Goal: Information Seeking & Learning: Check status

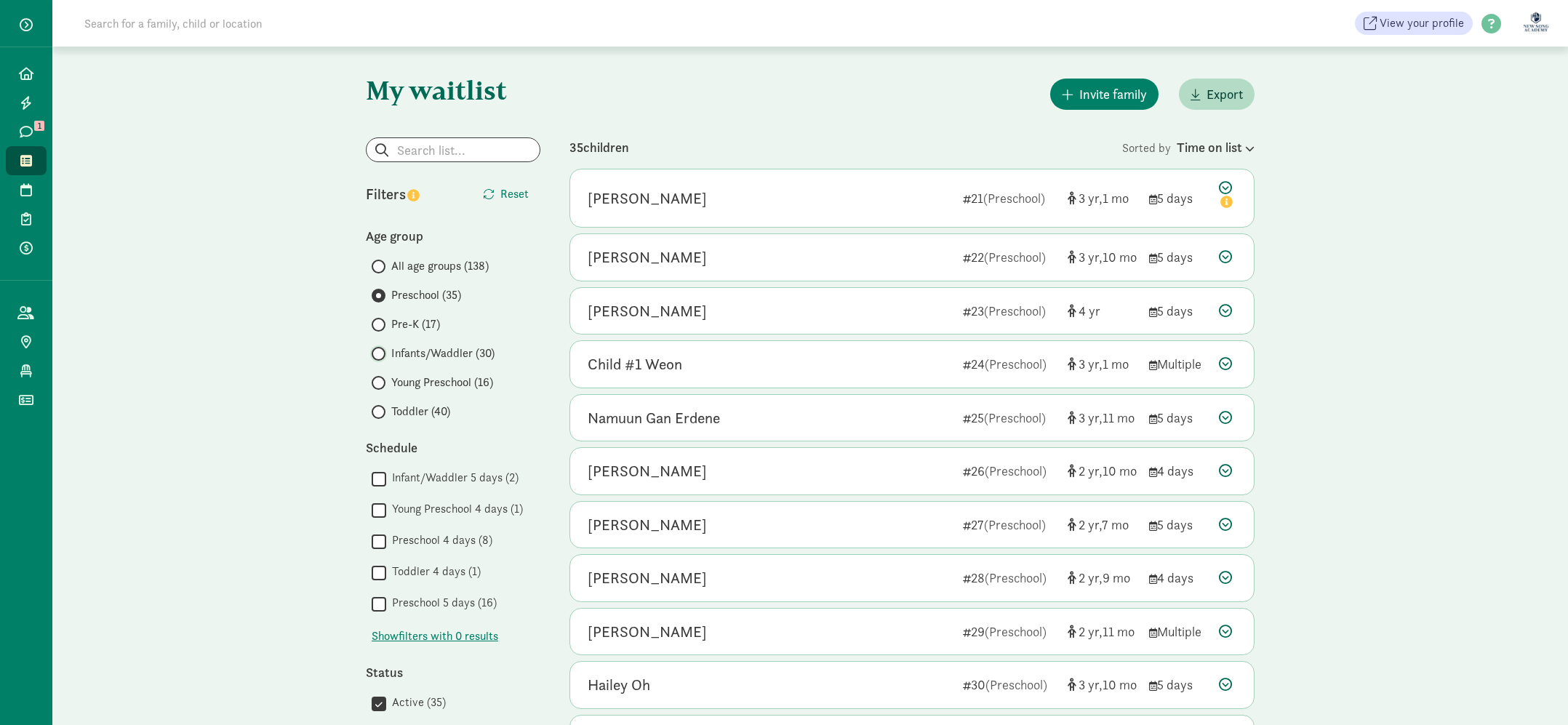
click at [376, 357] on input "Infants/Waddler (30)" at bounding box center [376, 354] width 10 height 10
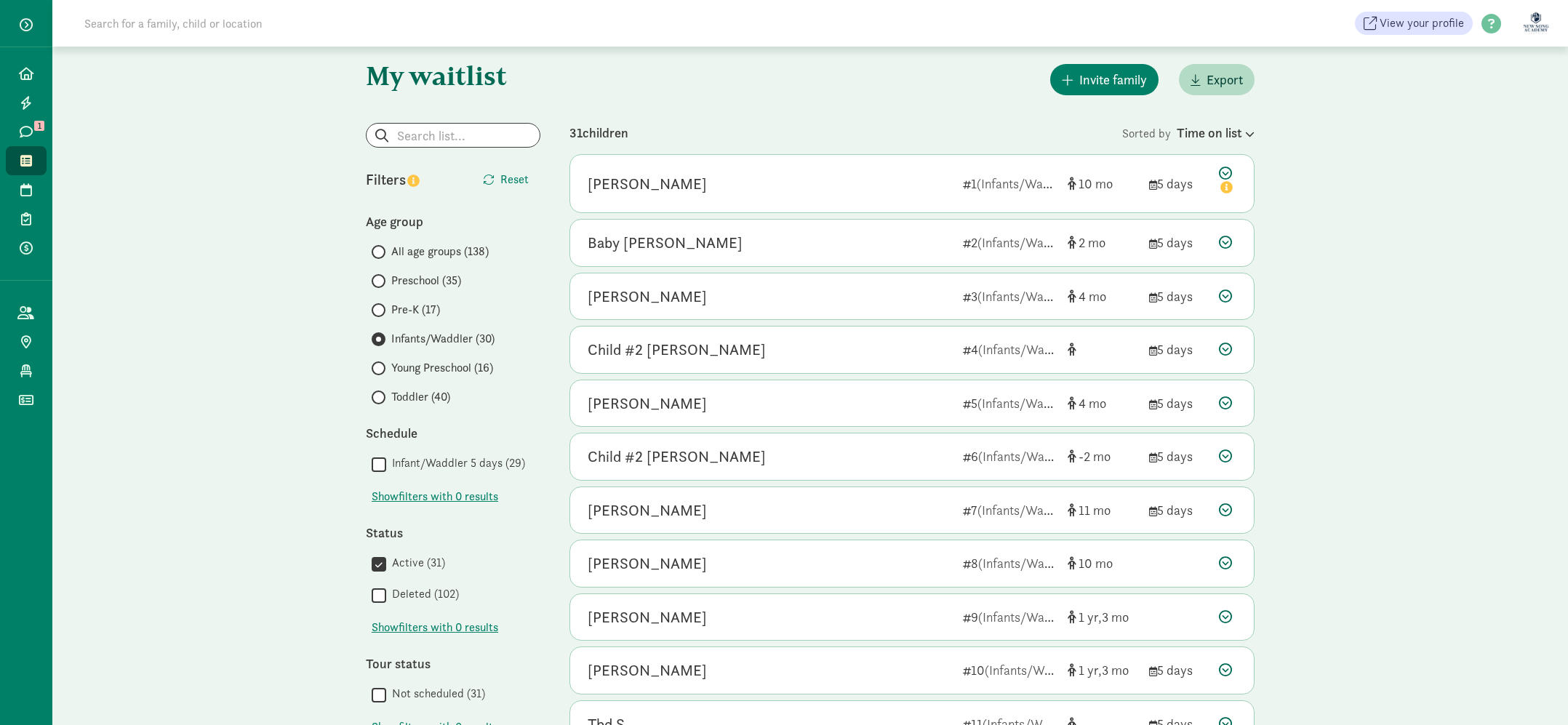
scroll to position [15, 0]
click at [1241, 138] on div "Time on list" at bounding box center [1216, 132] width 78 height 19
click at [1308, 191] on div "My waitlist Invite family Export Show filters Infants/Waddler Reset Filters Res…" at bounding box center [811, 659] width 1516 height 1255
click at [829, 193] on div "[PERSON_NAME]" at bounding box center [769, 183] width 363 height 23
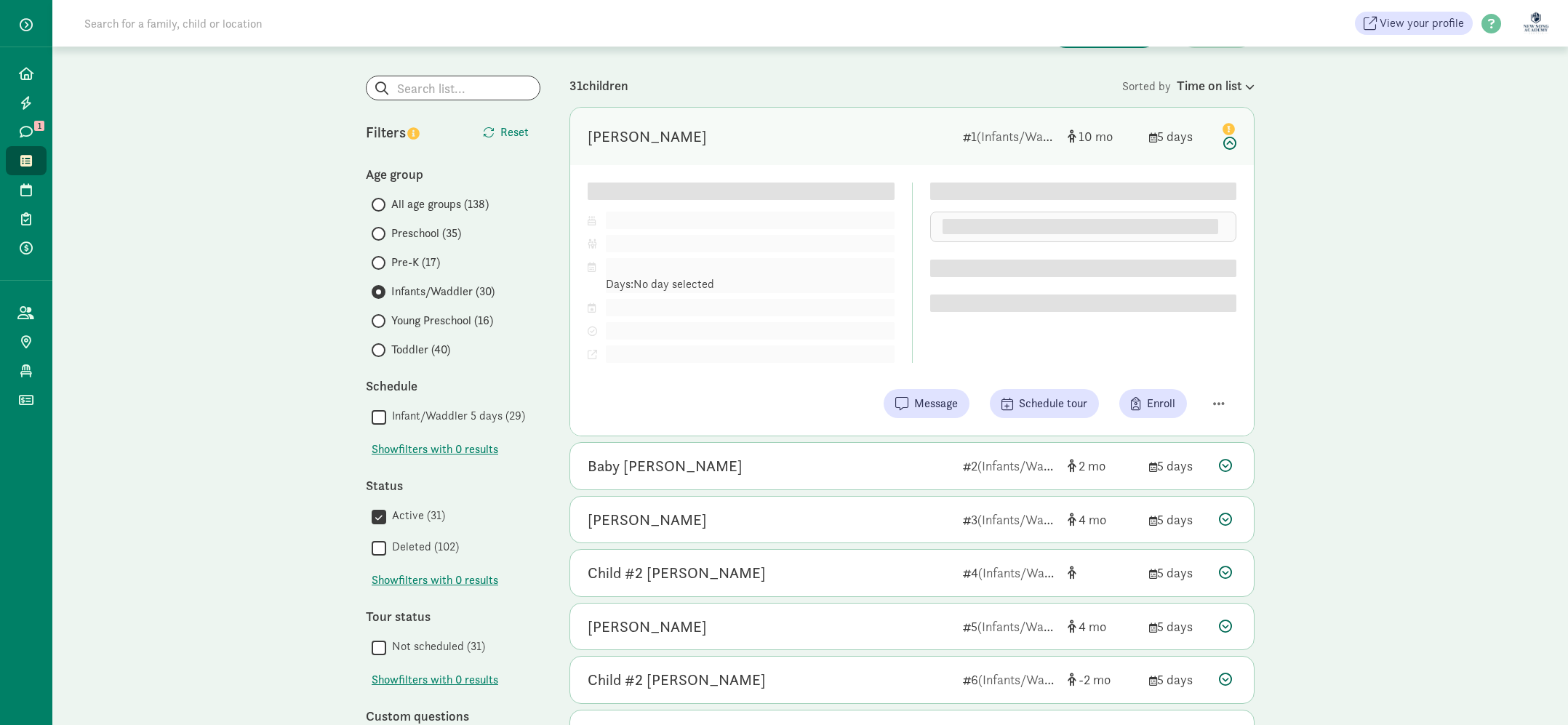
scroll to position [64, 0]
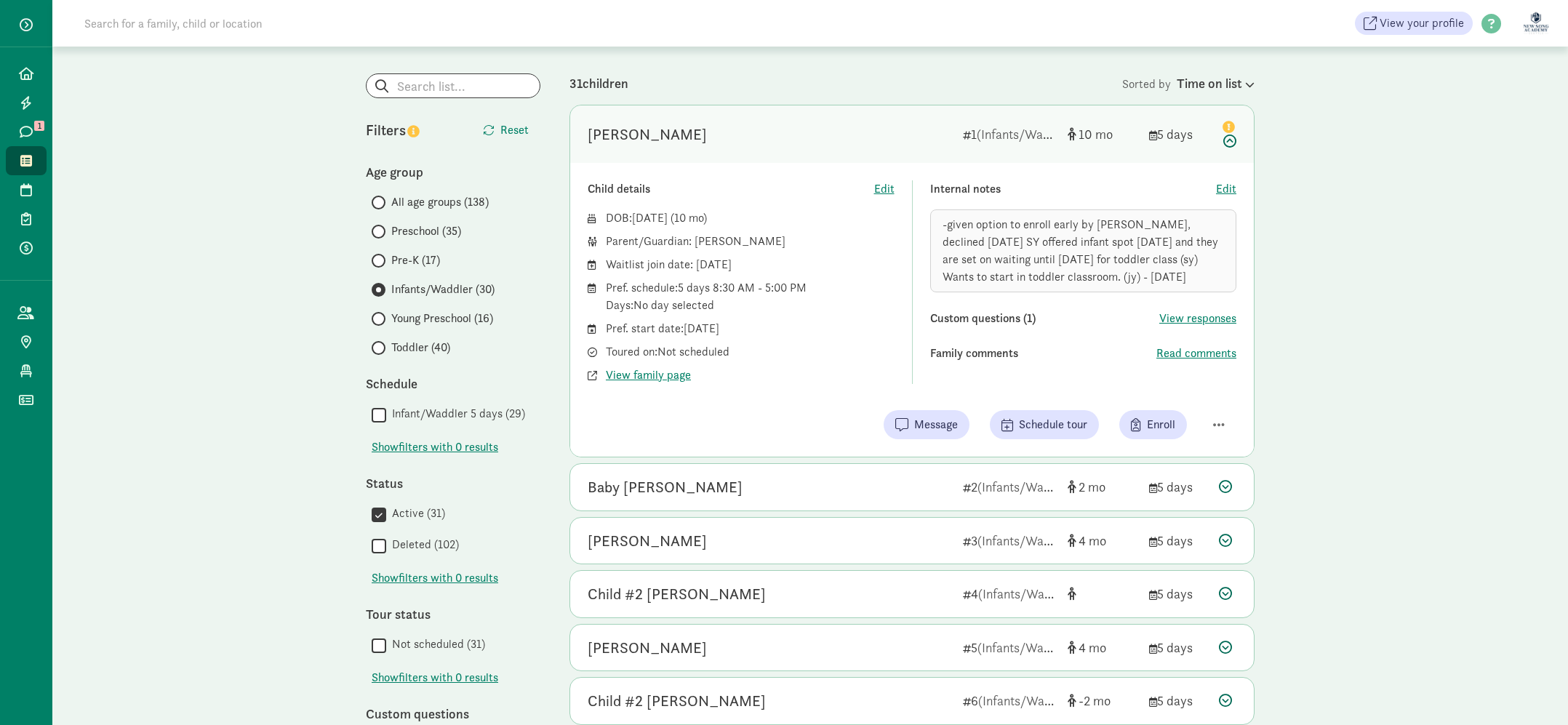
click at [801, 134] on div "[PERSON_NAME]" at bounding box center [769, 134] width 363 height 23
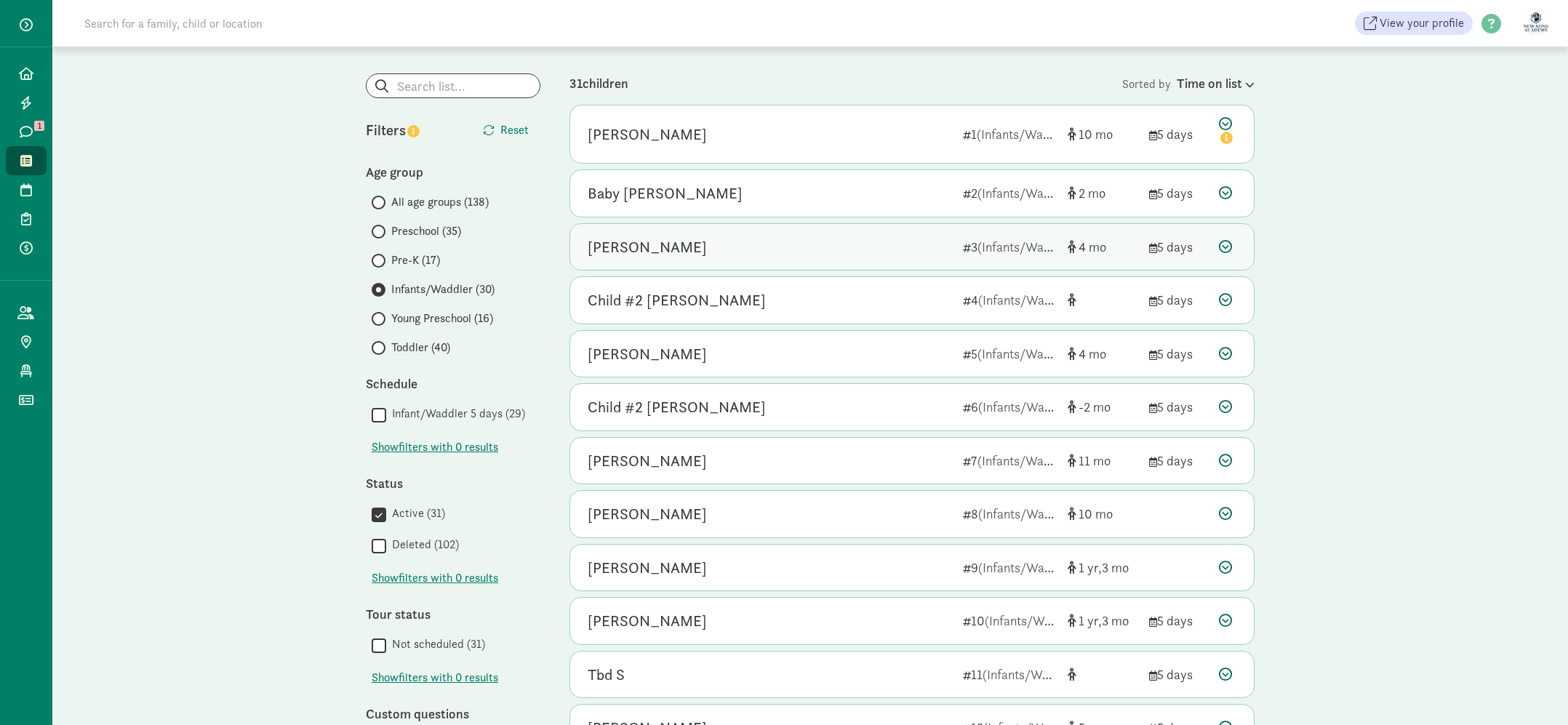
click at [838, 237] on div "[PERSON_NAME]" at bounding box center [769, 247] width 363 height 23
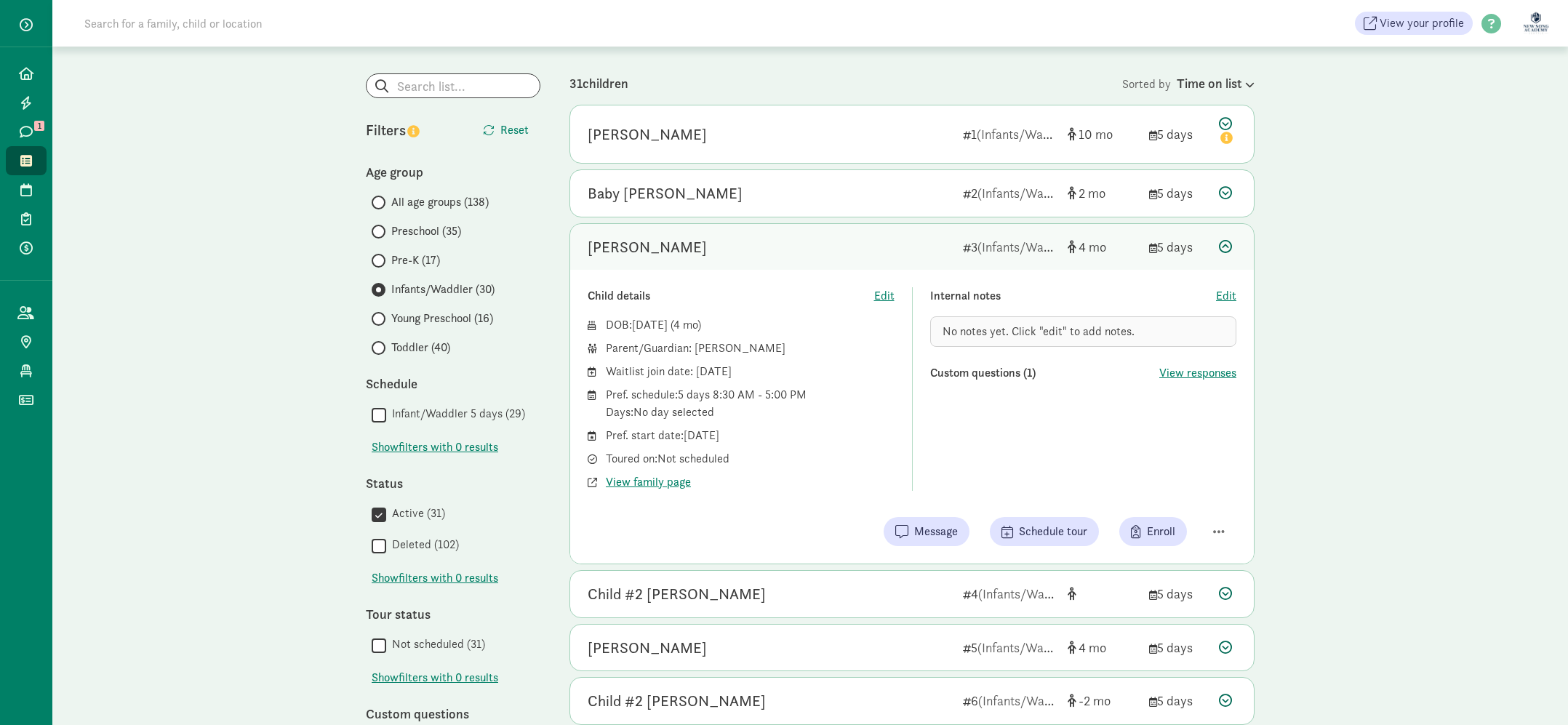
click at [1241, 243] on div "[PERSON_NAME] 3 (Infants/Waddler) 4 5 days" at bounding box center [912, 247] width 684 height 46
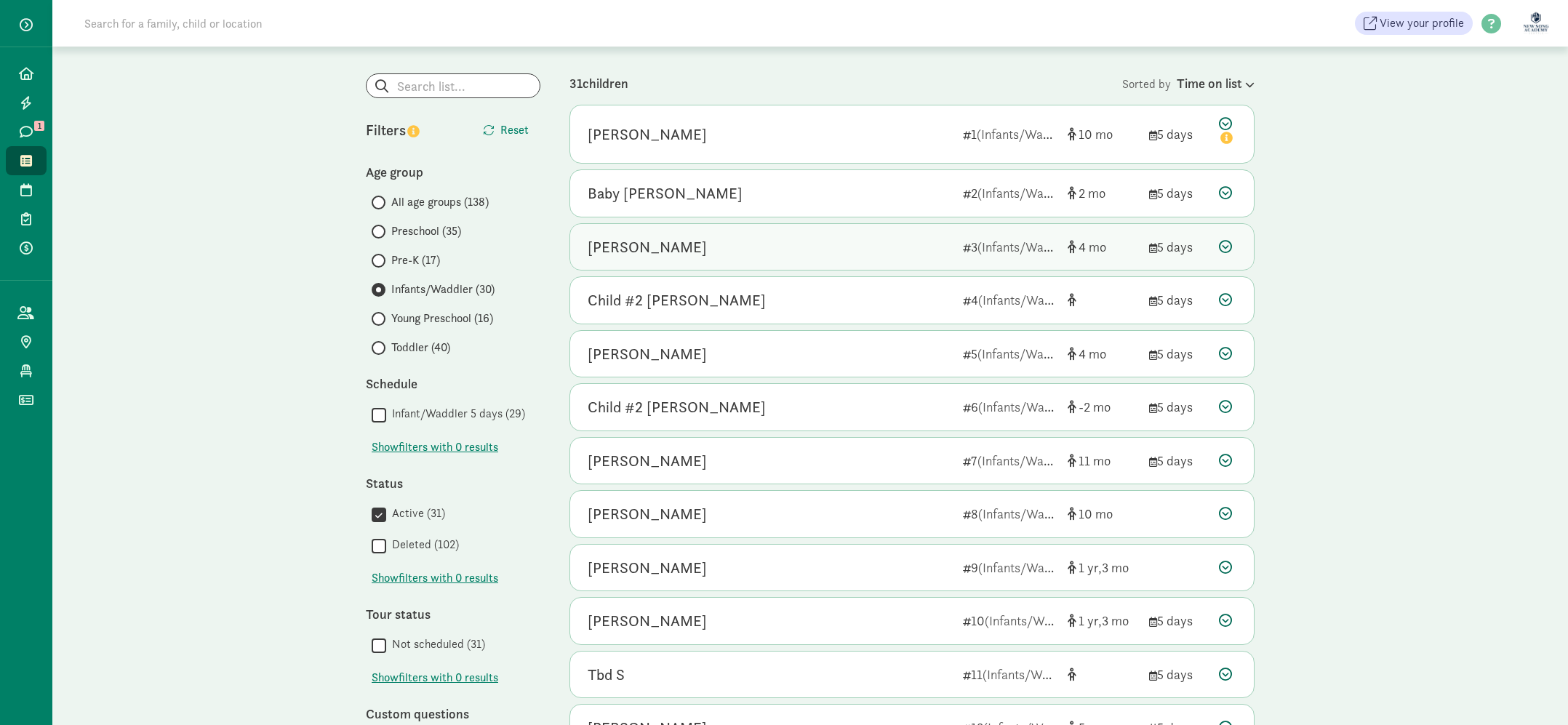
click at [1234, 247] on div at bounding box center [1227, 247] width 17 height 19
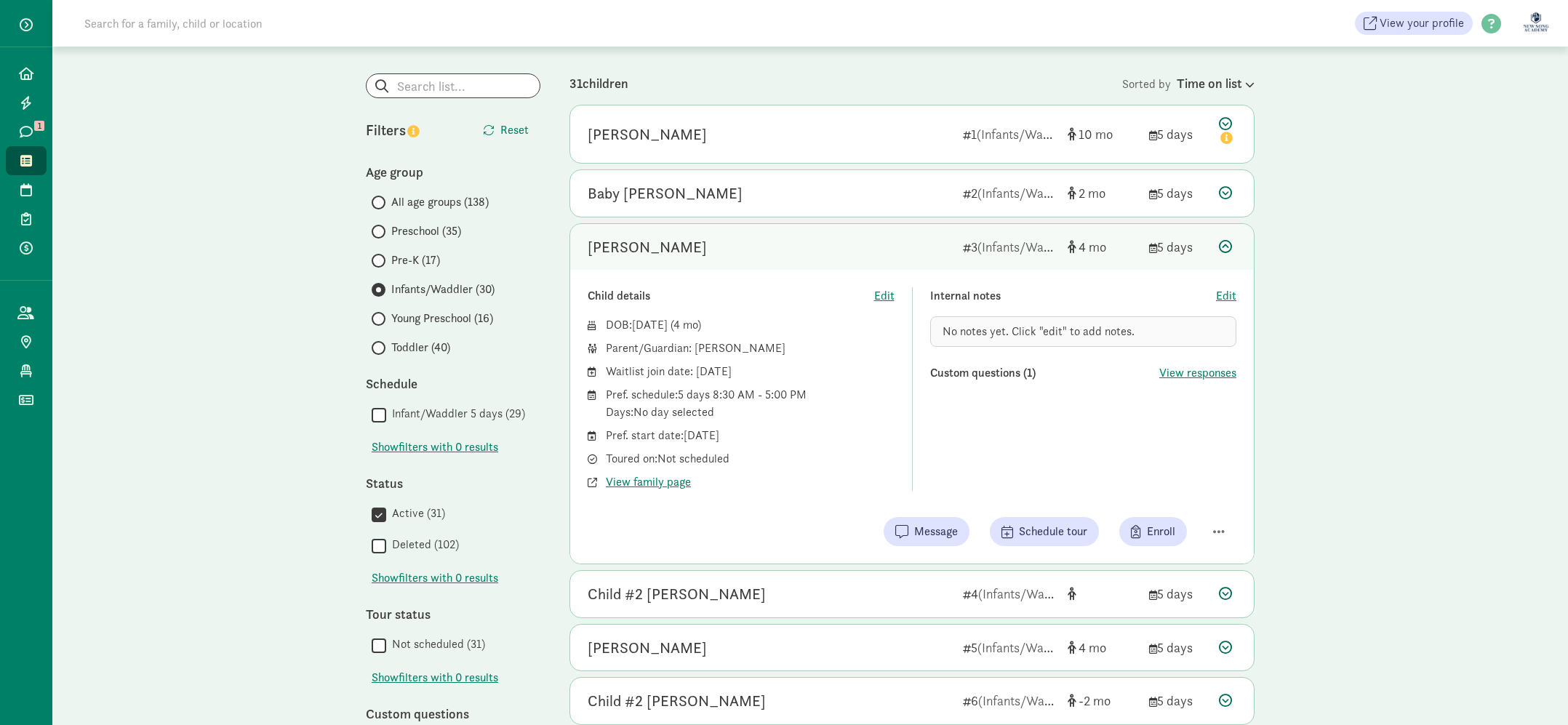
click at [1234, 247] on div at bounding box center [1227, 247] width 17 height 19
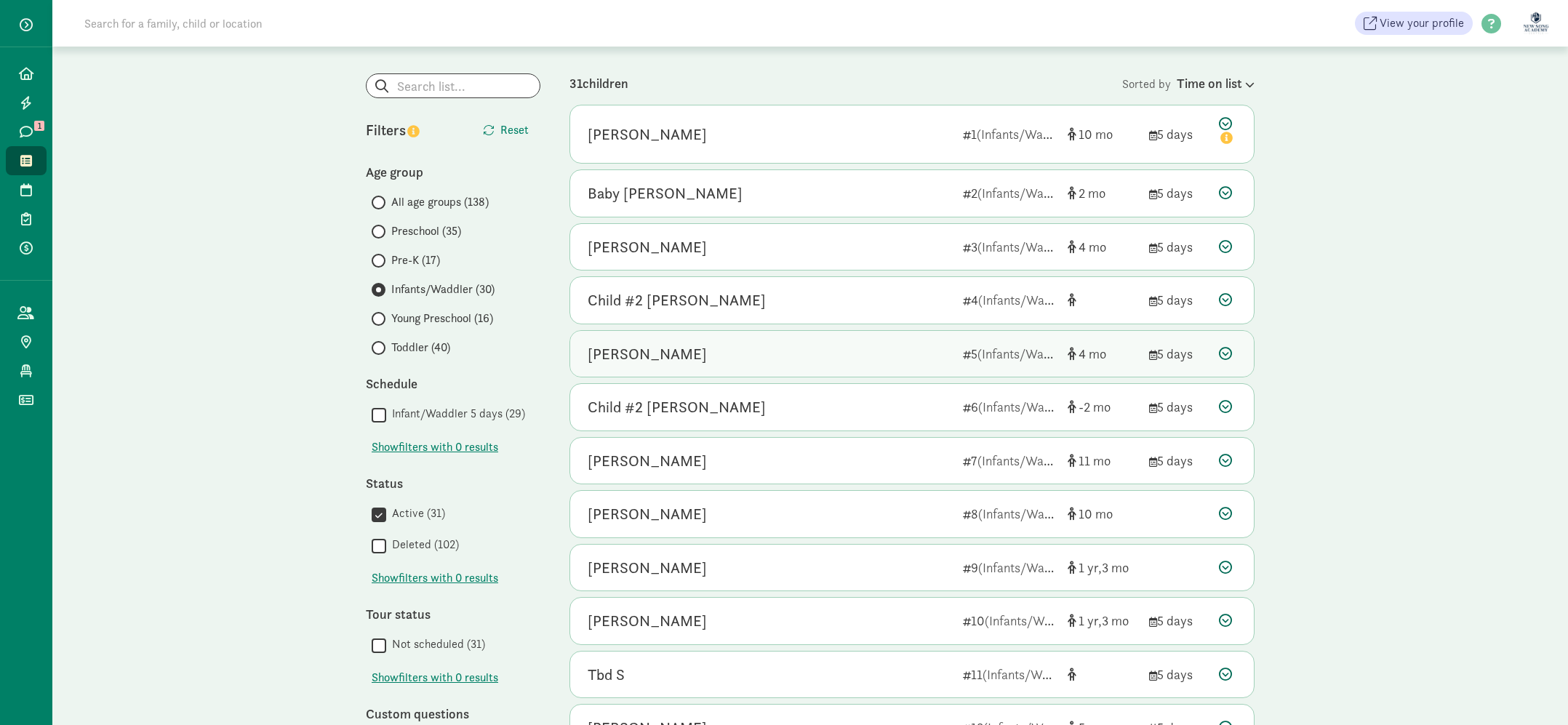
click at [889, 365] on div "[PERSON_NAME] 5 (Infants/Waddler) 4 5 days" at bounding box center [912, 354] width 684 height 46
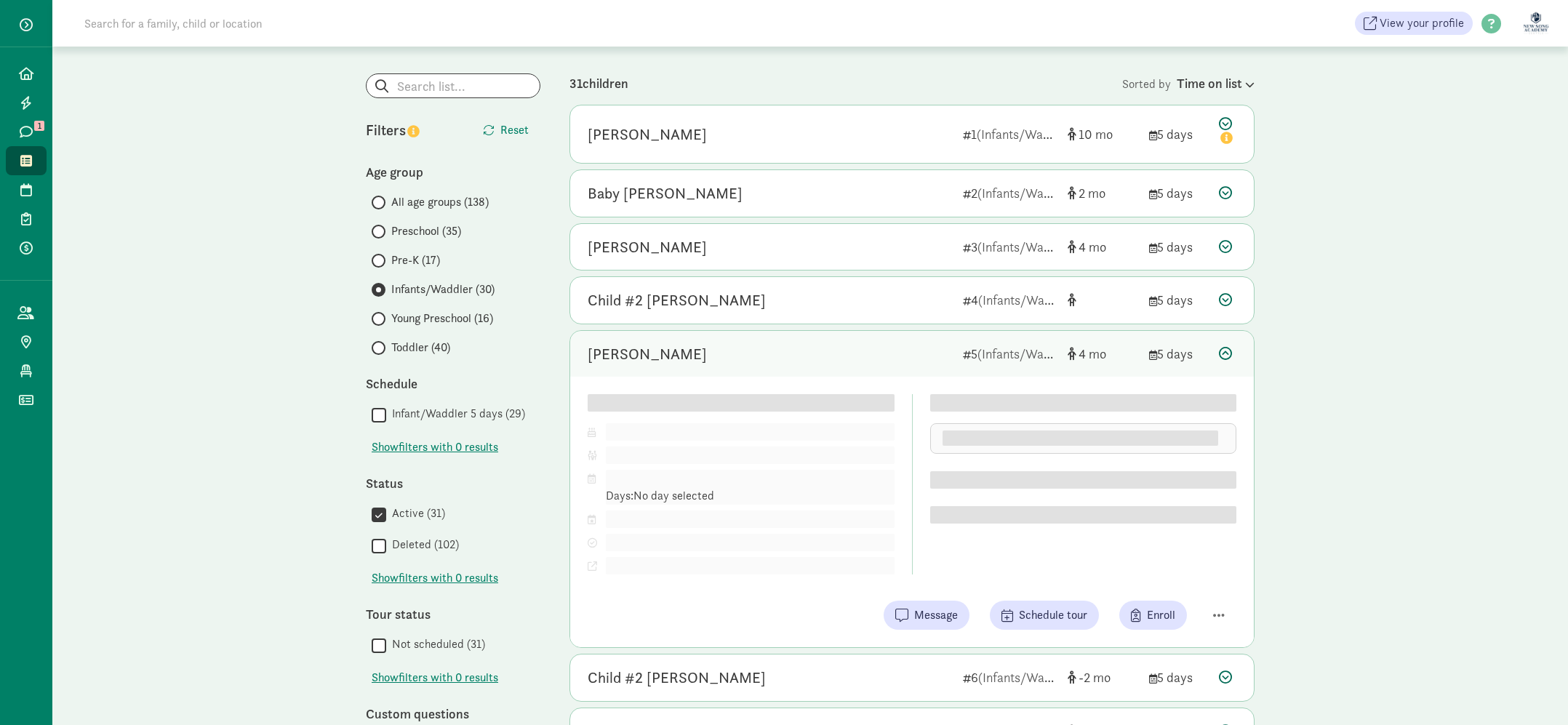
click at [891, 363] on div "[PERSON_NAME]" at bounding box center [769, 354] width 363 height 23
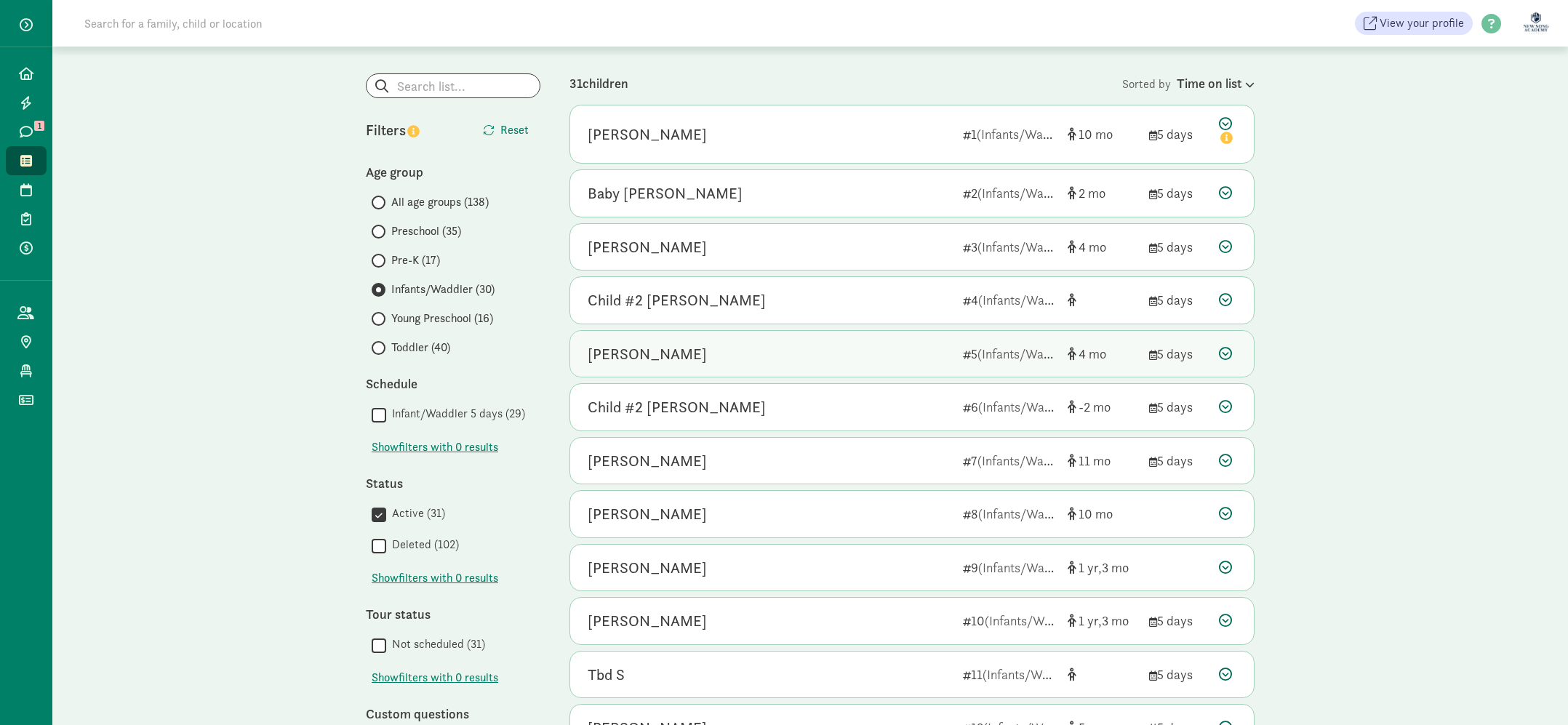
click at [862, 353] on div "[PERSON_NAME]" at bounding box center [769, 354] width 363 height 23
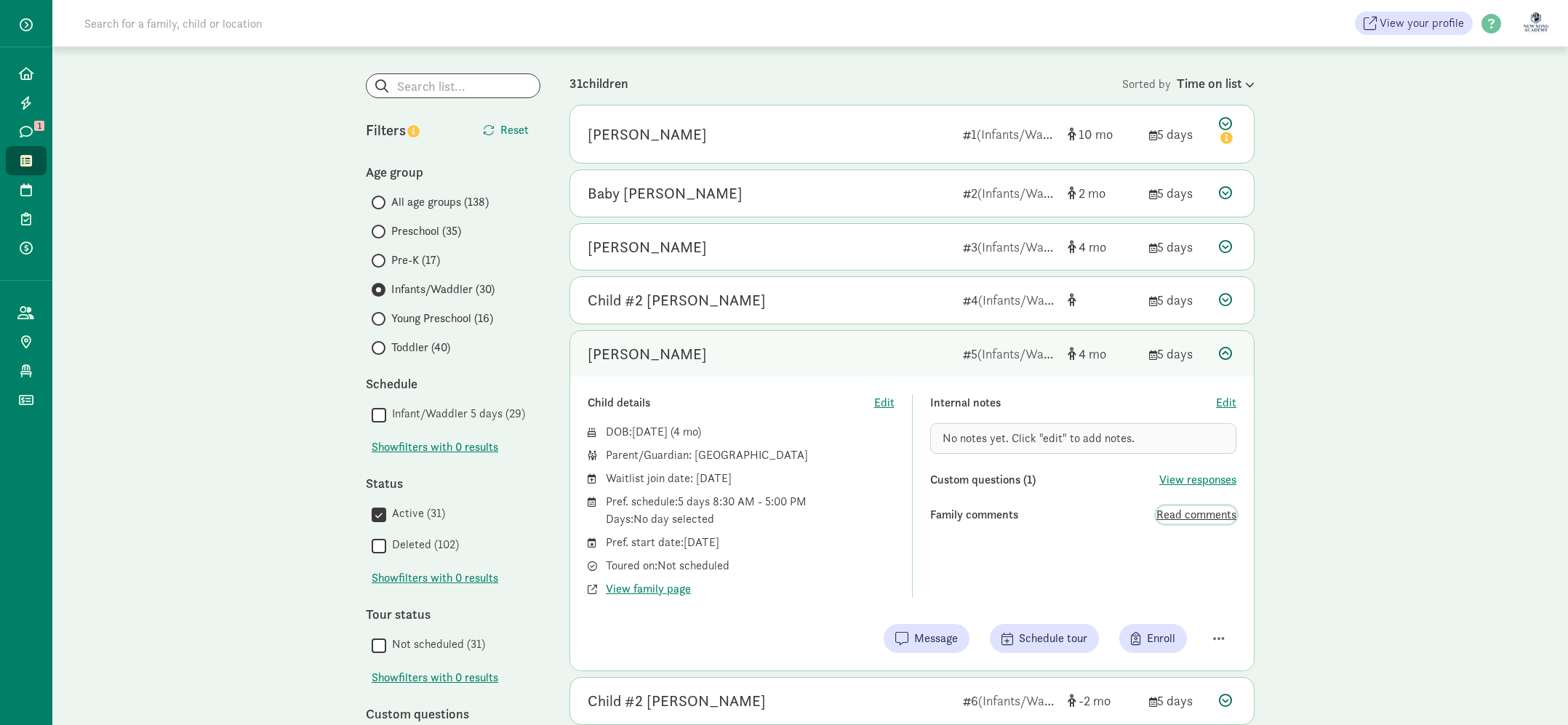
click at [1190, 518] on span "Read comments" at bounding box center [1196, 515] width 80 height 17
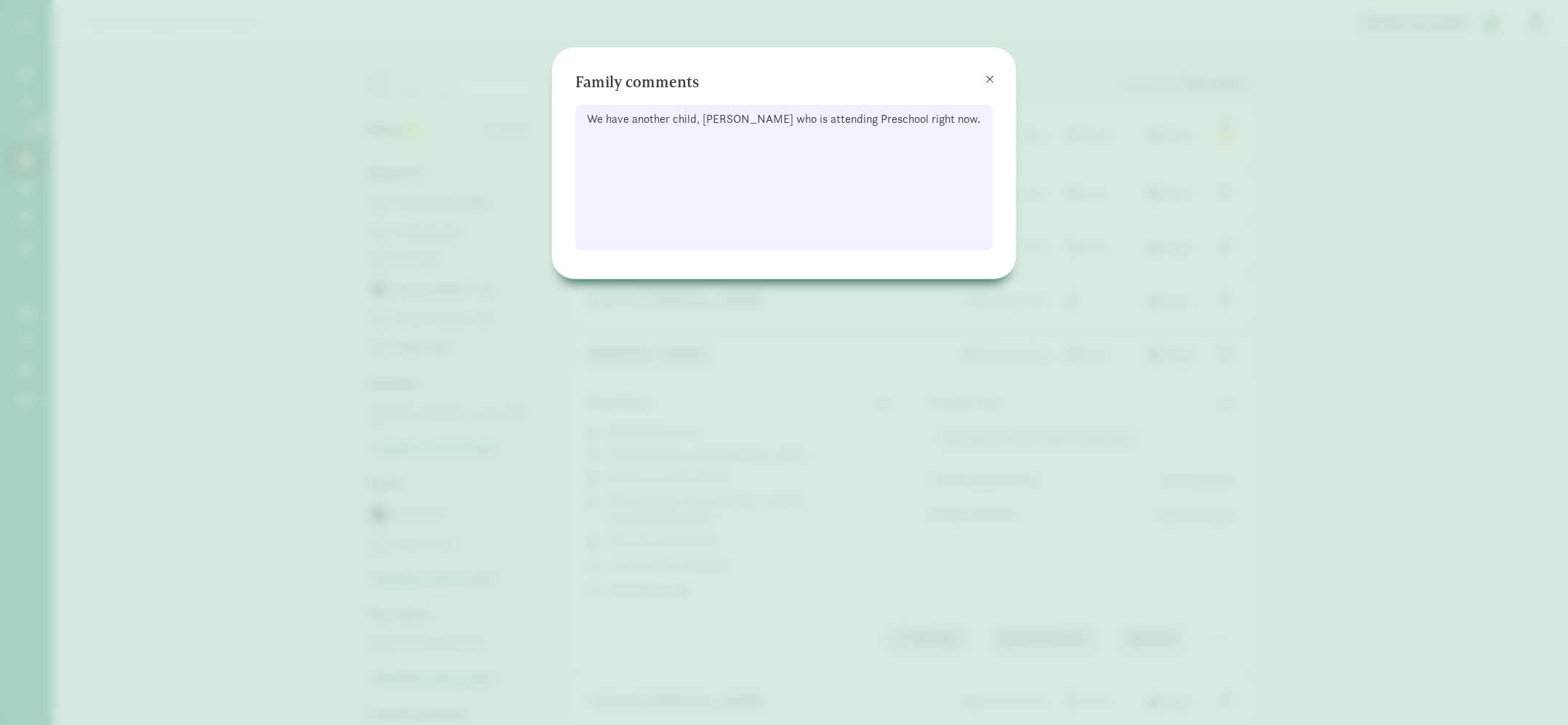
click at [1189, 514] on div "Family comments We have another child, [PERSON_NAME] who is attending Preschool…" at bounding box center [784, 362] width 1568 height 725
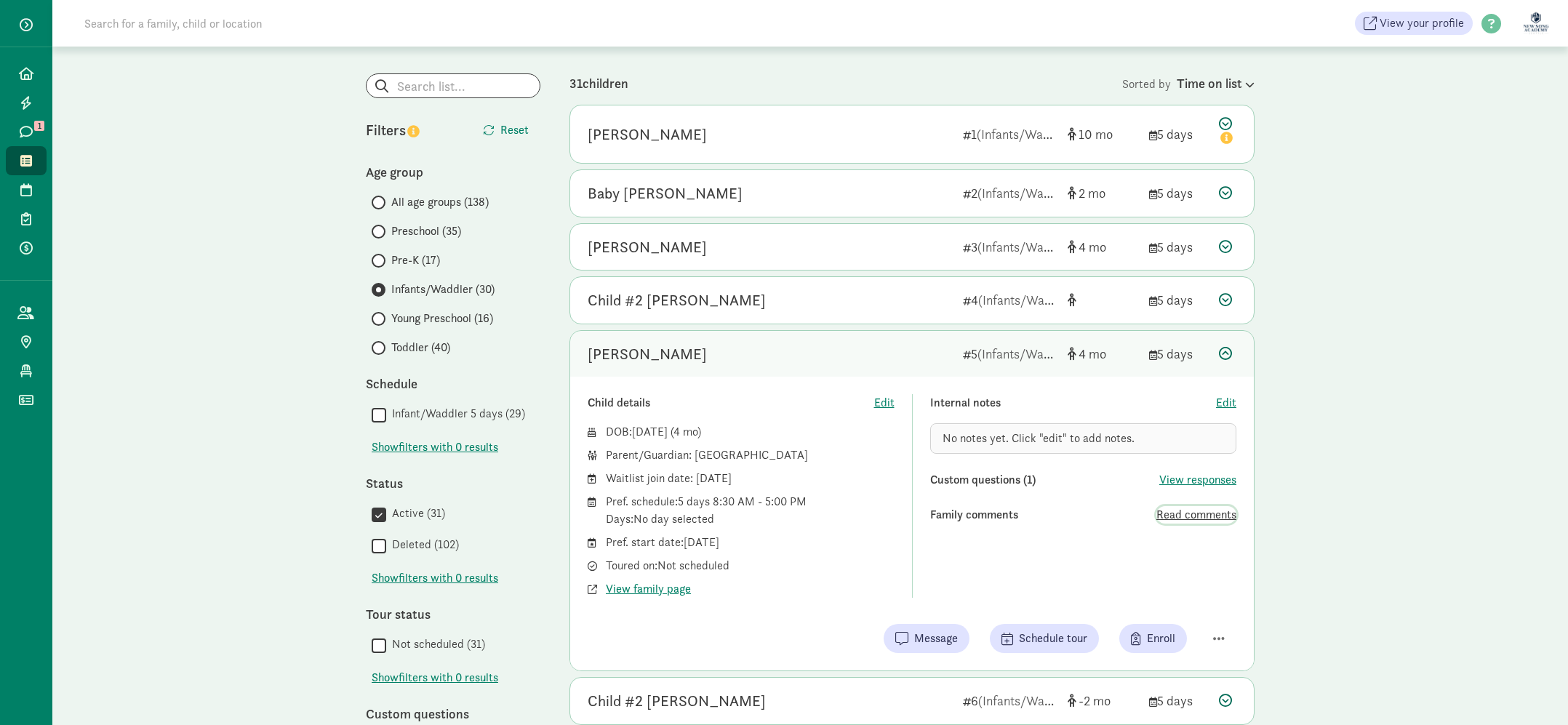
click at [1171, 519] on span "Read comments" at bounding box center [1196, 515] width 80 height 17
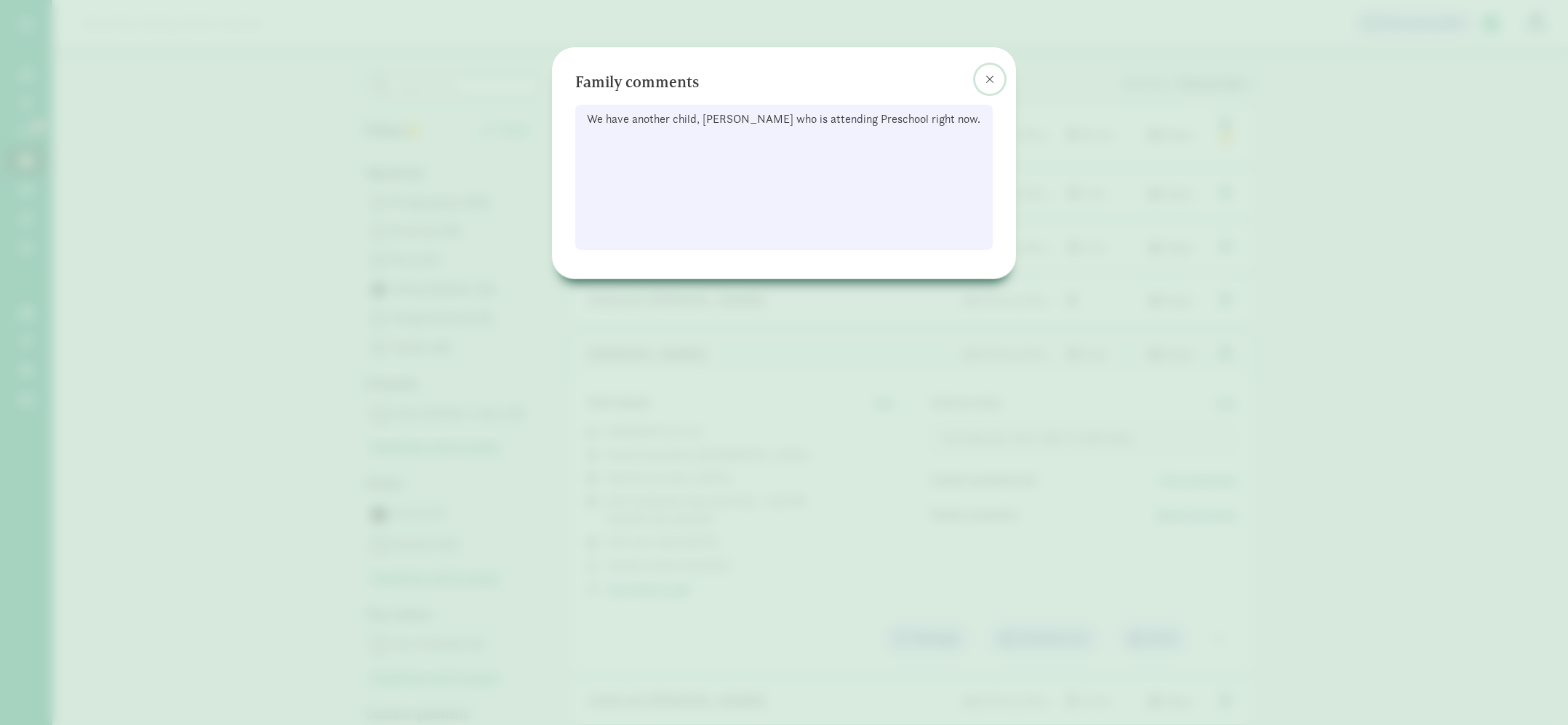
click at [987, 77] on span at bounding box center [990, 79] width 9 height 12
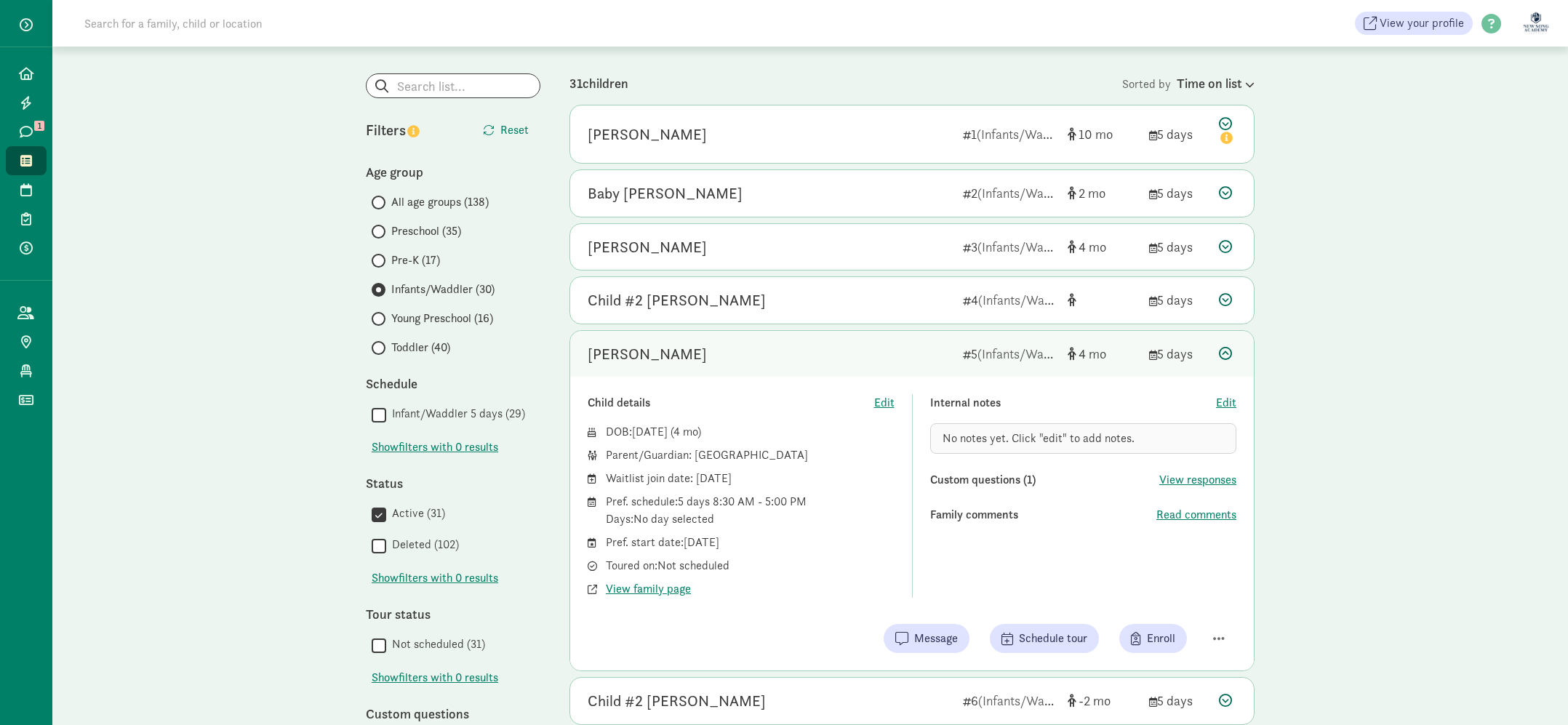
click at [918, 345] on div "[PERSON_NAME]" at bounding box center [769, 354] width 363 height 23
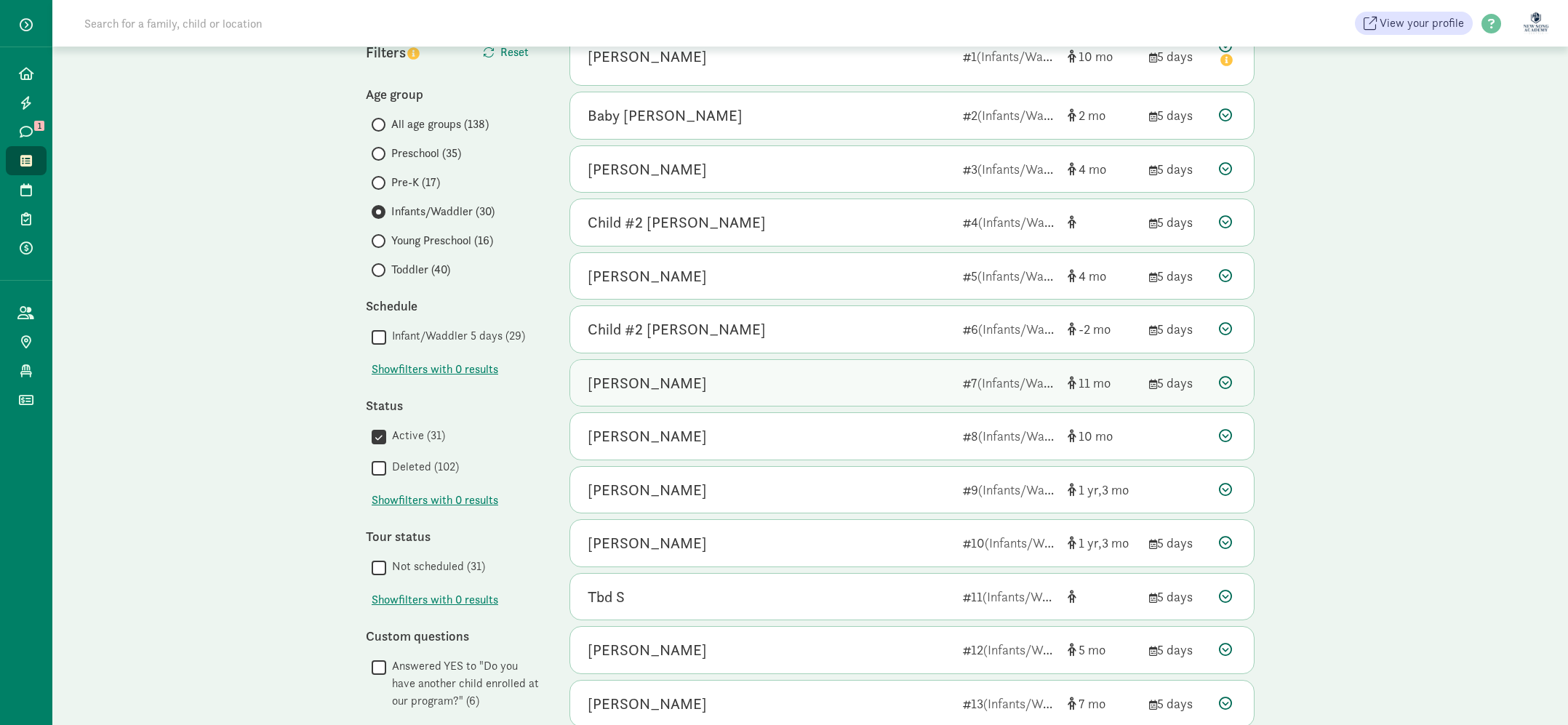
scroll to position [146, 0]
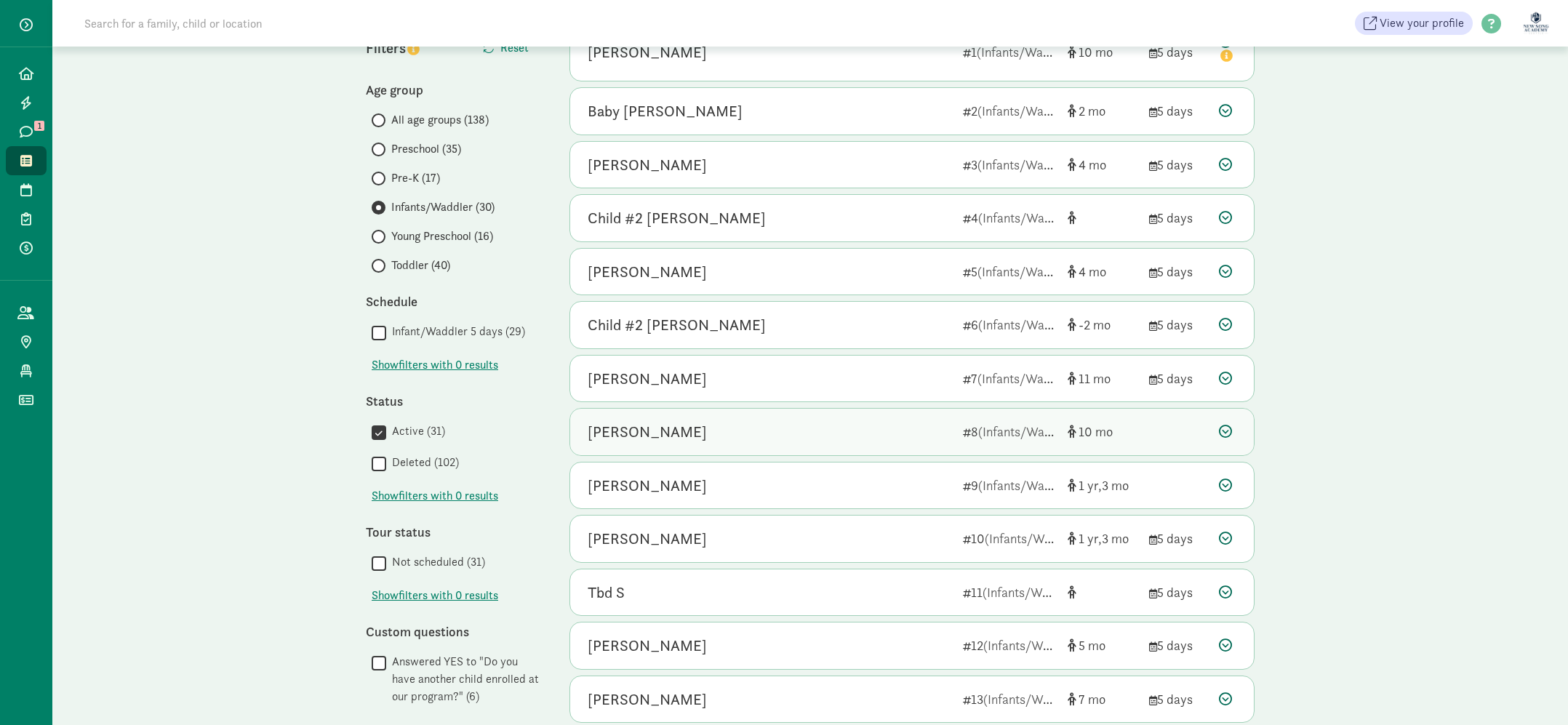
click at [890, 441] on div "[PERSON_NAME]" at bounding box center [769, 431] width 363 height 23
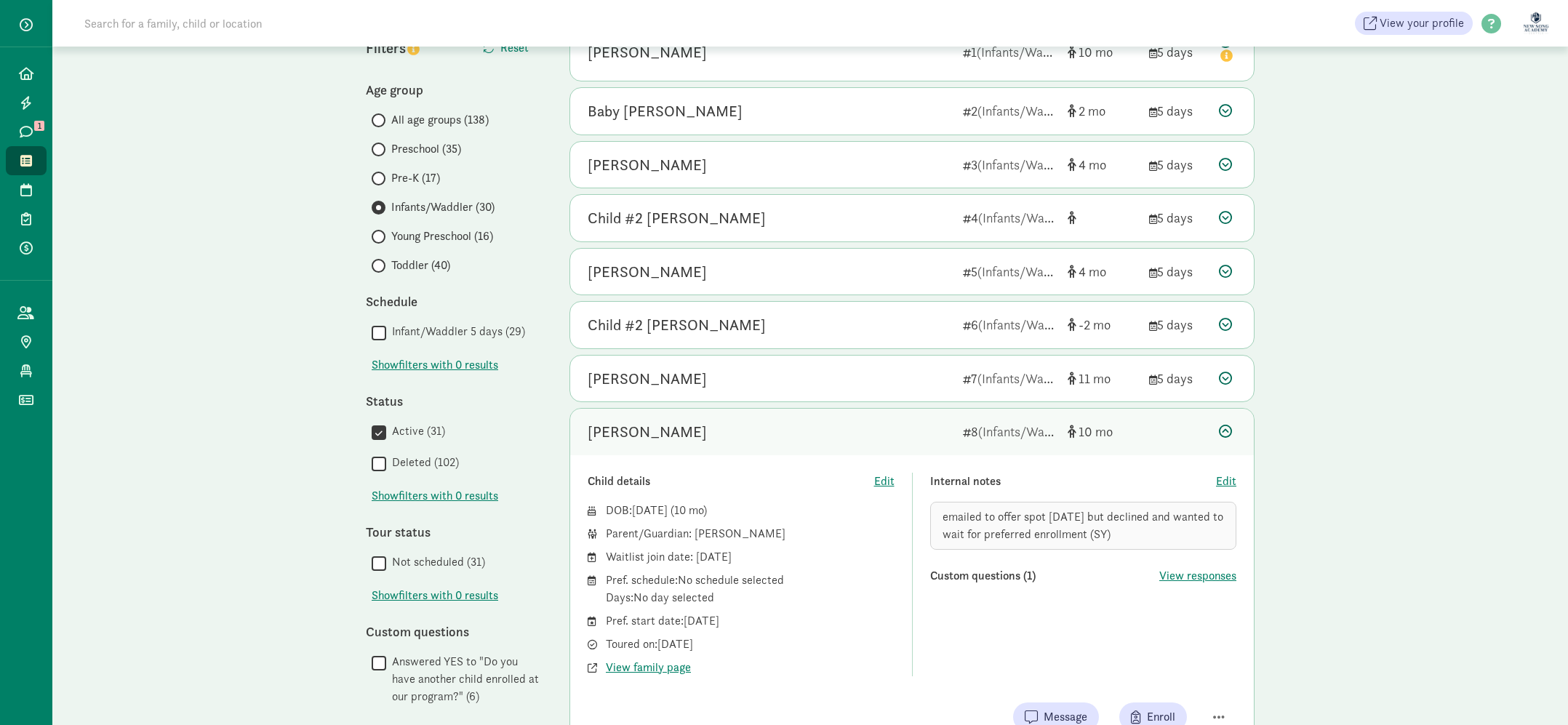
click at [889, 441] on div "[PERSON_NAME]" at bounding box center [769, 431] width 363 height 23
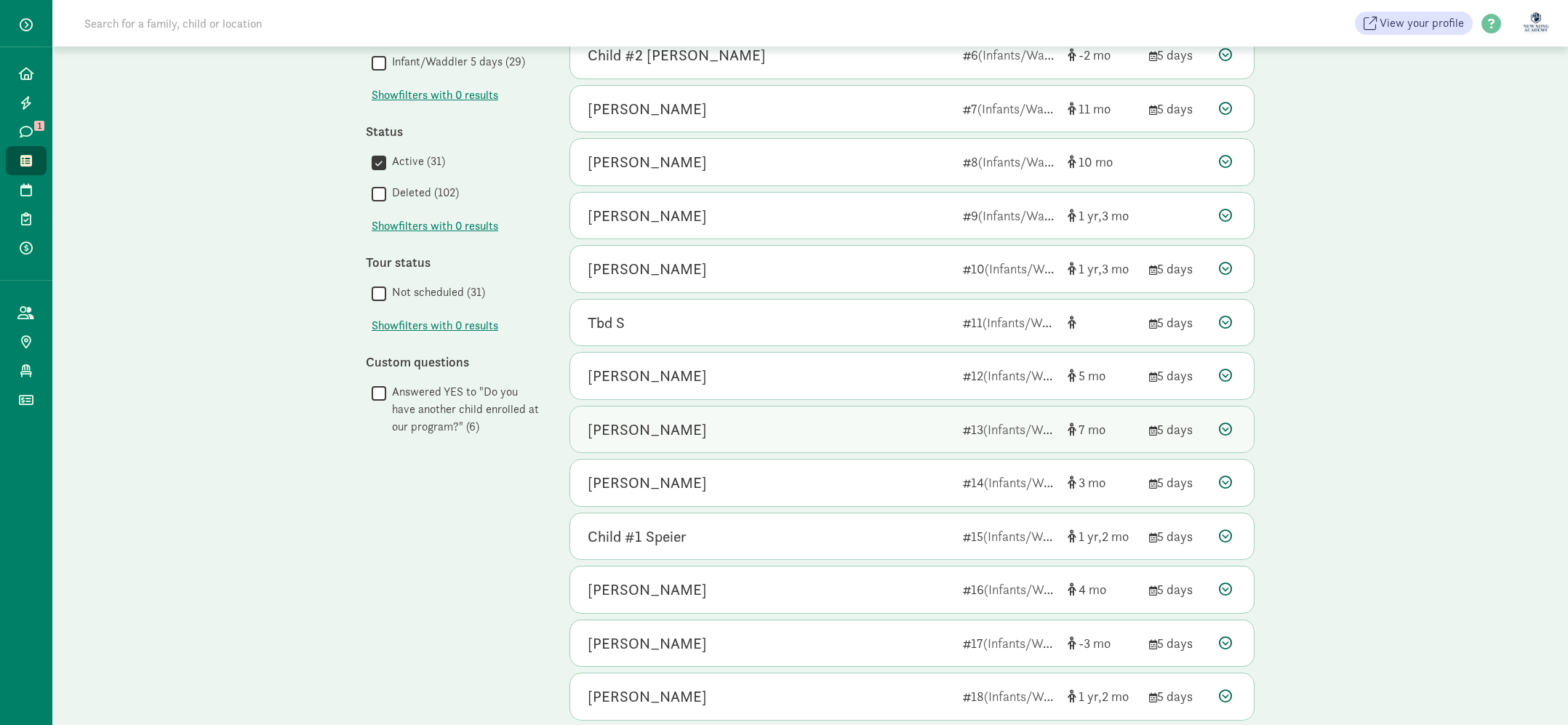
scroll to position [420, 0]
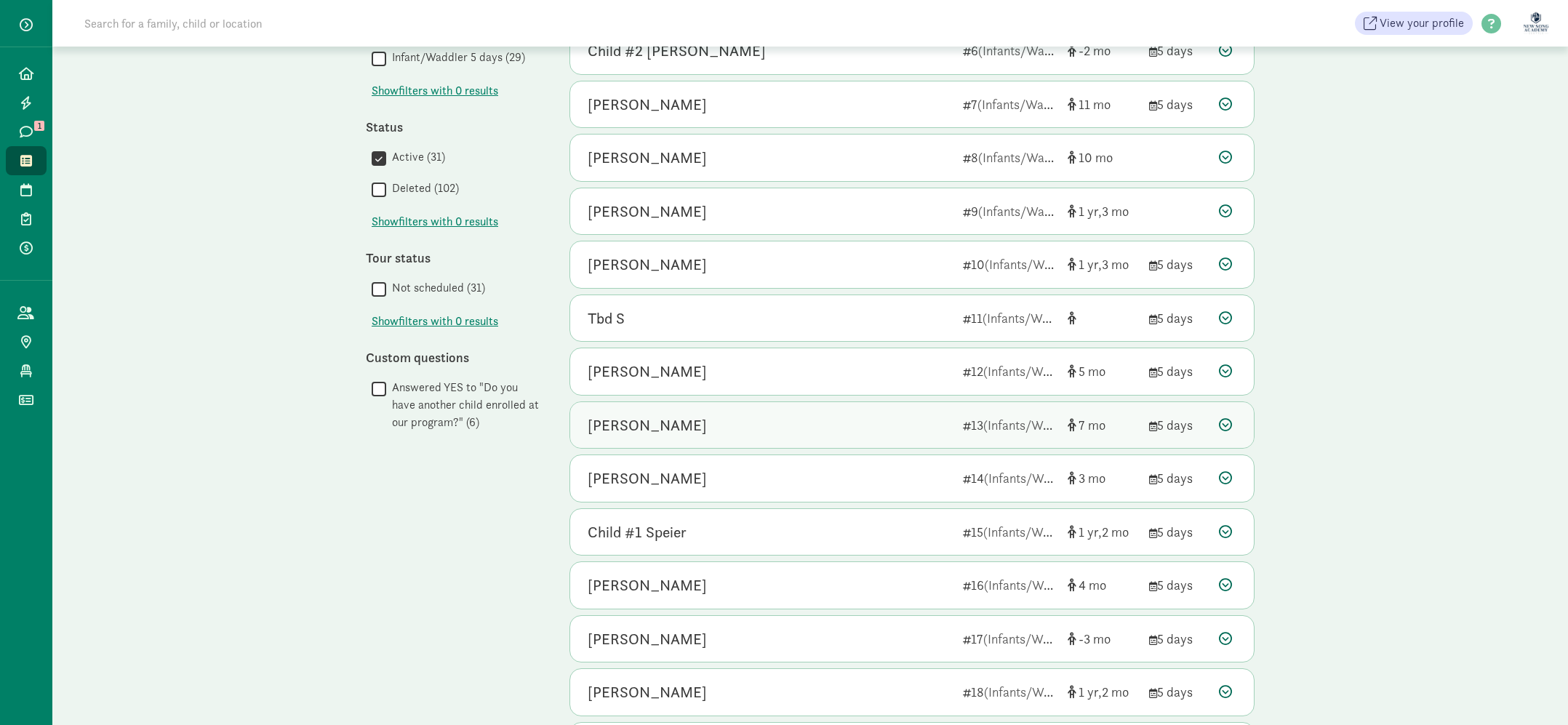
click at [883, 422] on div "[PERSON_NAME]" at bounding box center [769, 425] width 363 height 23
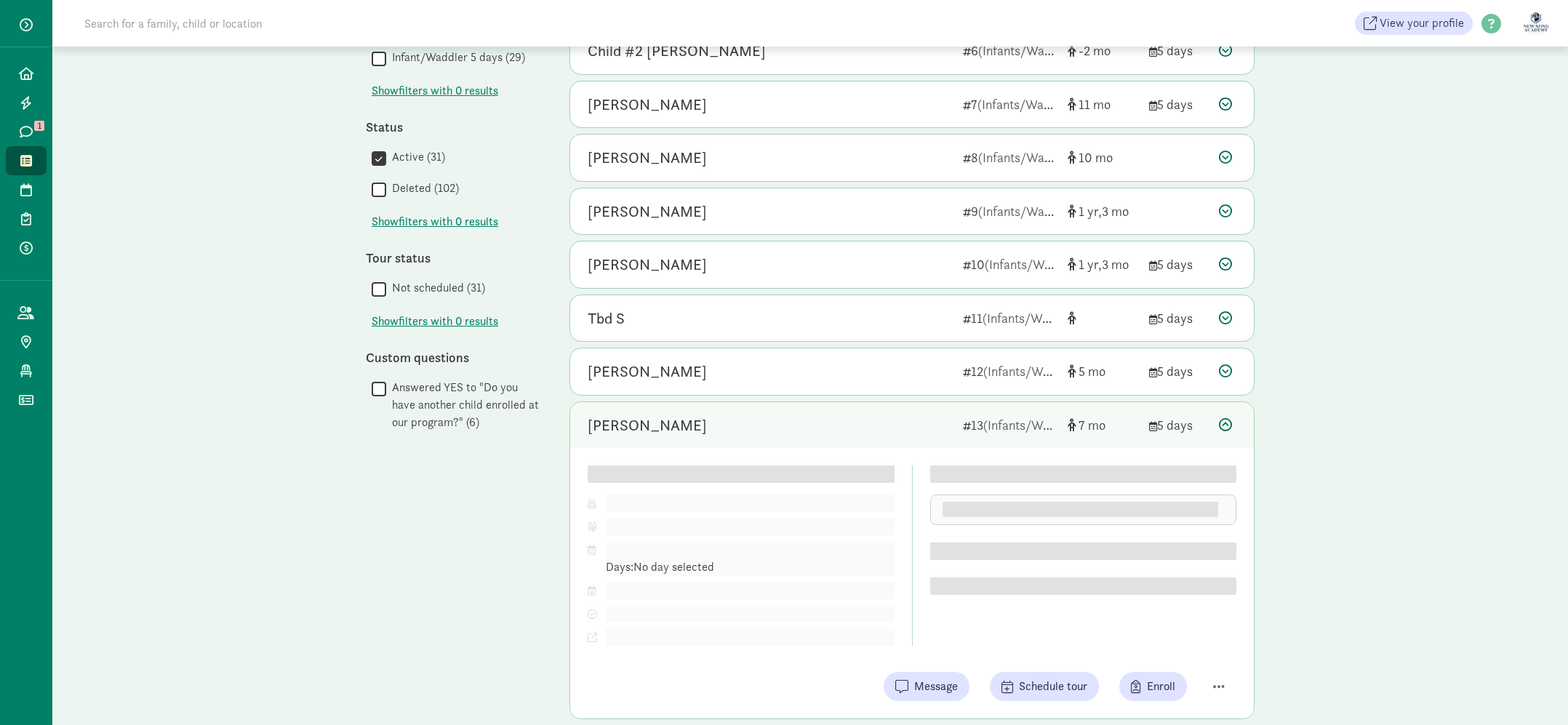
click at [883, 422] on div "[PERSON_NAME]" at bounding box center [769, 425] width 363 height 23
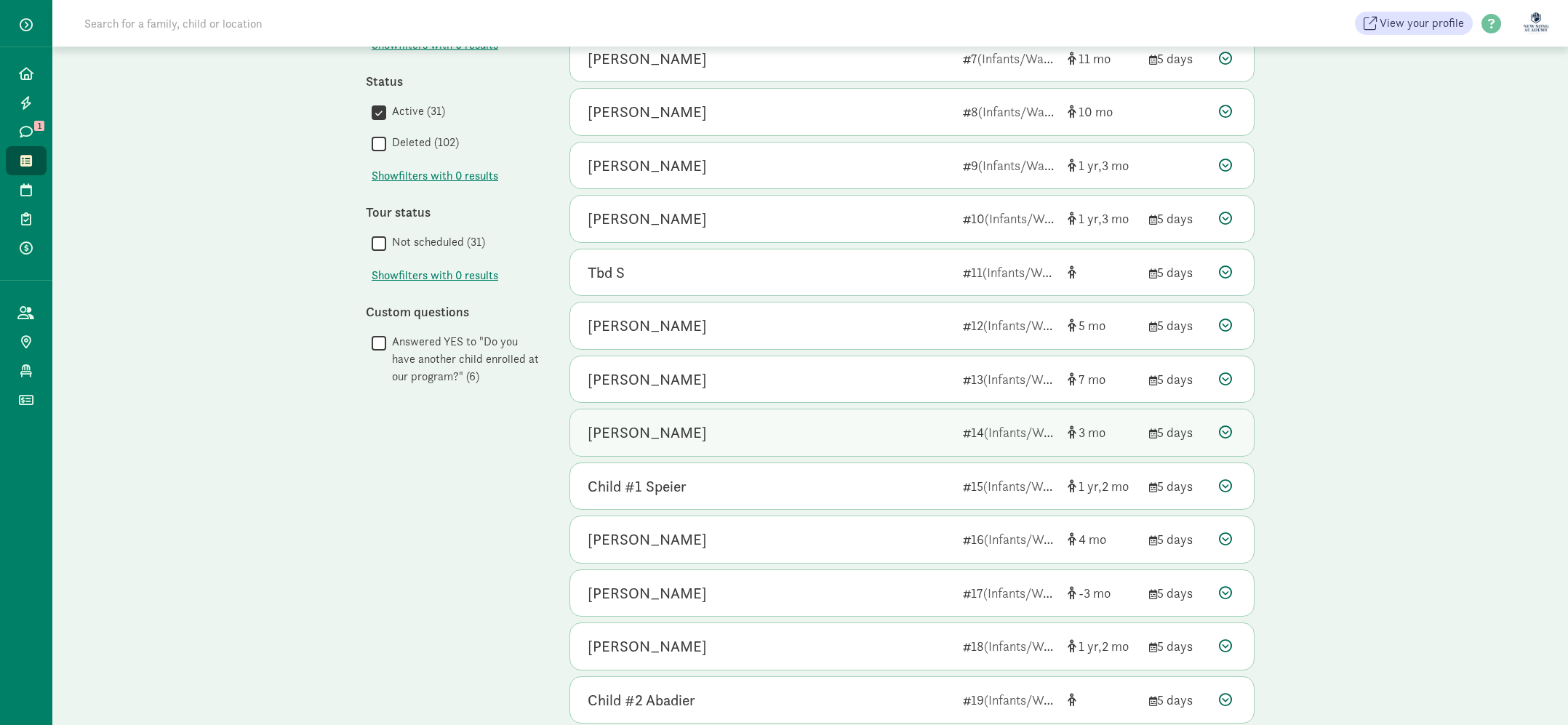
scroll to position [470, 0]
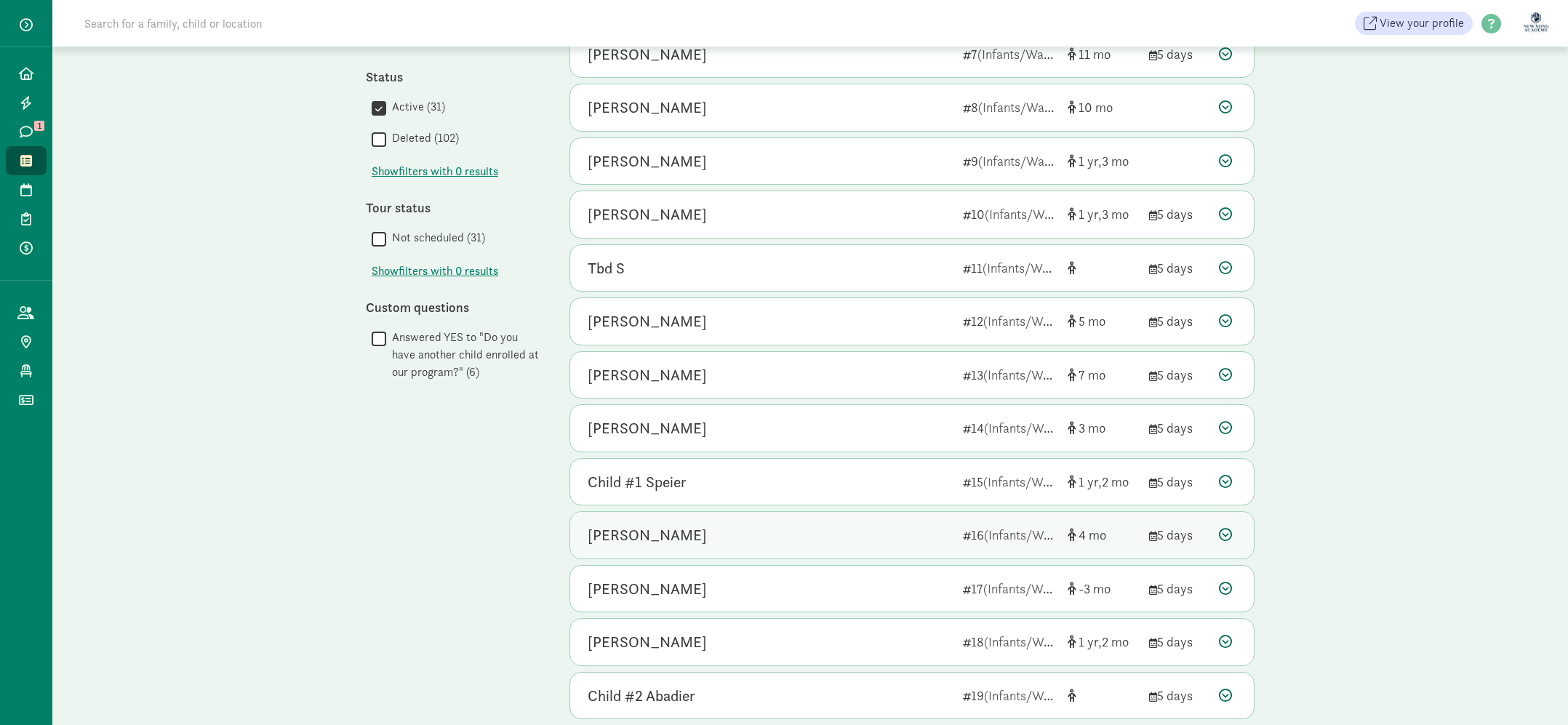
click at [858, 528] on div "[PERSON_NAME]" at bounding box center [769, 535] width 363 height 23
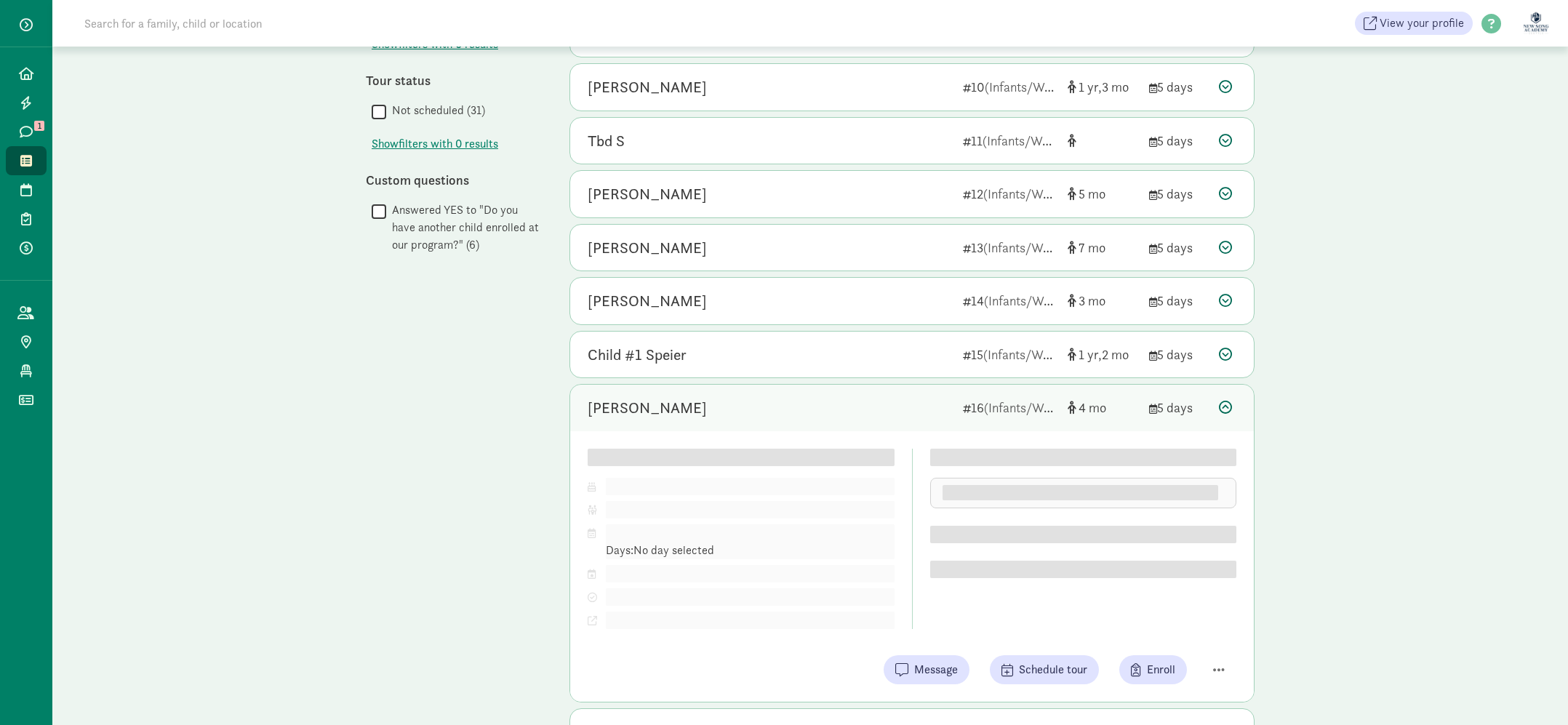
scroll to position [601, 0]
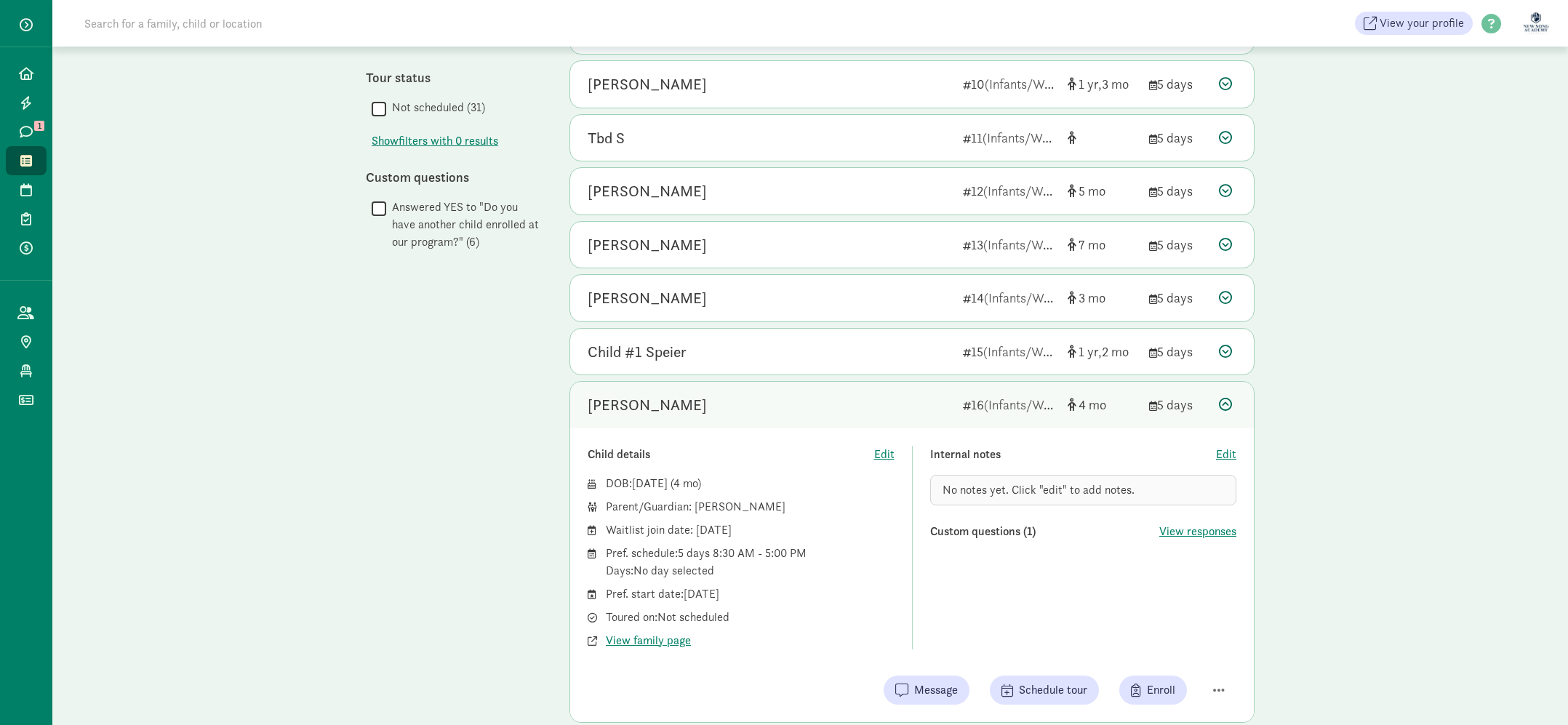
click at [862, 393] on div "[PERSON_NAME]" at bounding box center [769, 404] width 363 height 23
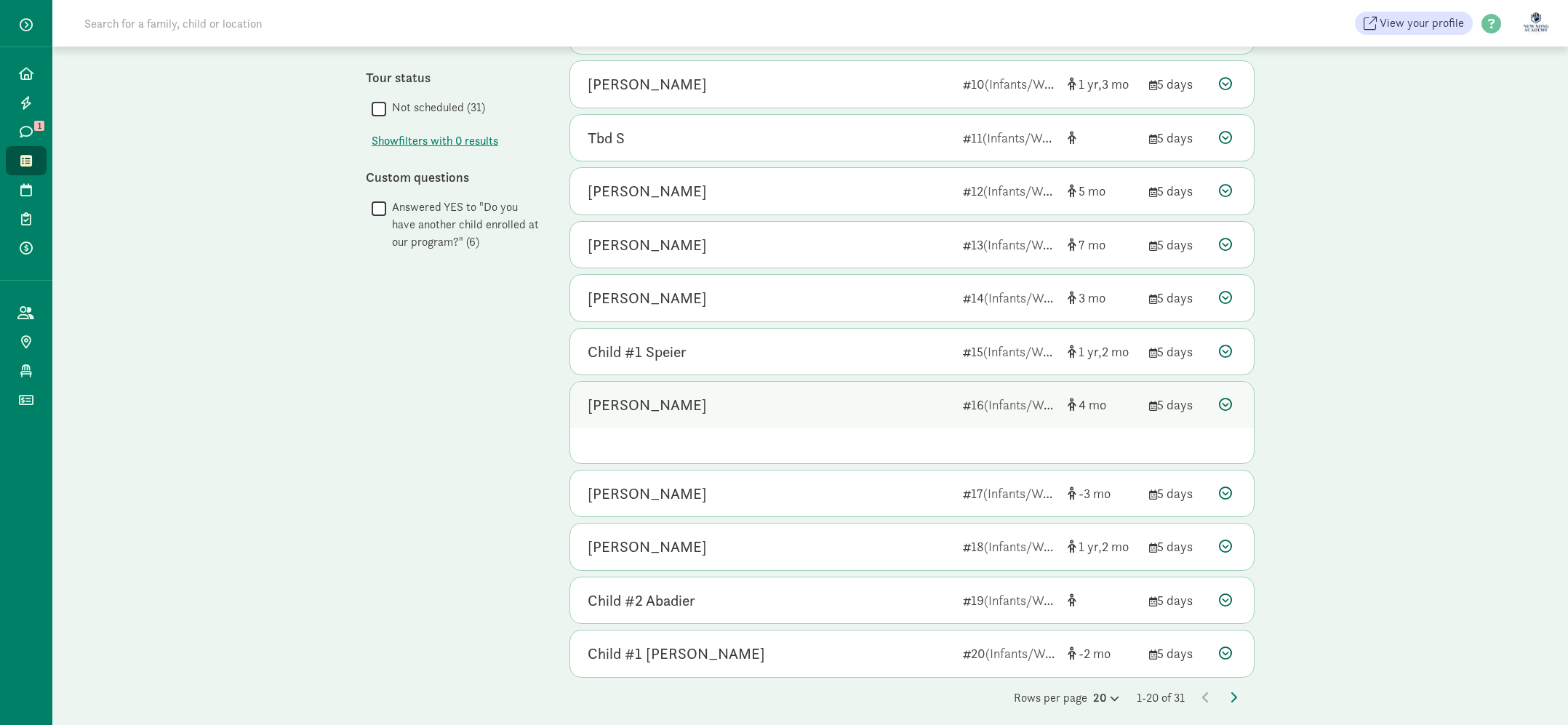
scroll to position [577, 0]
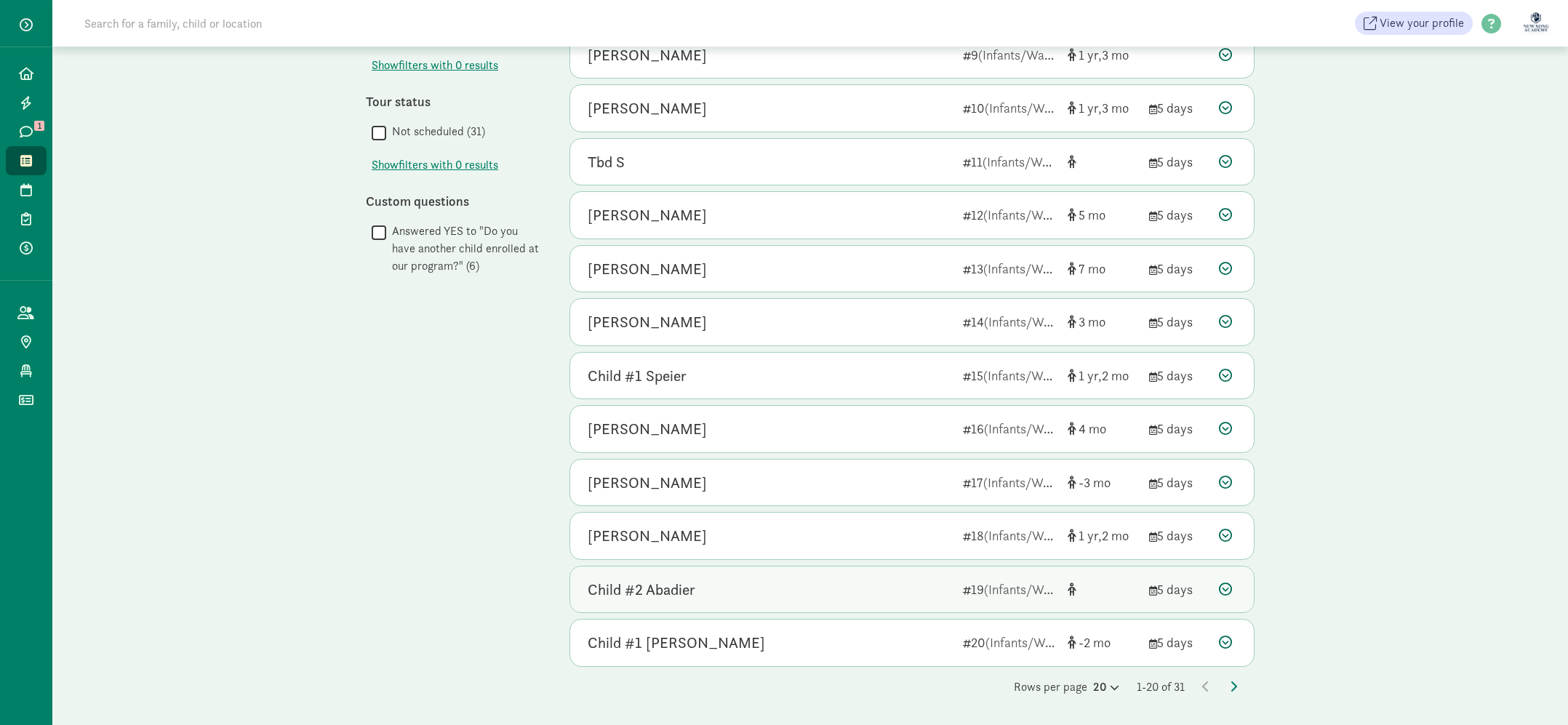
click at [855, 588] on div "Child #2 Abadier" at bounding box center [769, 589] width 363 height 23
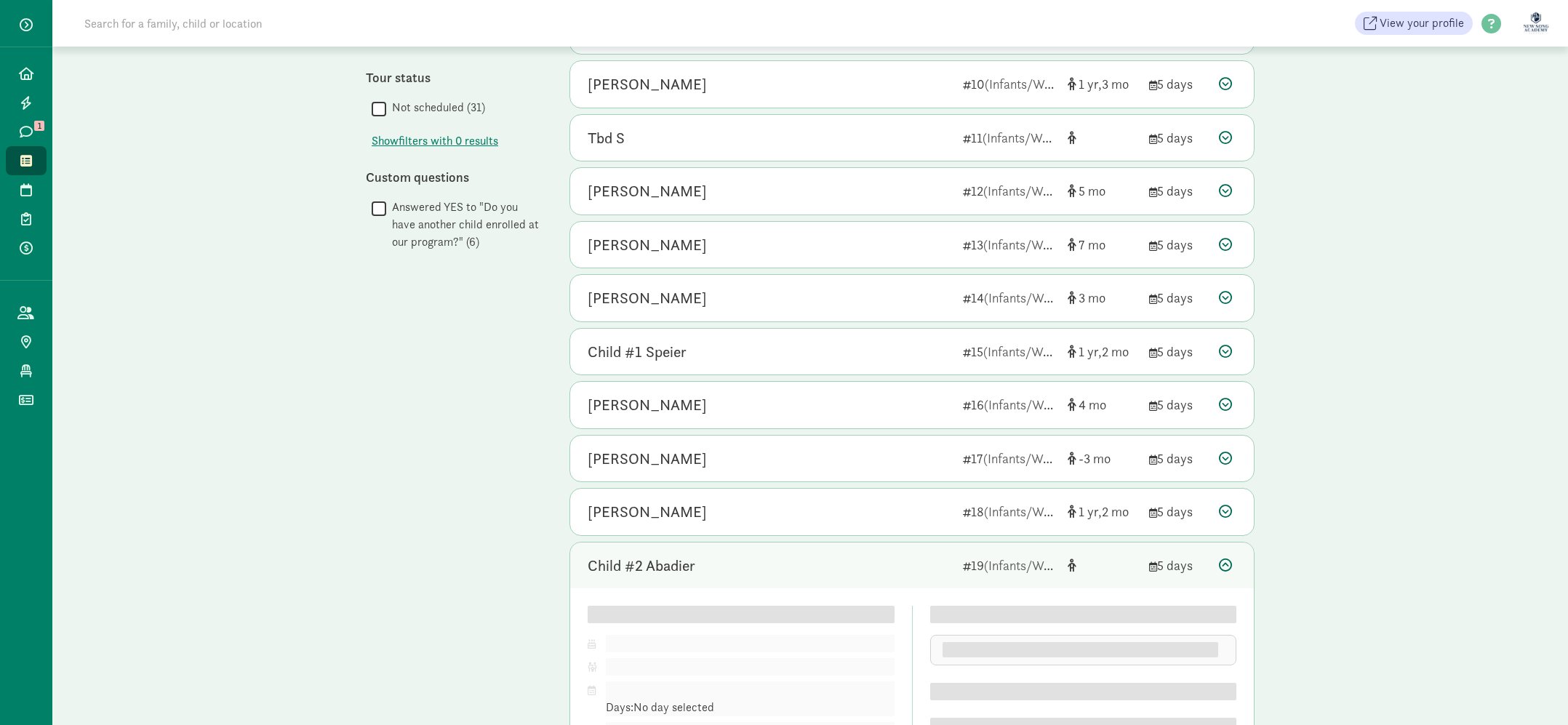
click at [857, 577] on div "Child #2 Abadier 19 (Infants/Waddler) 5 days" at bounding box center [912, 565] width 684 height 46
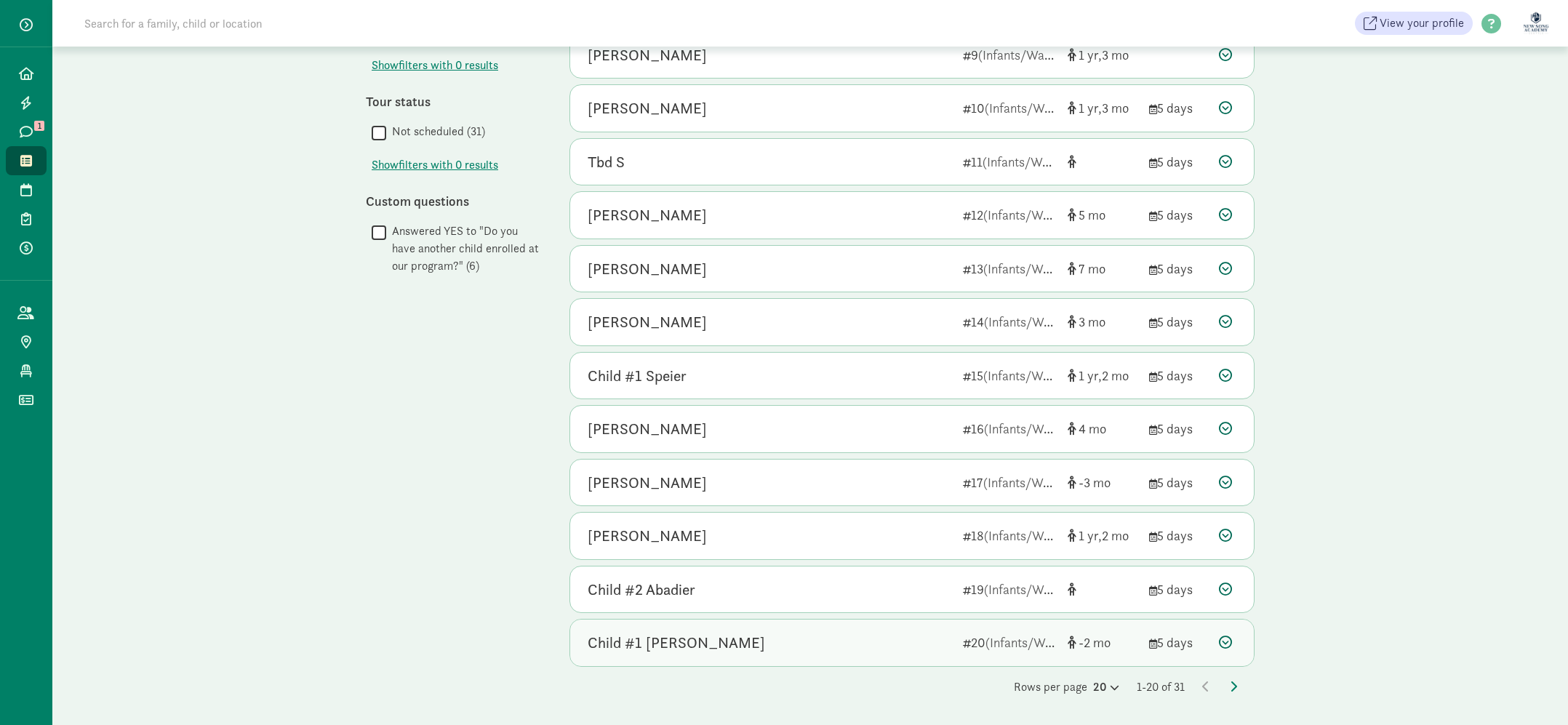
scroll to position [577, 0]
click at [1237, 682] on icon at bounding box center [1234, 687] width 7 height 12
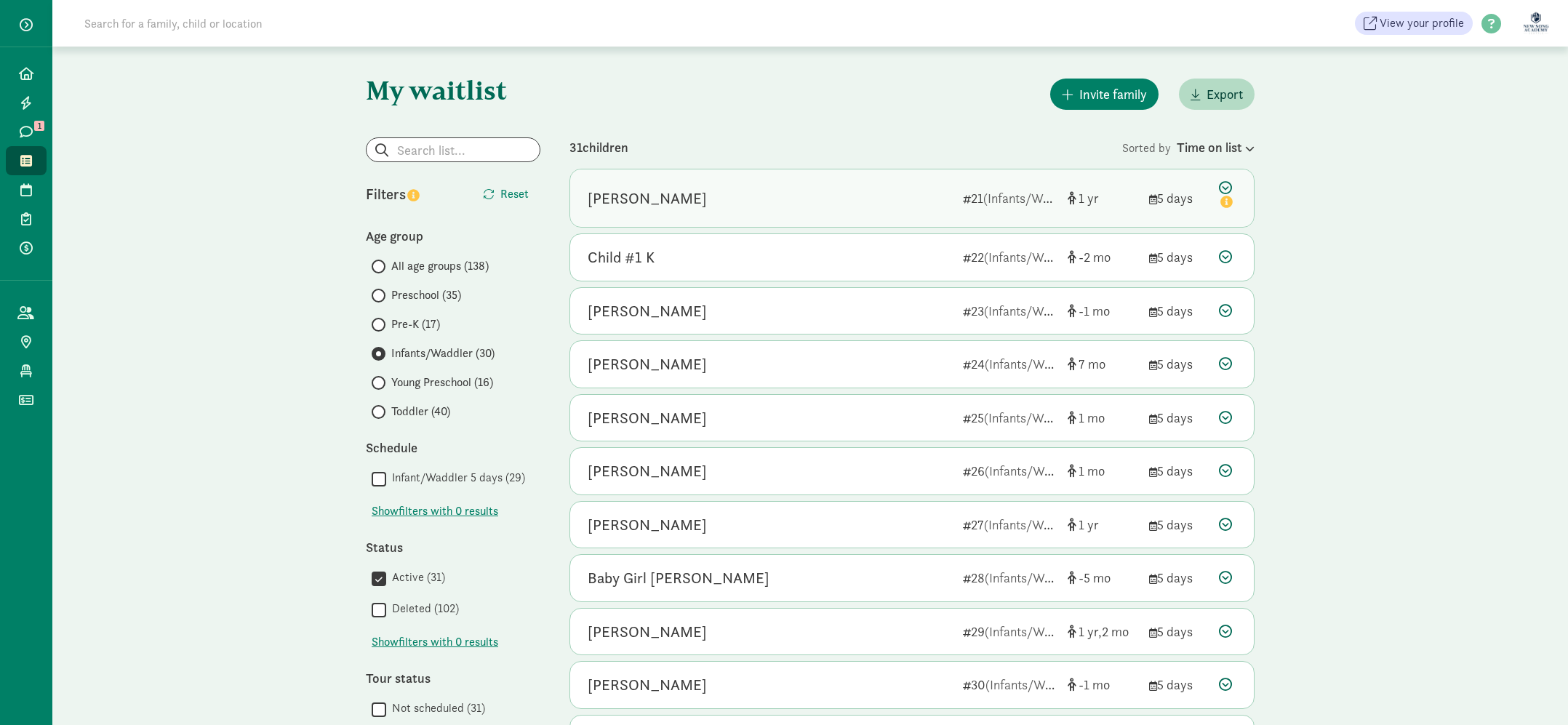
click at [808, 183] on div "[PERSON_NAME] 21 (Infants/Waddler) 1 5 days" at bounding box center [912, 198] width 684 height 58
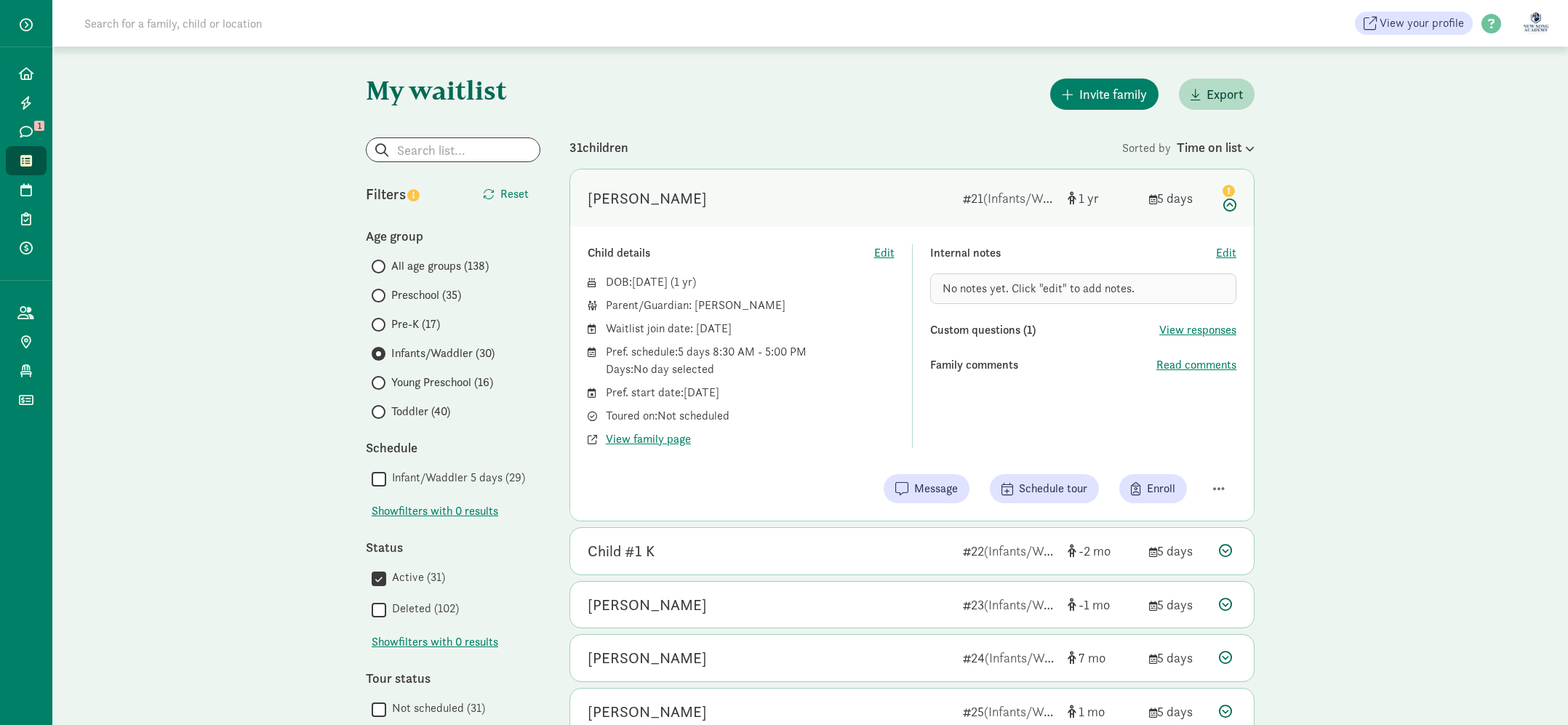
click at [847, 201] on div "[PERSON_NAME]" at bounding box center [769, 198] width 363 height 23
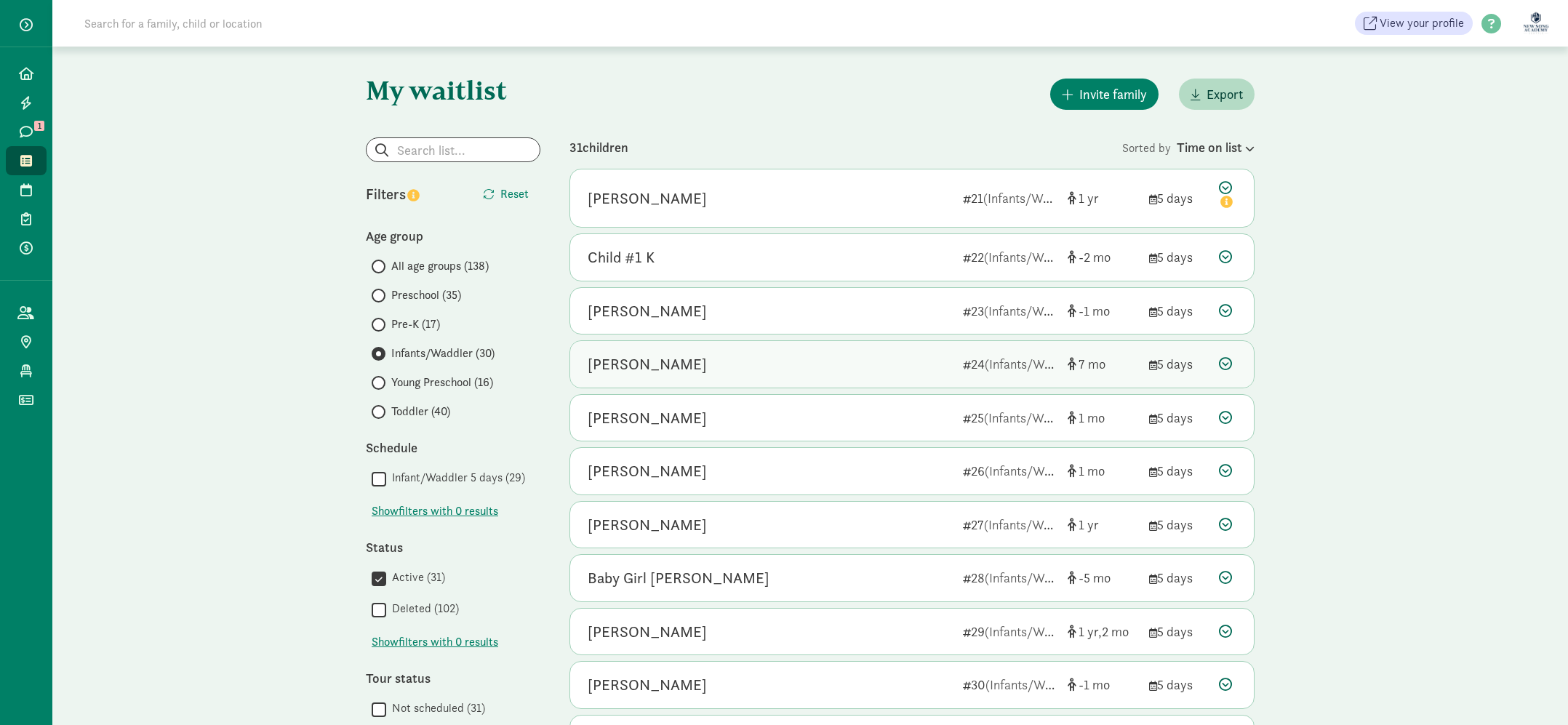
click at [790, 374] on div "[PERSON_NAME]" at bounding box center [769, 364] width 363 height 23
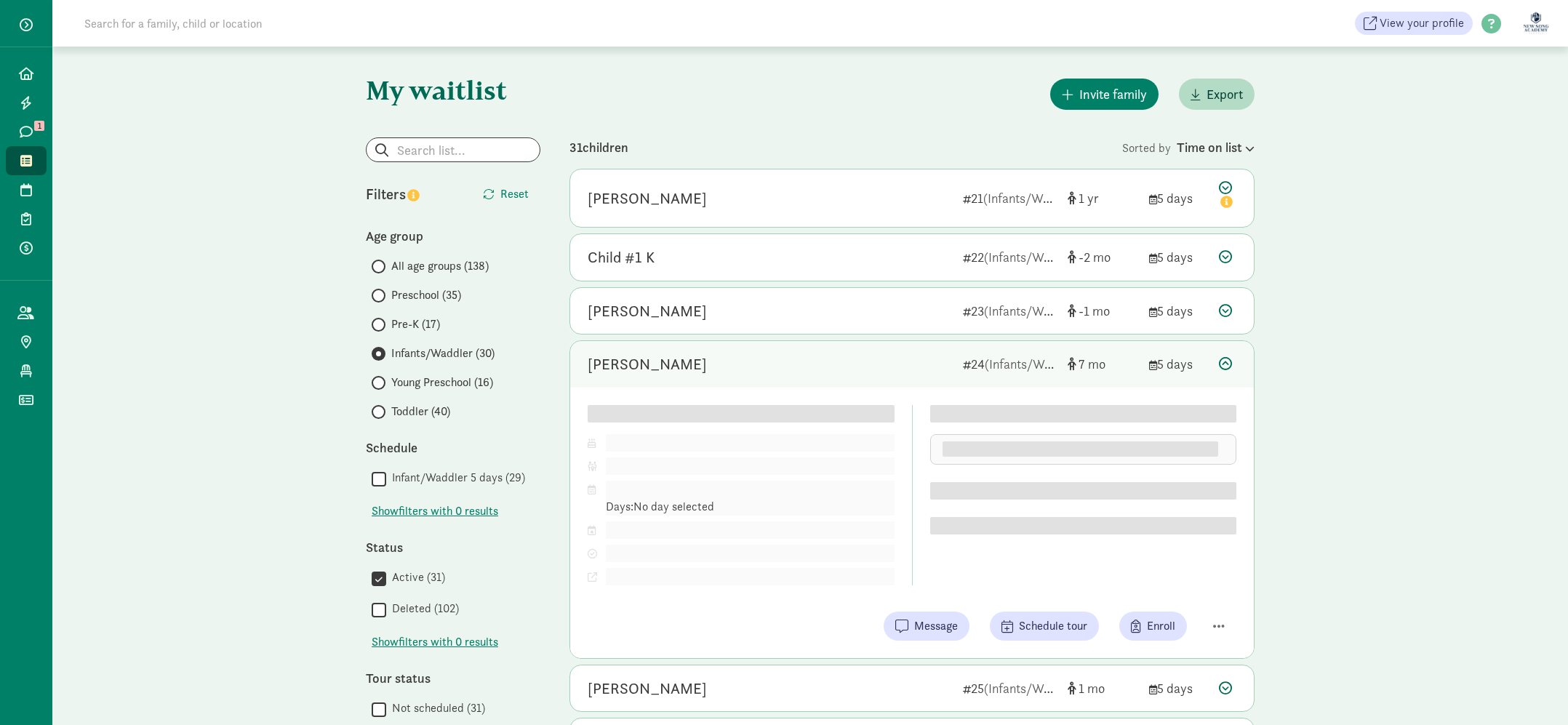
click at [790, 374] on div "[PERSON_NAME]" at bounding box center [769, 364] width 363 height 23
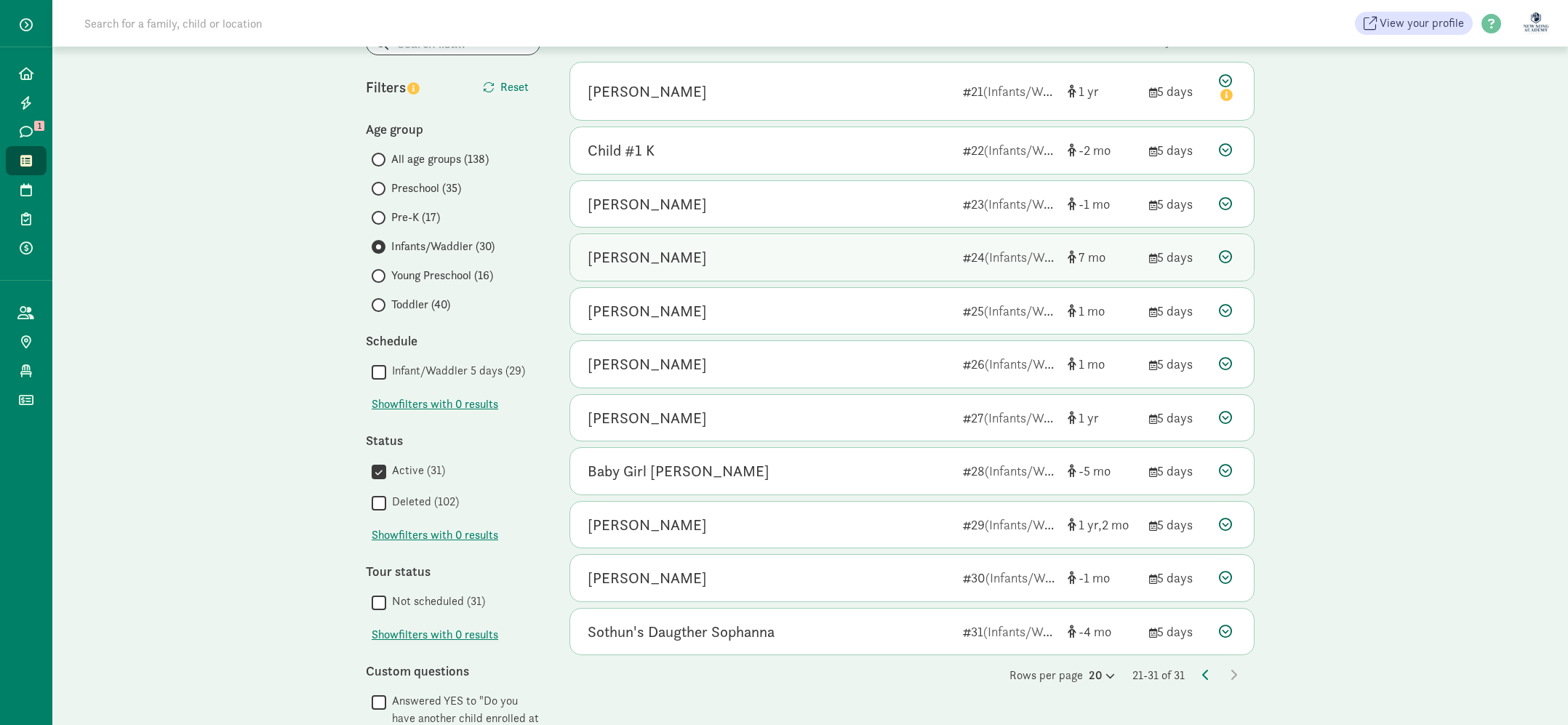
scroll to position [115, 0]
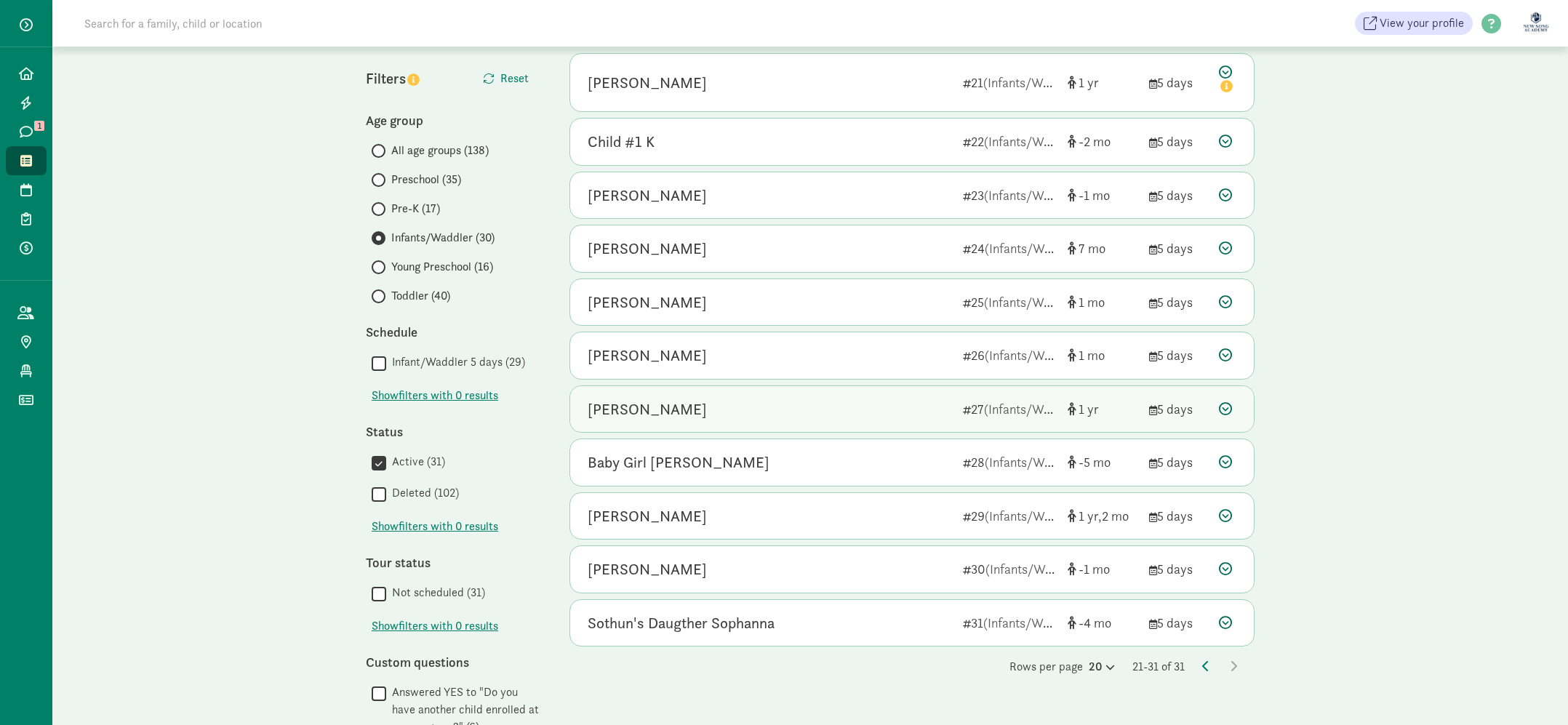
click at [796, 399] on div "[PERSON_NAME]" at bounding box center [769, 409] width 363 height 23
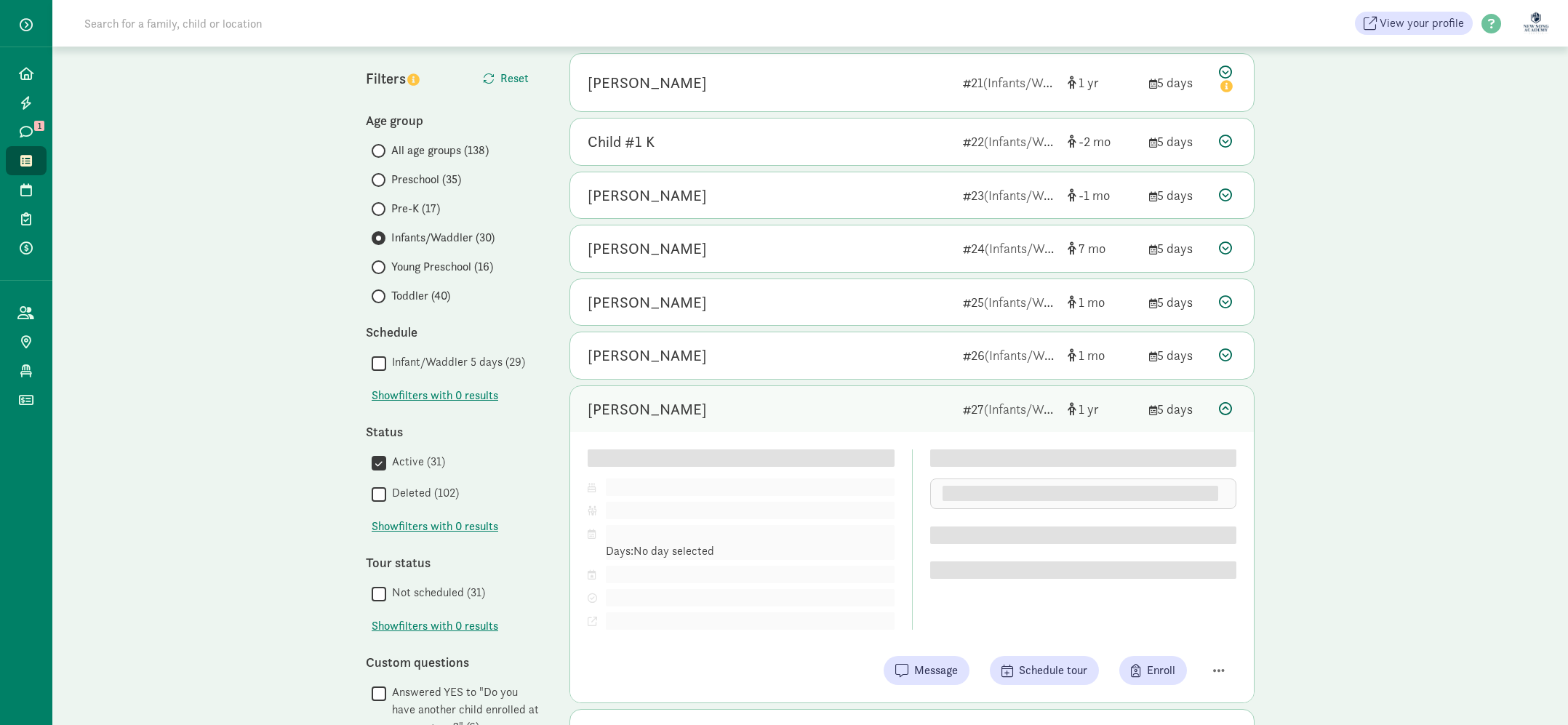
click at [796, 399] on div "[PERSON_NAME]" at bounding box center [769, 409] width 363 height 23
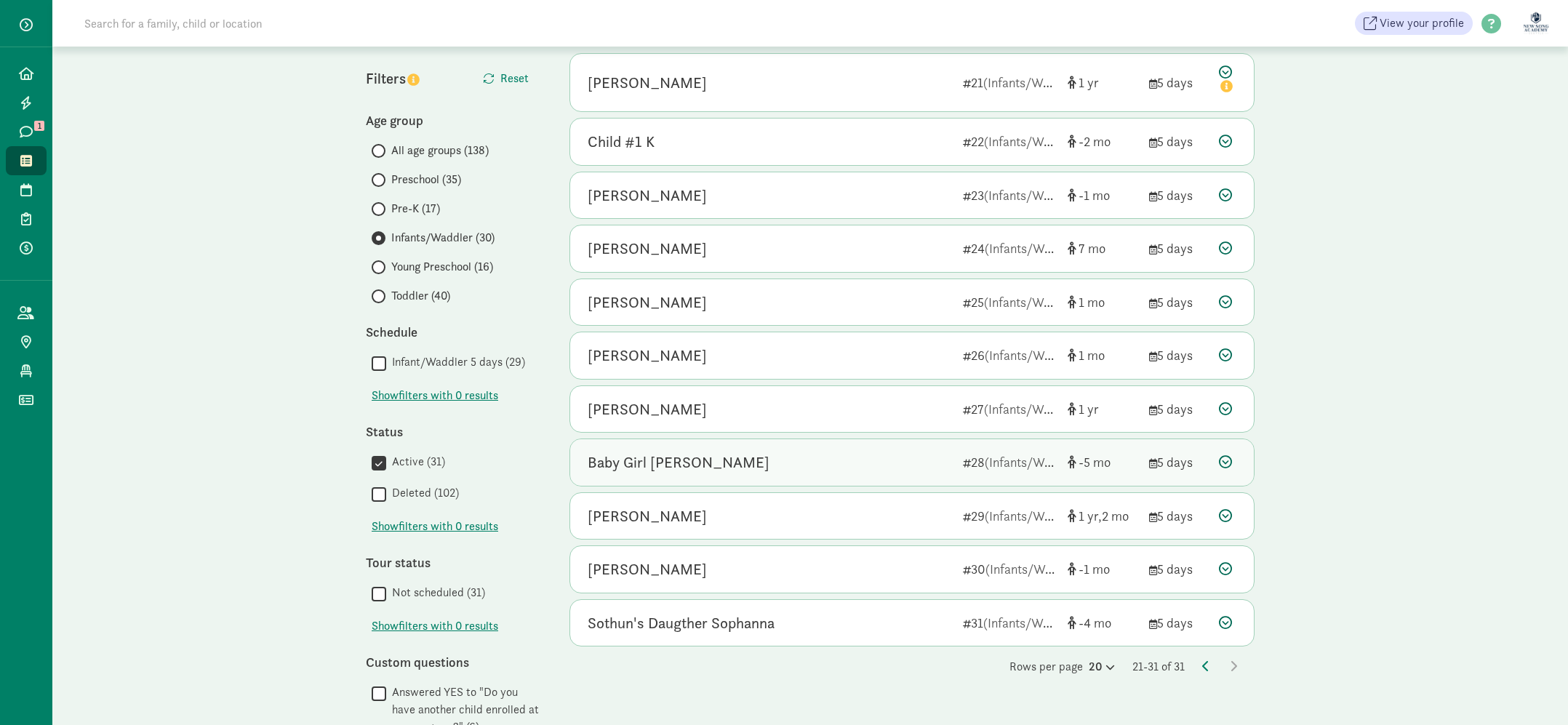
click at [805, 461] on div "Baby Girl [PERSON_NAME]" at bounding box center [769, 462] width 363 height 23
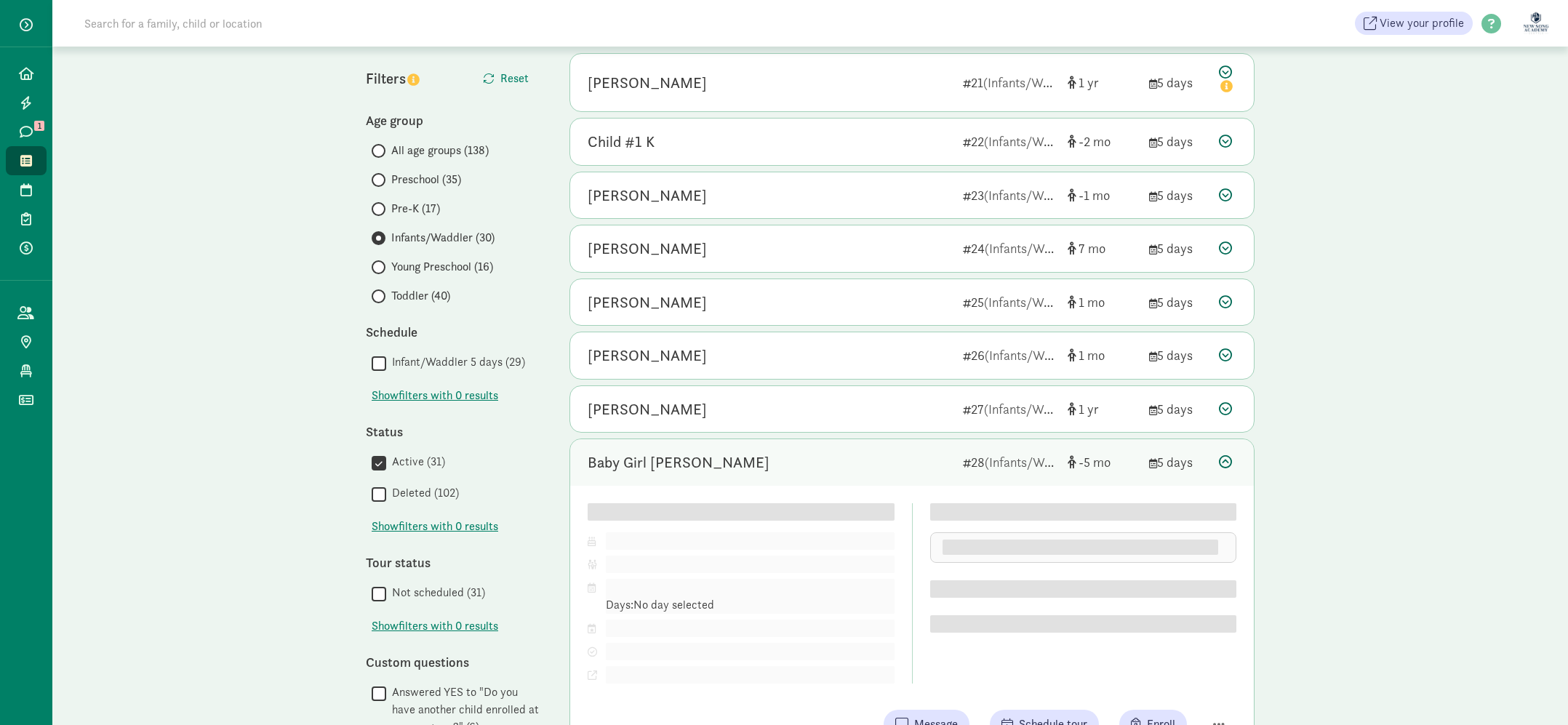
click at [805, 461] on div "Baby Girl [PERSON_NAME]" at bounding box center [769, 462] width 363 height 23
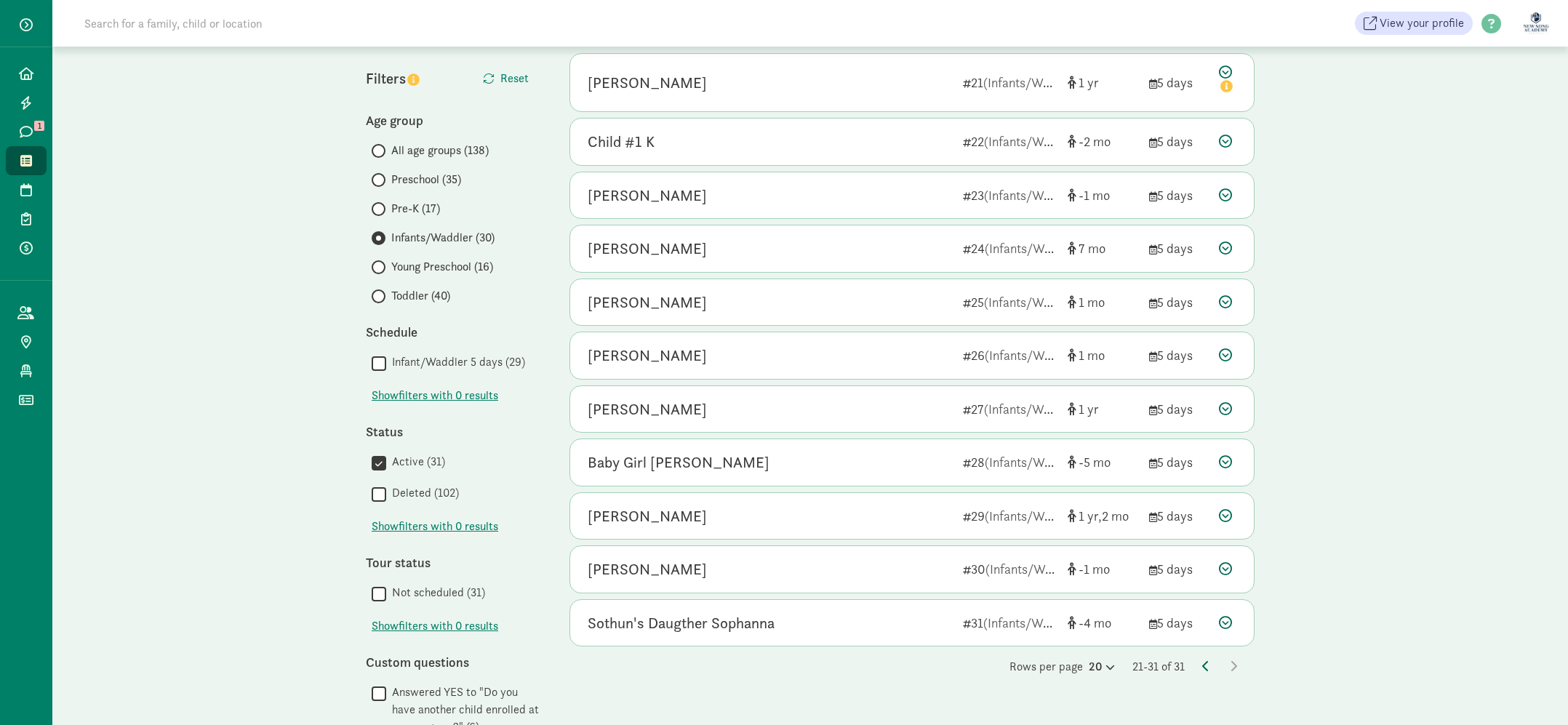
click at [1206, 670] on icon at bounding box center [1206, 667] width 7 height 12
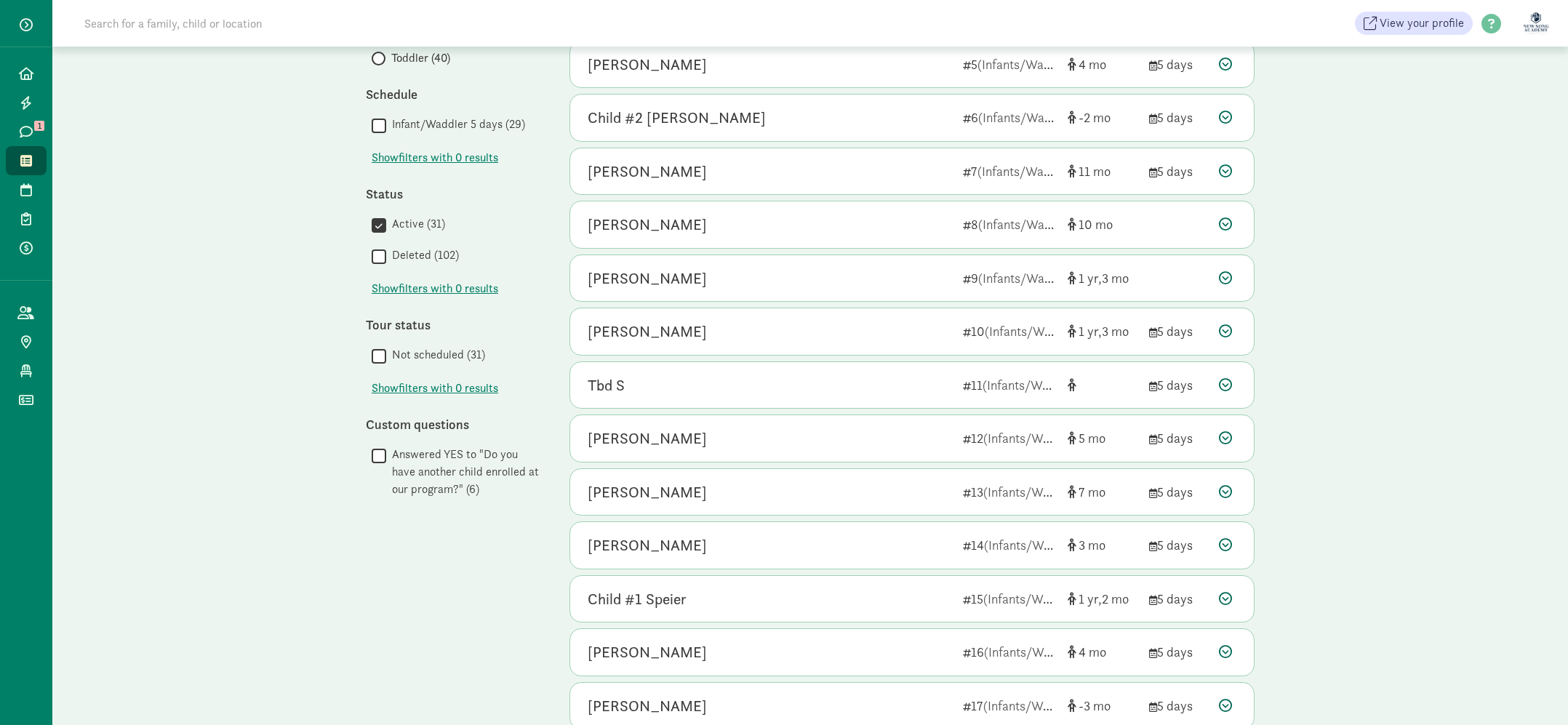
scroll to position [326, 0]
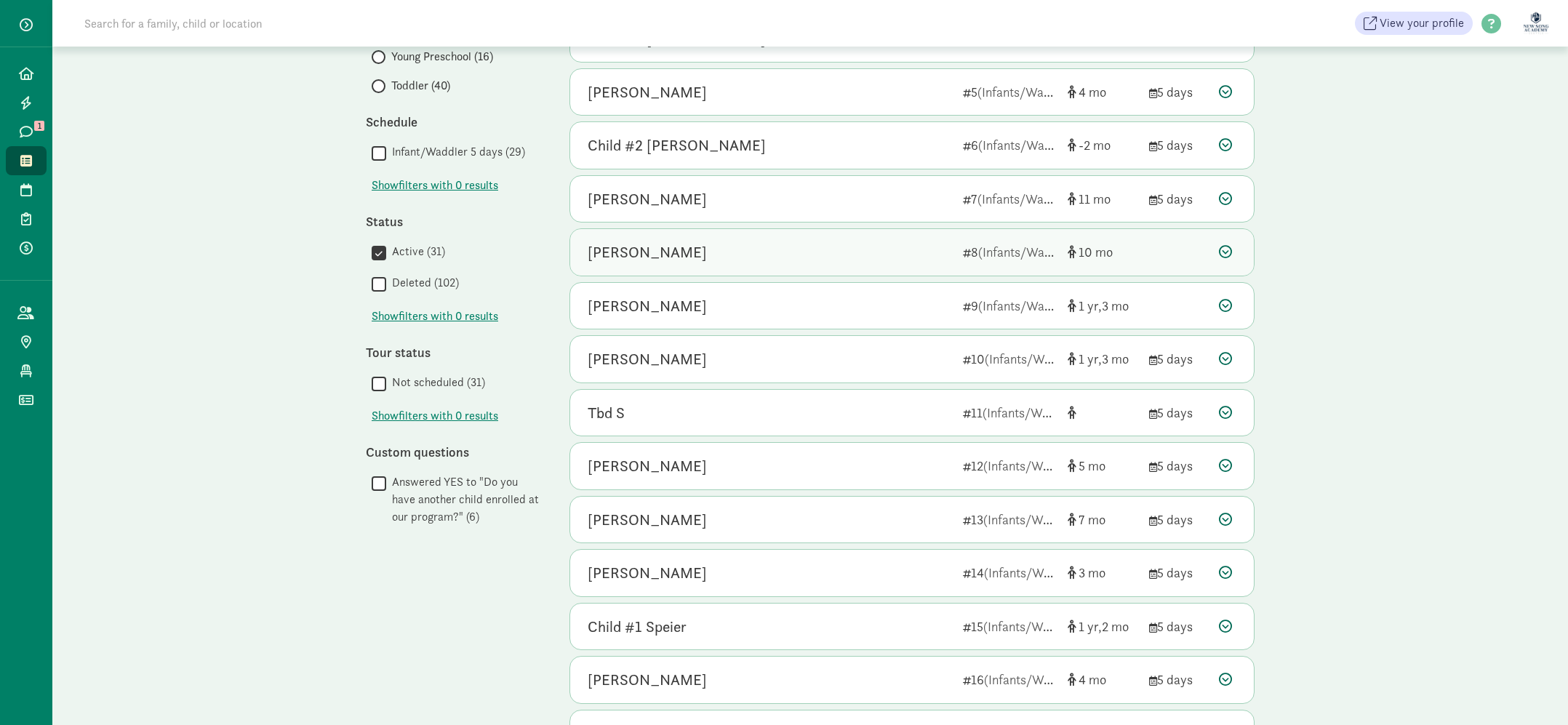
click at [845, 247] on div "[PERSON_NAME]" at bounding box center [769, 252] width 363 height 23
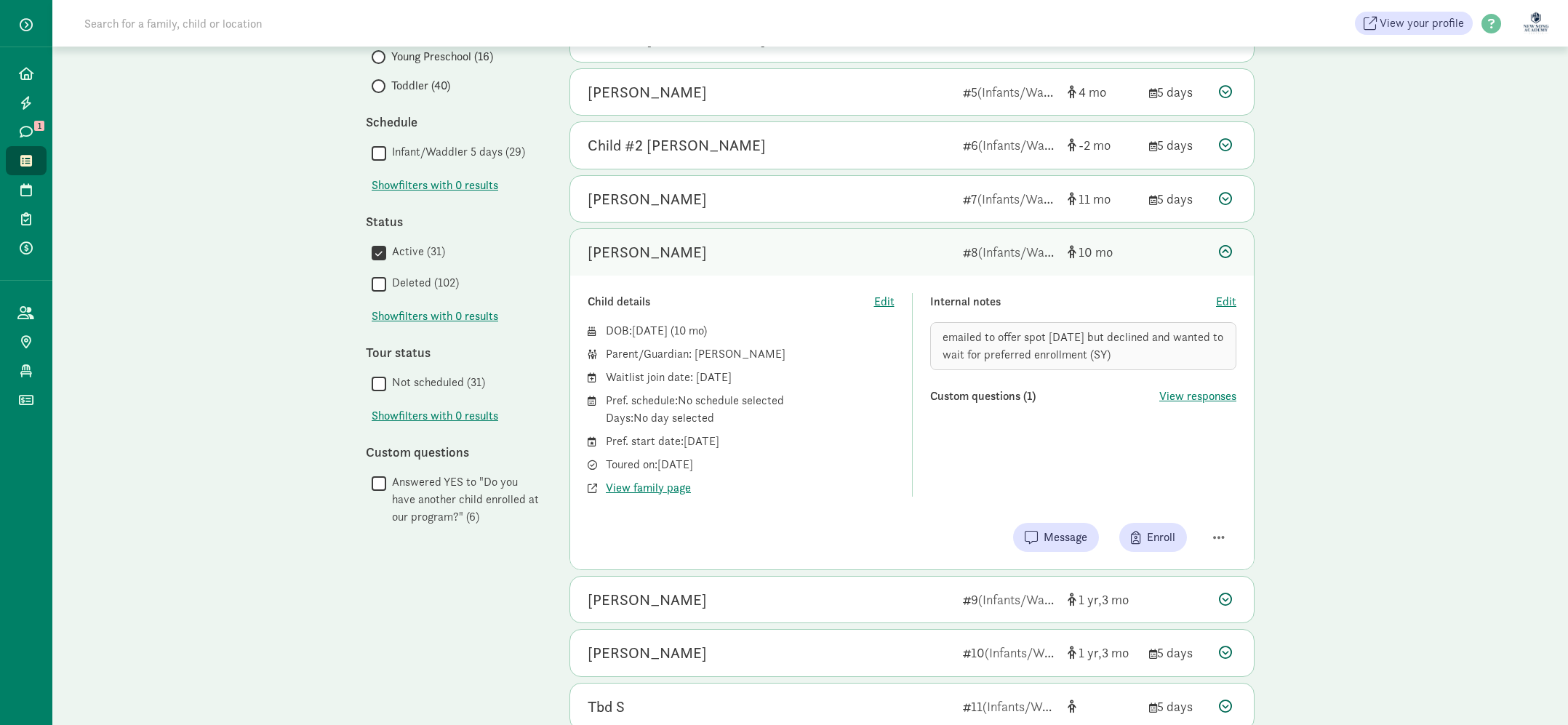
click at [769, 249] on div "[PERSON_NAME]" at bounding box center [769, 252] width 363 height 23
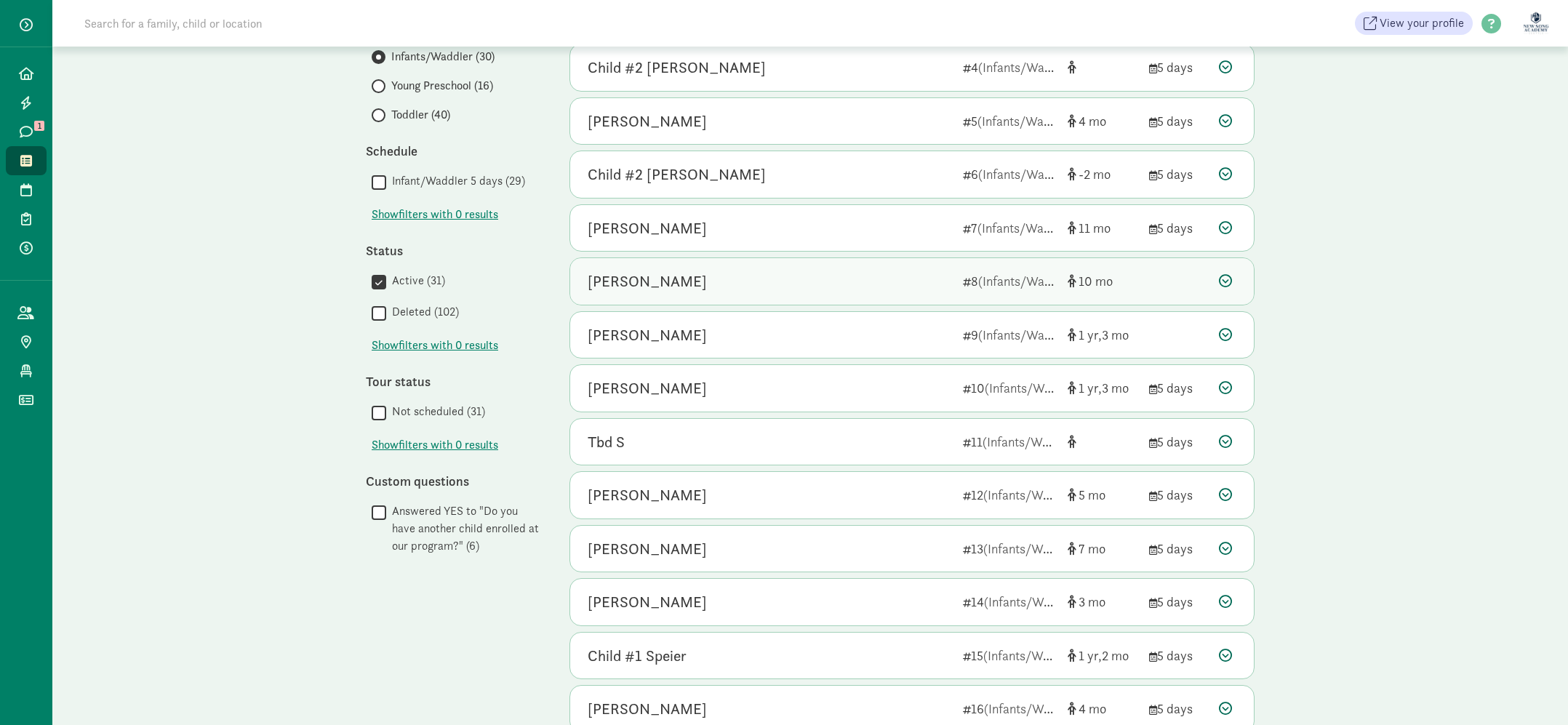
scroll to position [284, 0]
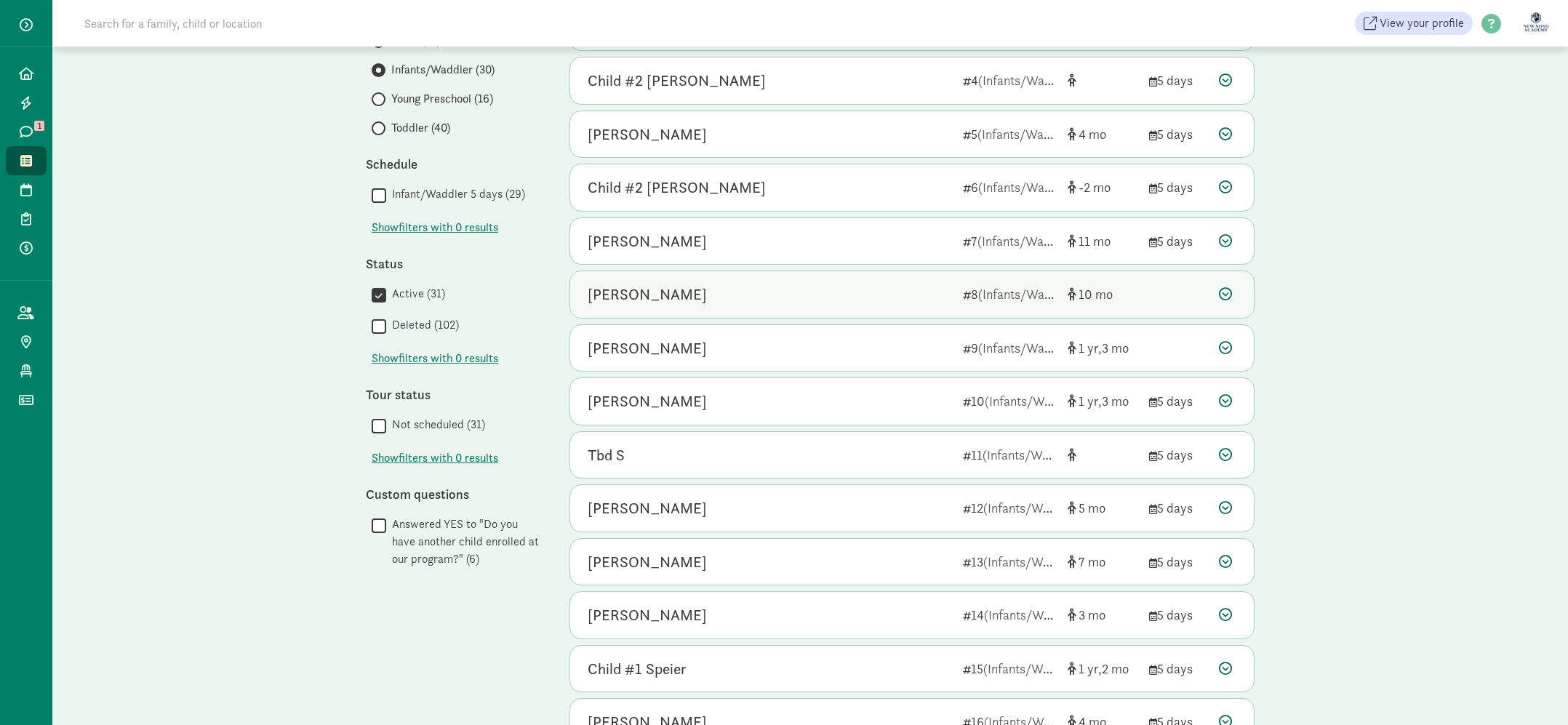
click at [920, 300] on div "[PERSON_NAME]" at bounding box center [769, 294] width 363 height 23
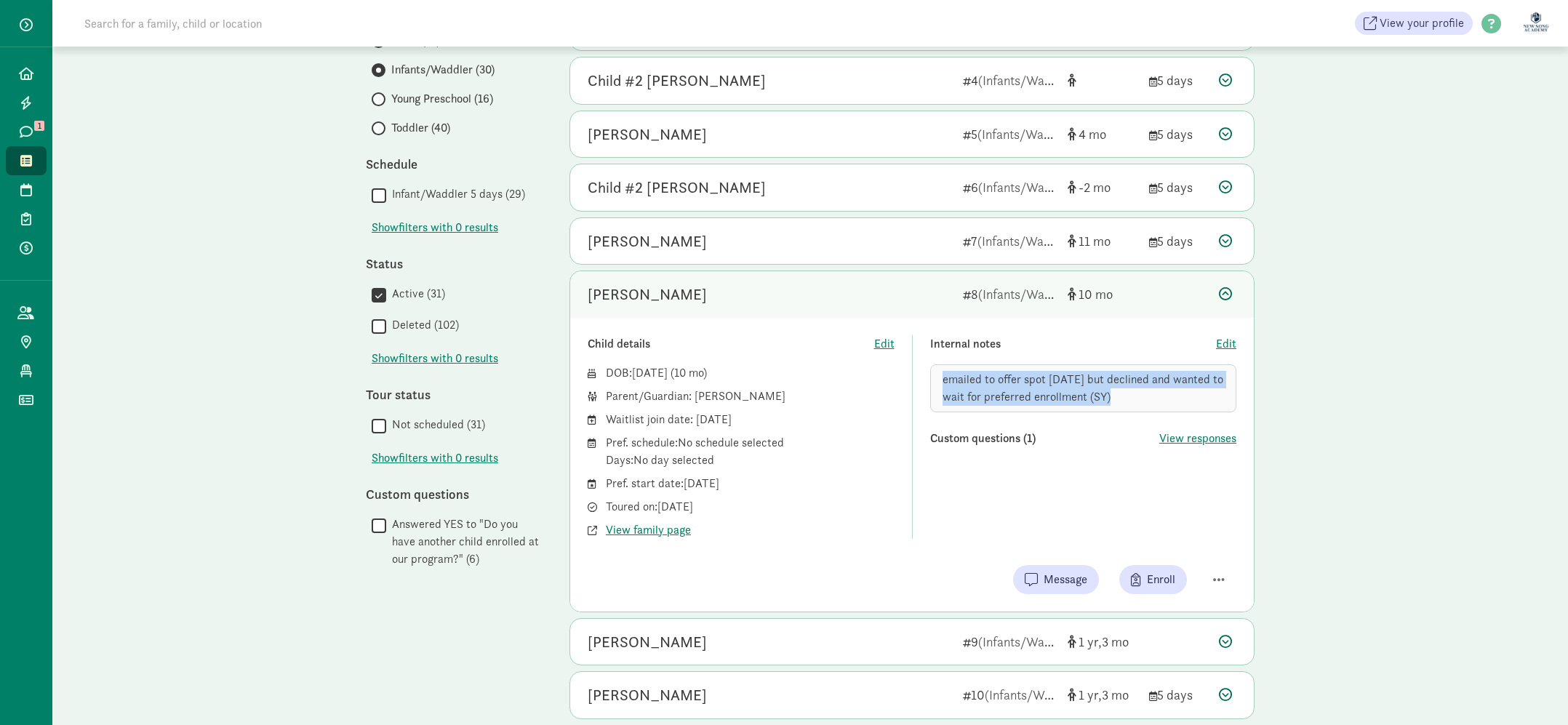
drag, startPoint x: 935, startPoint y: 380, endPoint x: 1104, endPoint y: 412, distance: 172.0
click at [1104, 412] on div "emailed to offer spot [DATE] but declined and wanted to wait for preferred enro…" at bounding box center [1084, 388] width 307 height 48
click at [988, 515] on div "Internal notes Edit emailed to offer spot [DATE] but declined and wanted to wai…" at bounding box center [1084, 437] width 307 height 204
click at [639, 294] on div "[PERSON_NAME]" at bounding box center [647, 294] width 119 height 23
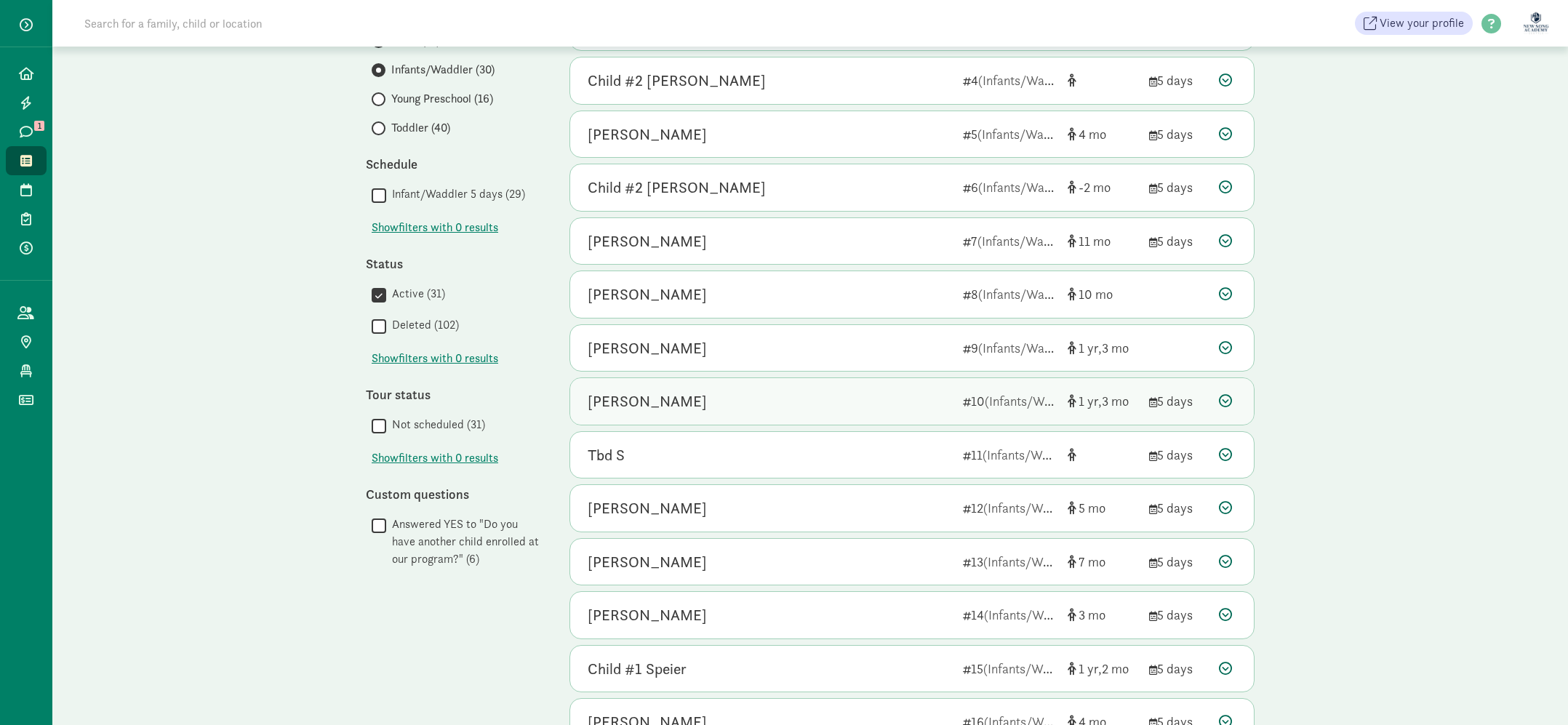
scroll to position [577, 0]
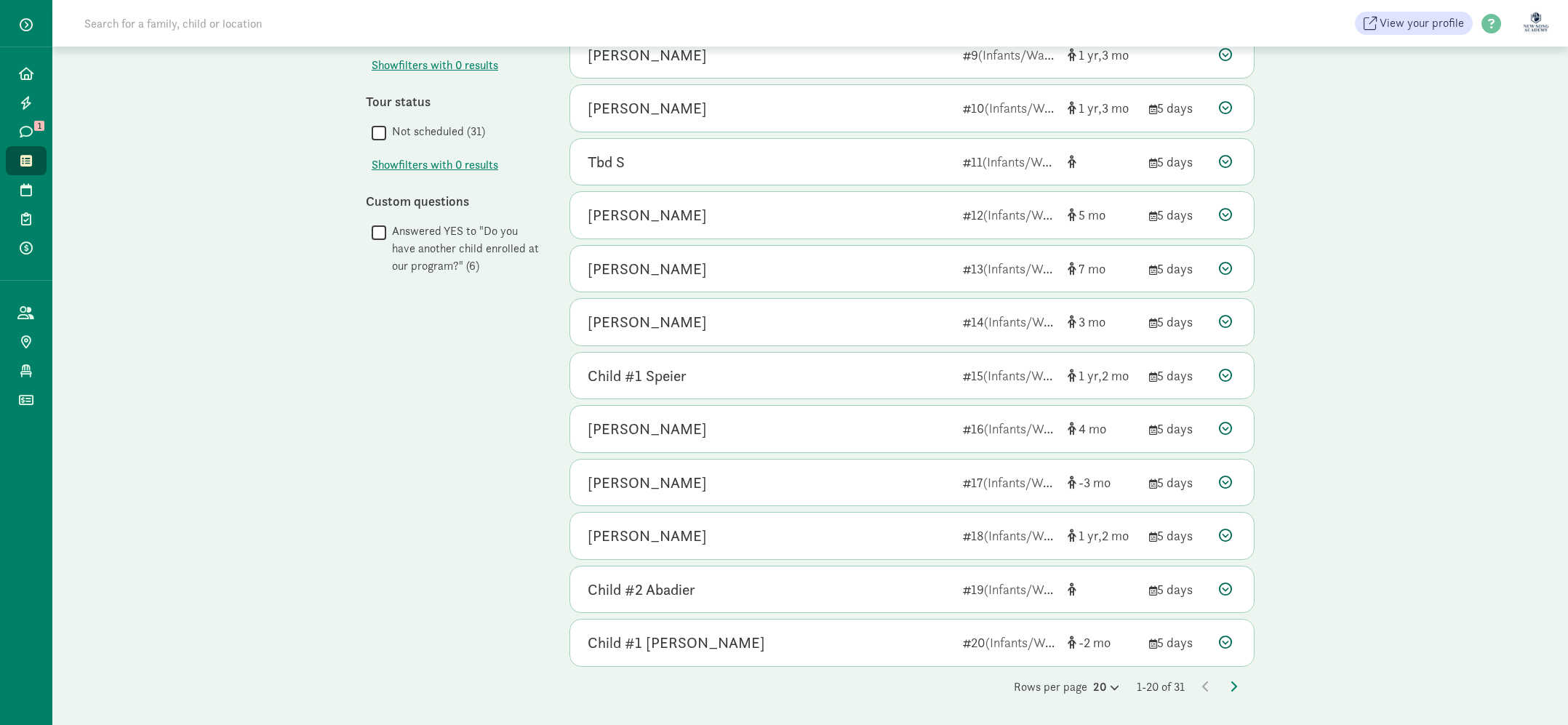
click at [1240, 685] on div "Rows per page 20 1-20 of 31" at bounding box center [912, 687] width 685 height 17
click at [1231, 686] on icon at bounding box center [1234, 689] width 7 height 12
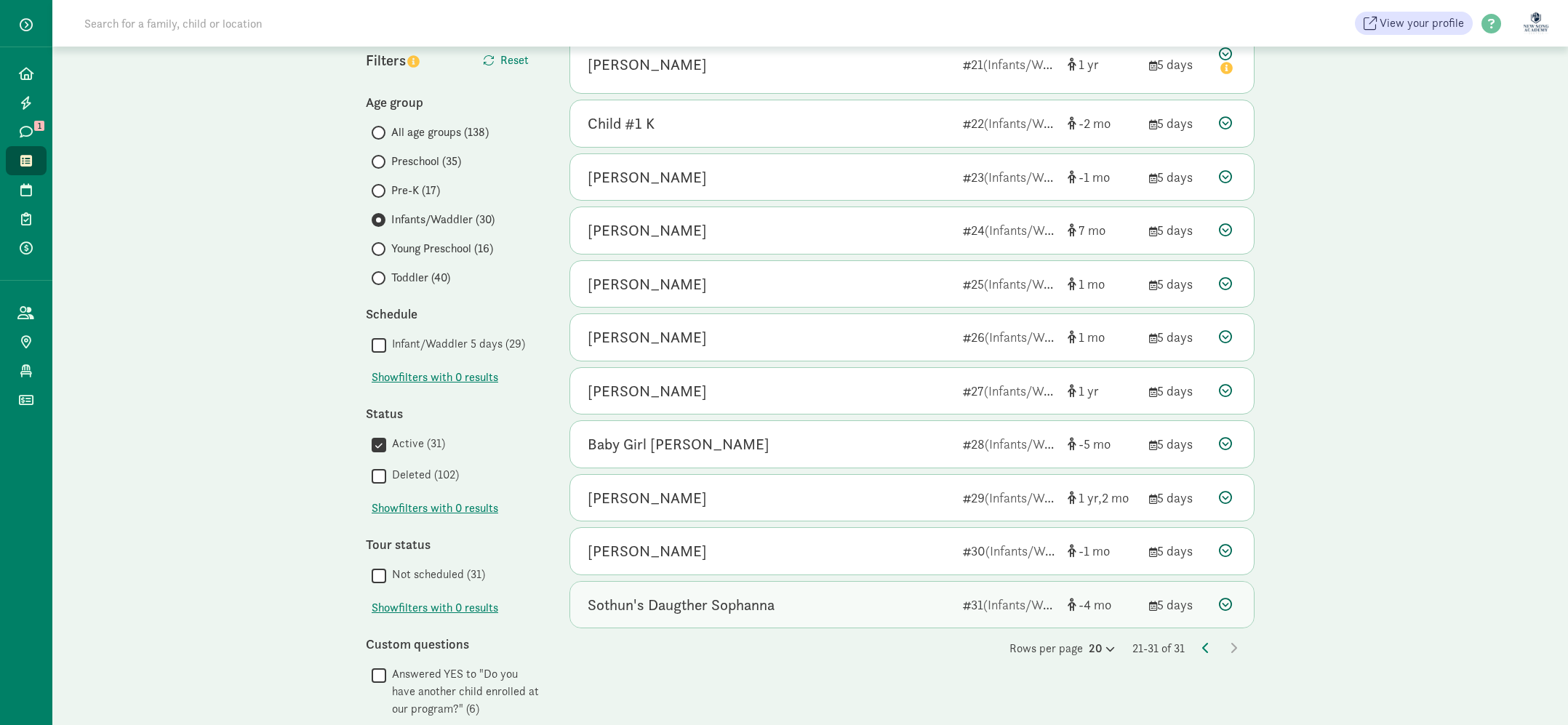
scroll to position [173, 0]
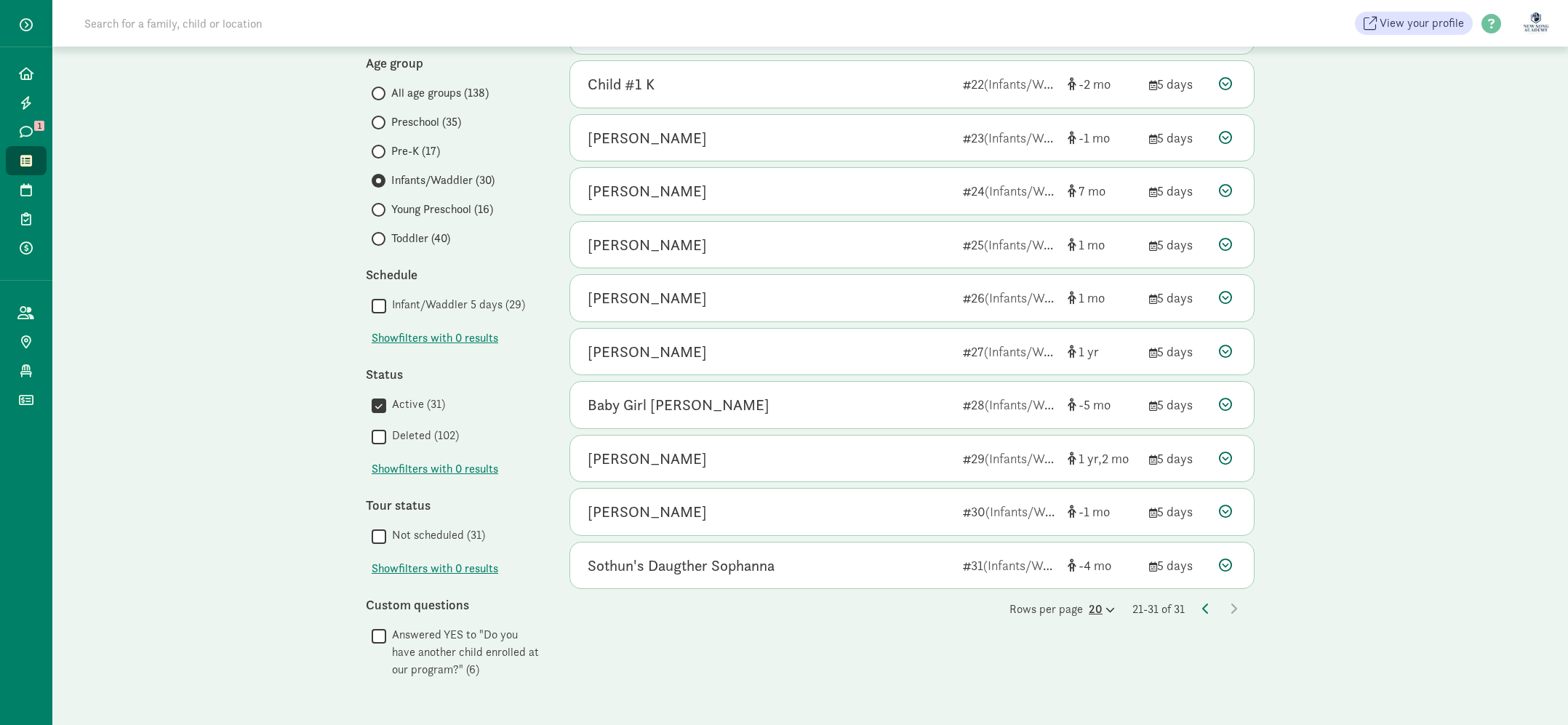
click at [1092, 613] on div "20" at bounding box center [1102, 609] width 26 height 17
click at [1072, 600] on div "100" at bounding box center [1067, 597] width 69 height 17
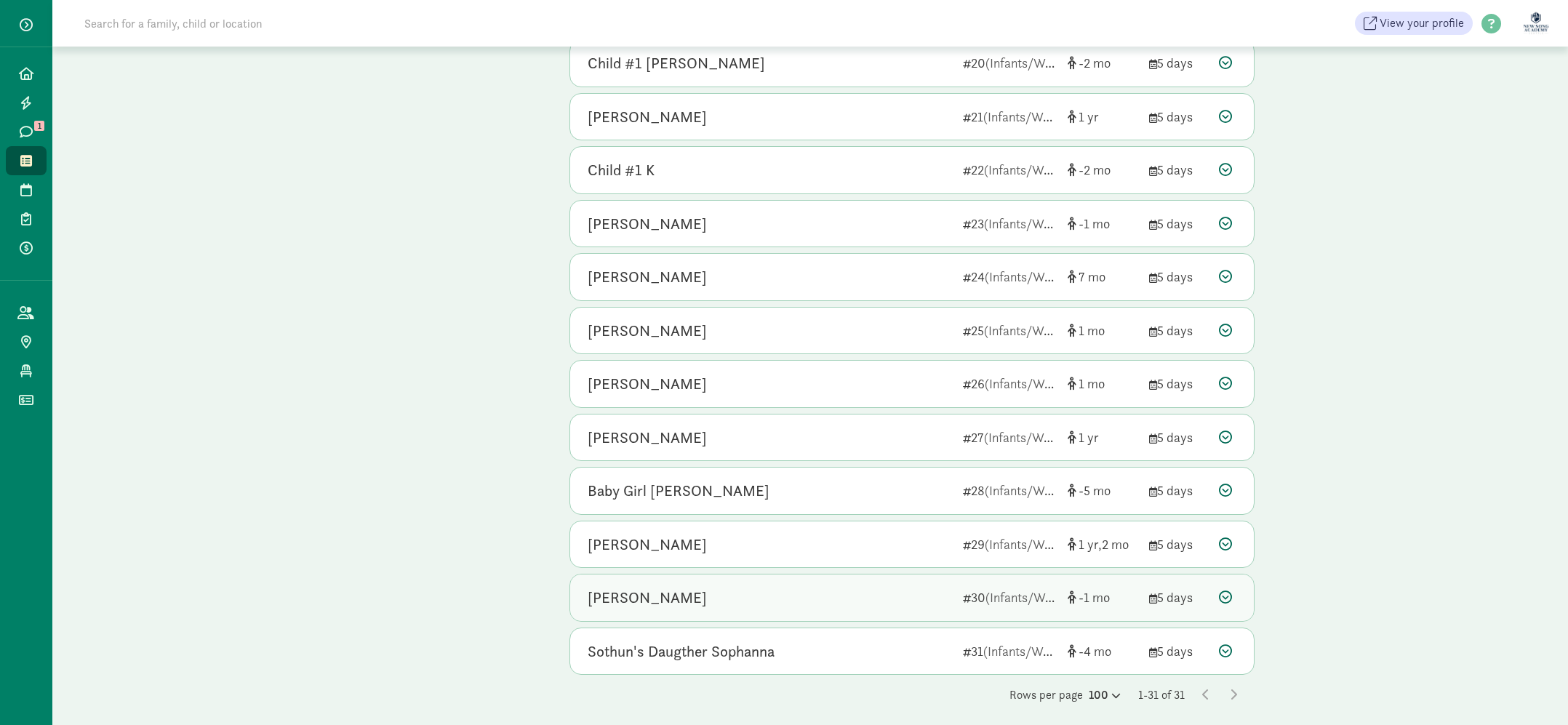
scroll to position [1165, 0]
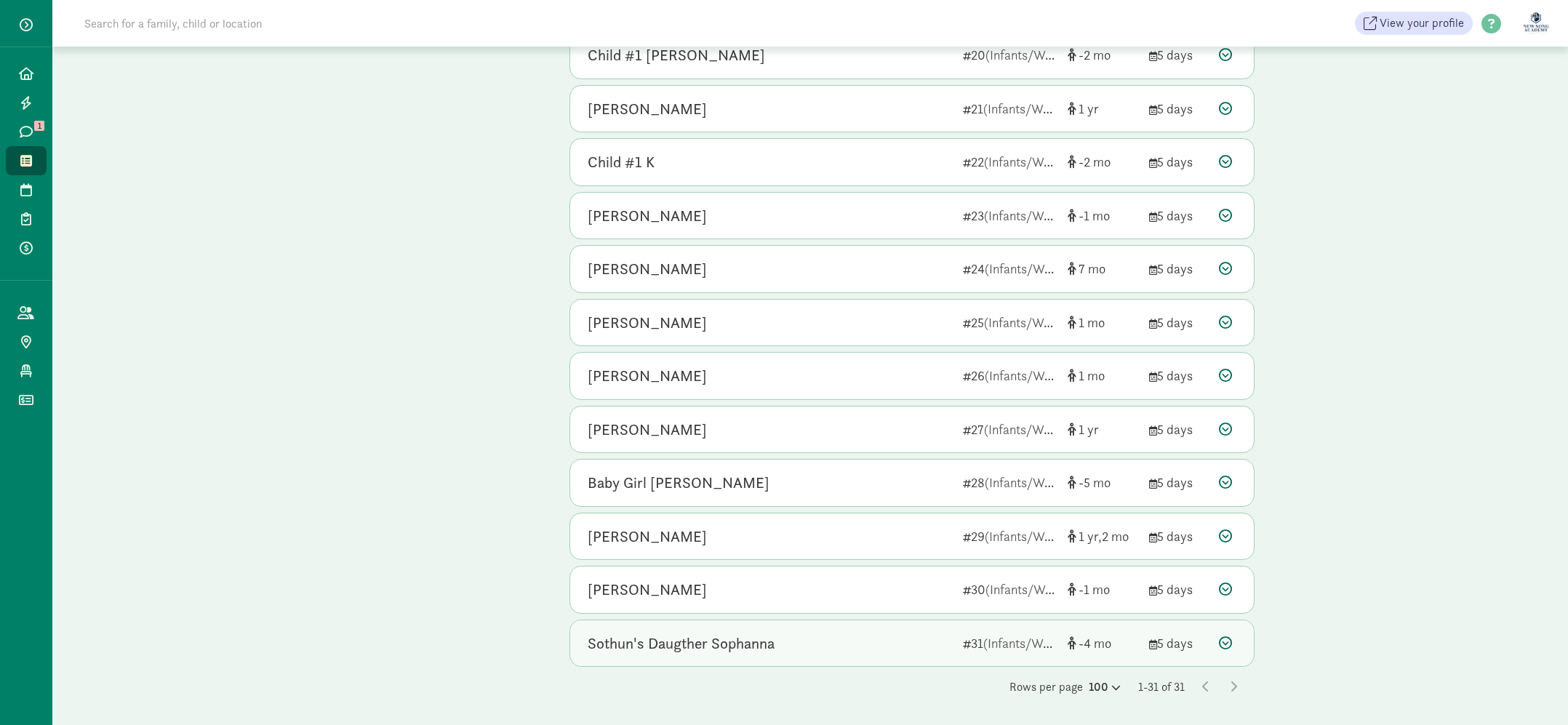
click at [644, 637] on div "Sothun's Daugther Sophanna" at bounding box center [682, 643] width 187 height 23
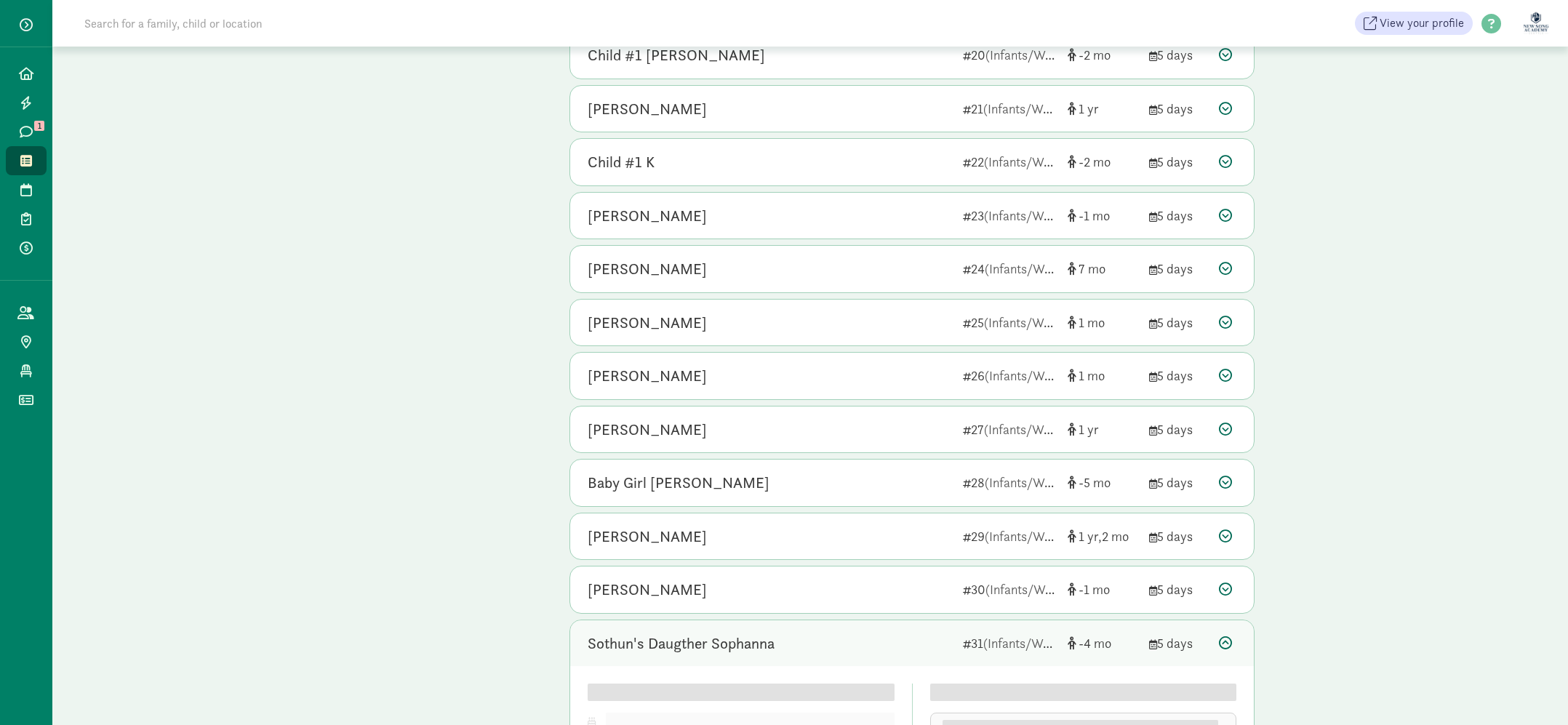
scroll to position [1435, 0]
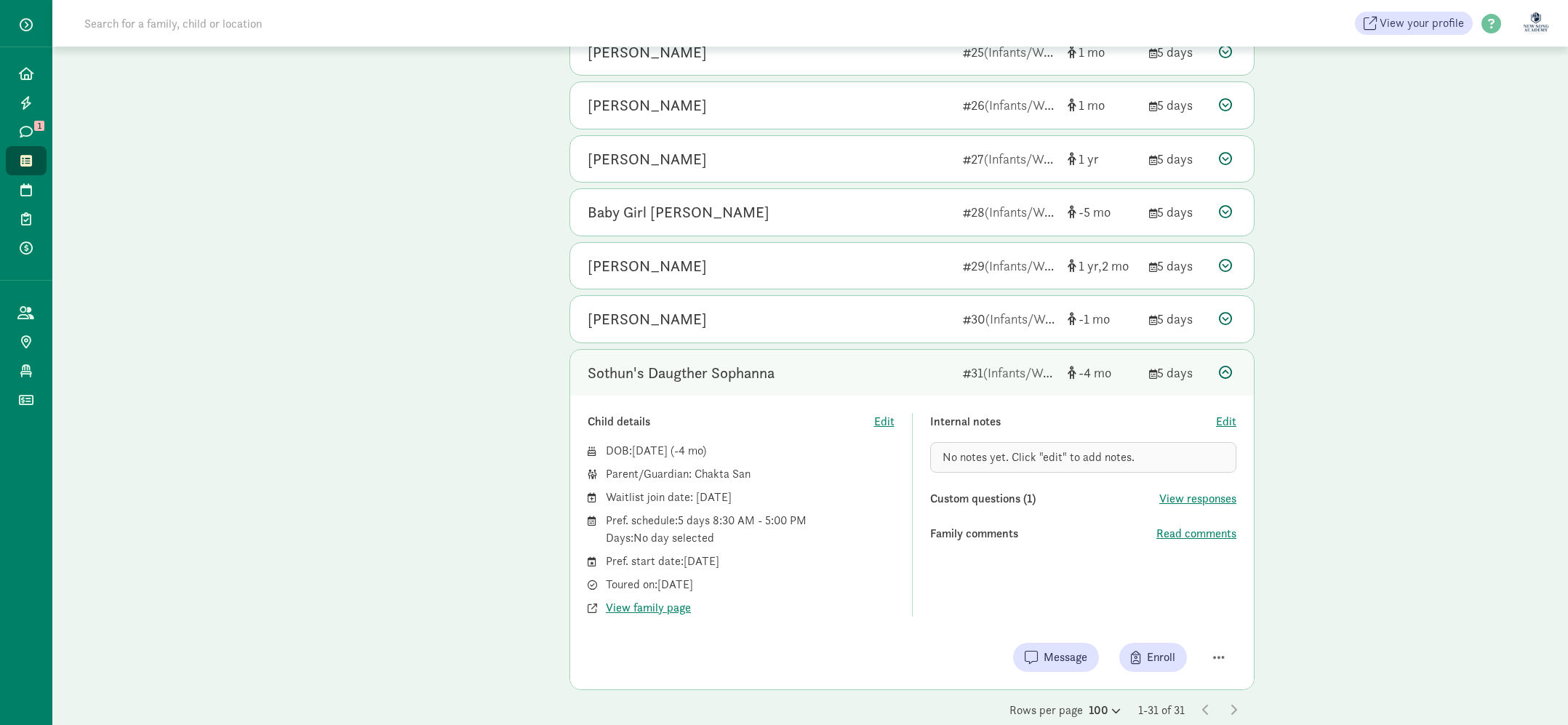
click at [811, 382] on div "Sothun's Daugther Sophanna" at bounding box center [769, 373] width 363 height 23
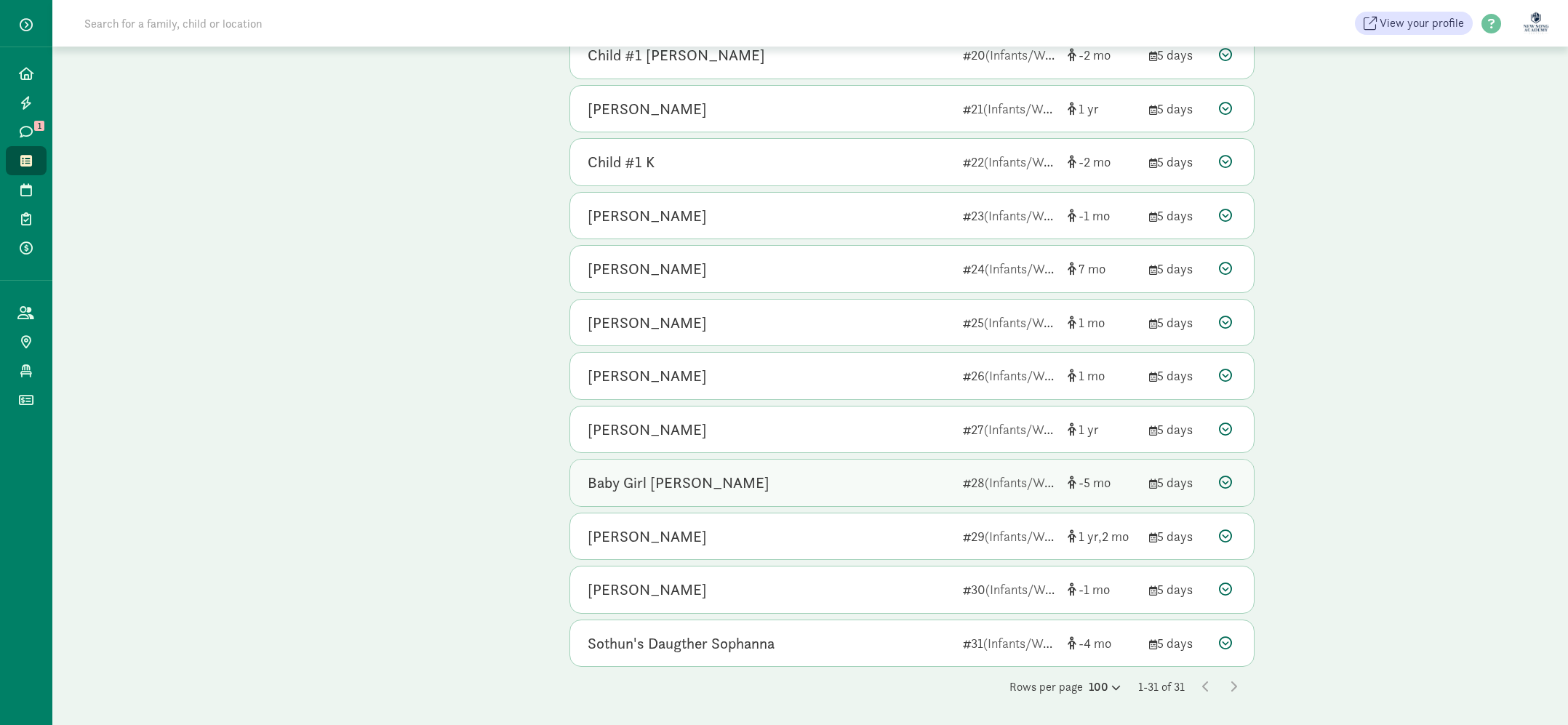
scroll to position [1165, 0]
click at [832, 318] on div "[PERSON_NAME]" at bounding box center [769, 323] width 363 height 23
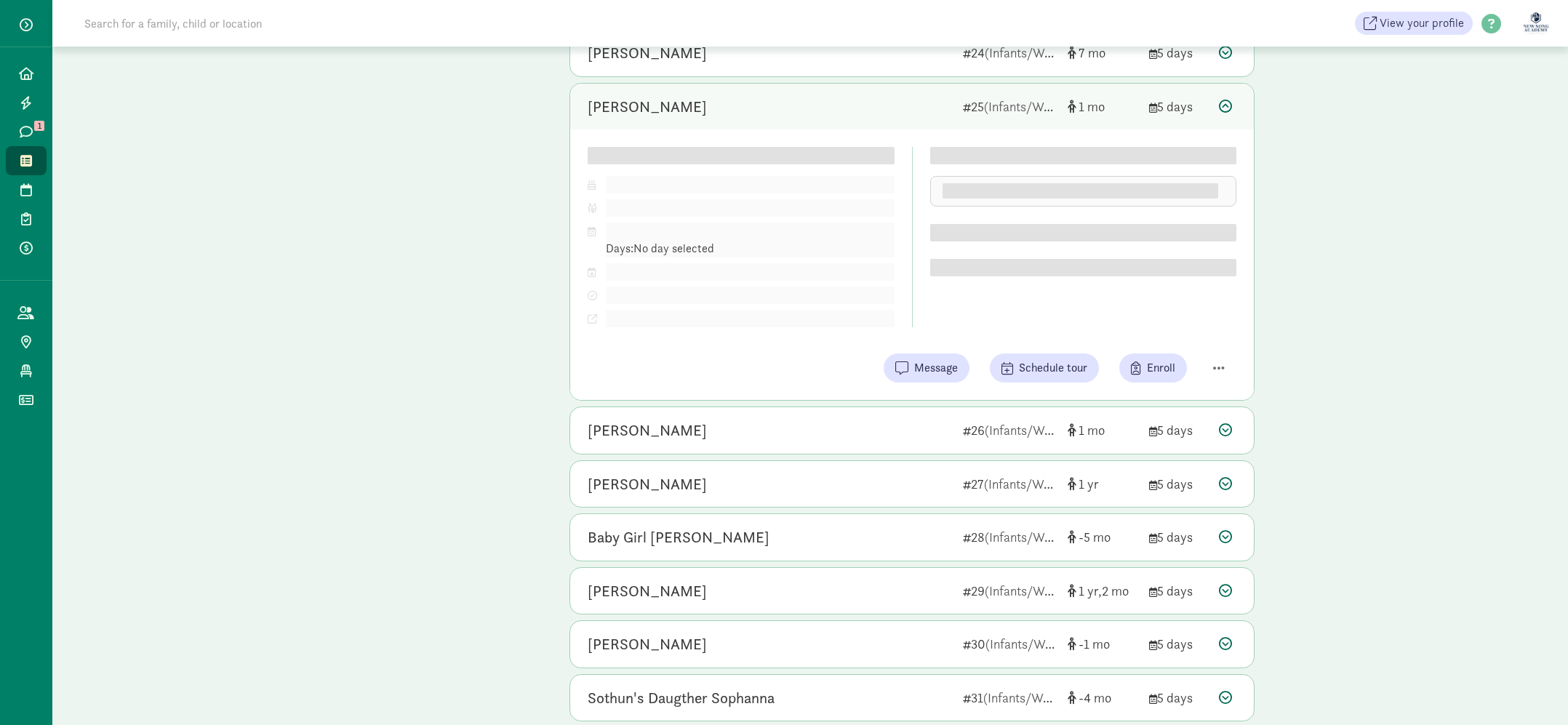
scroll to position [1341, 0]
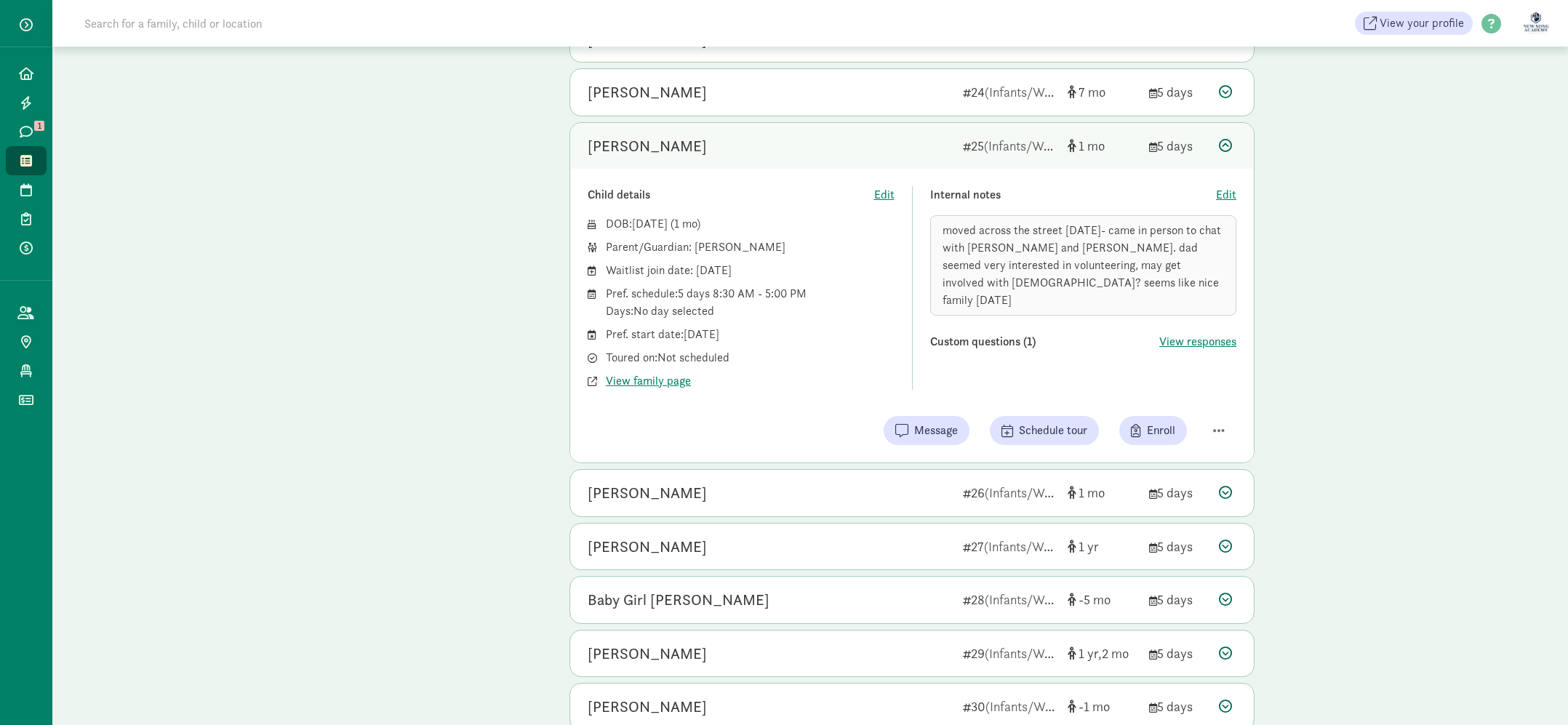
click at [844, 157] on div "[PERSON_NAME]" at bounding box center [769, 146] width 363 height 23
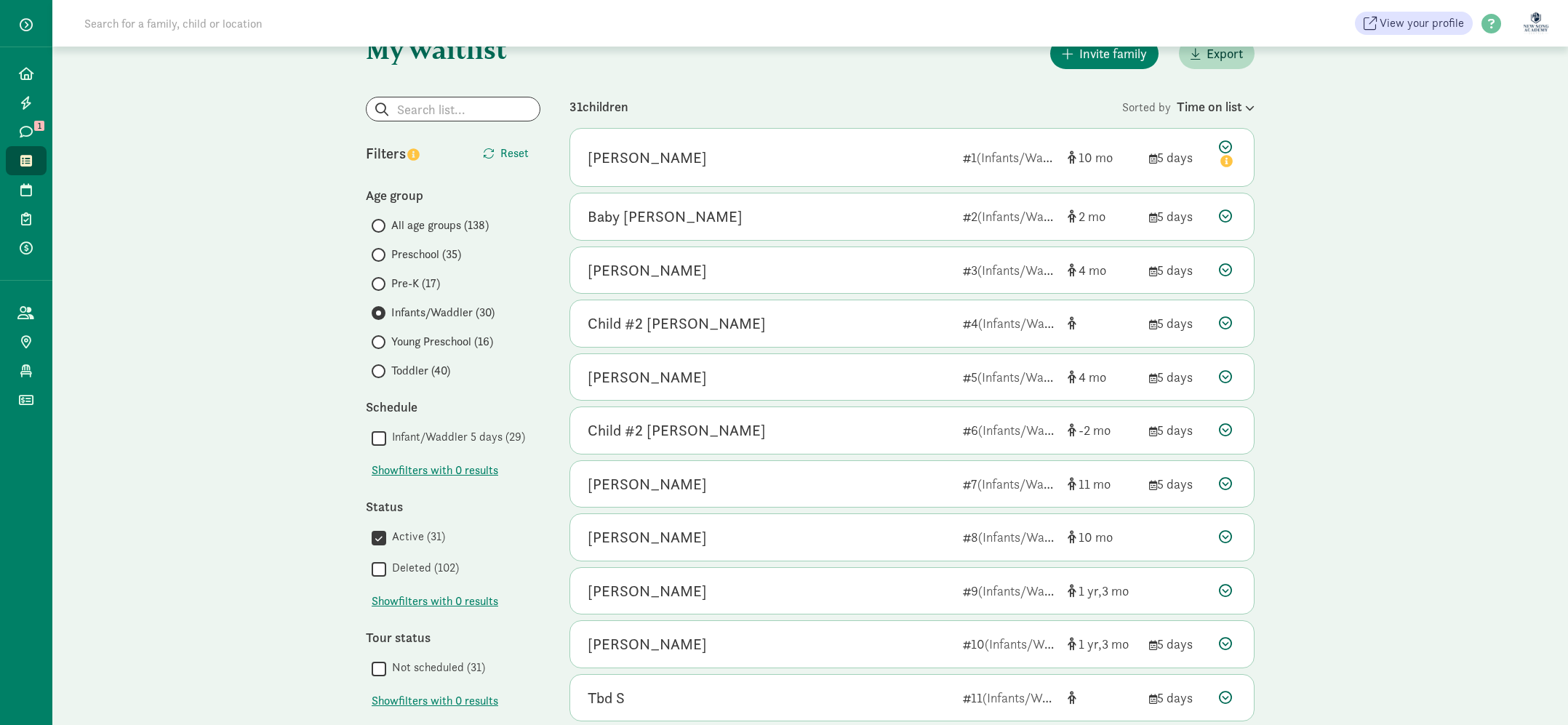
scroll to position [0, 0]
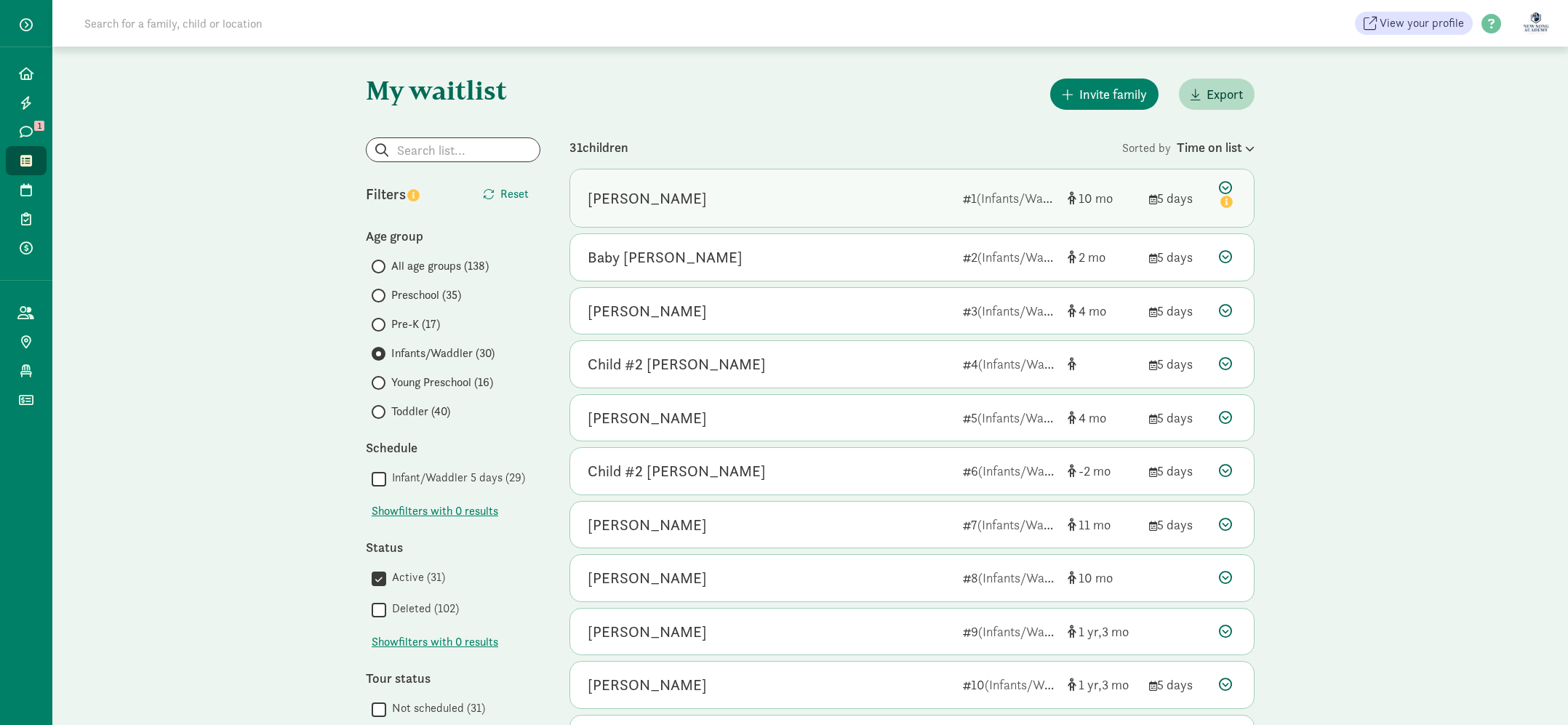
click at [746, 202] on div "[PERSON_NAME]" at bounding box center [769, 198] width 363 height 23
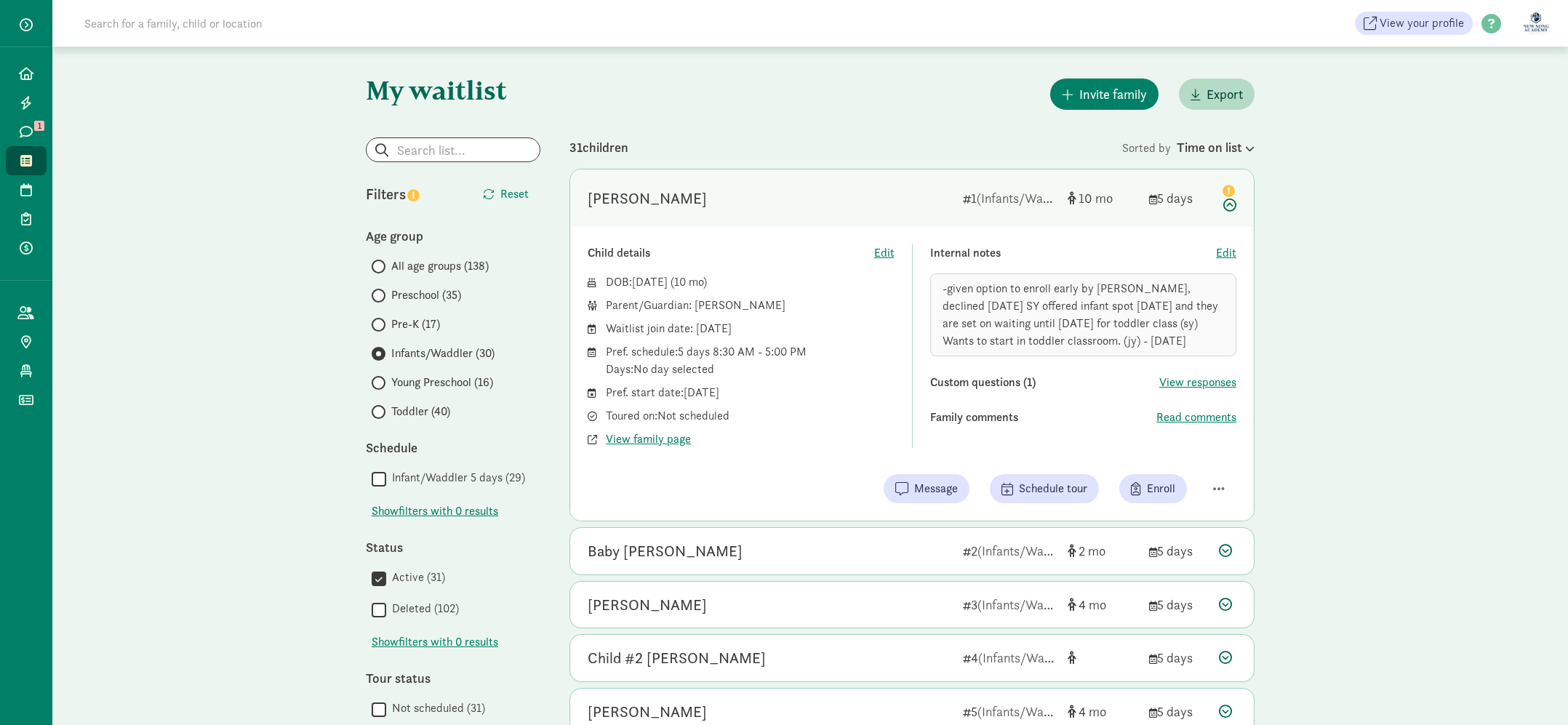
click at [778, 192] on div "[PERSON_NAME]" at bounding box center [769, 198] width 363 height 23
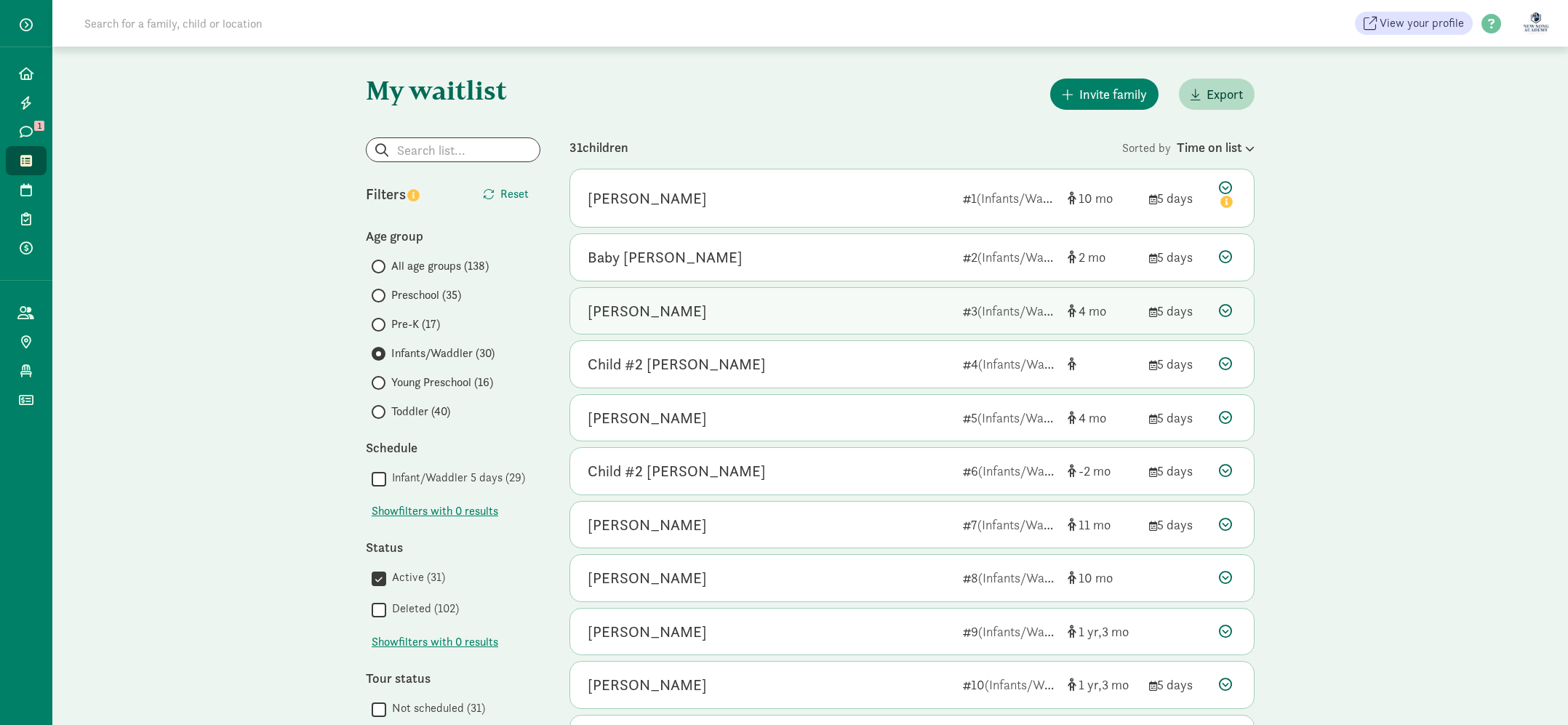
click at [680, 315] on div "[PERSON_NAME]" at bounding box center [769, 311] width 363 height 23
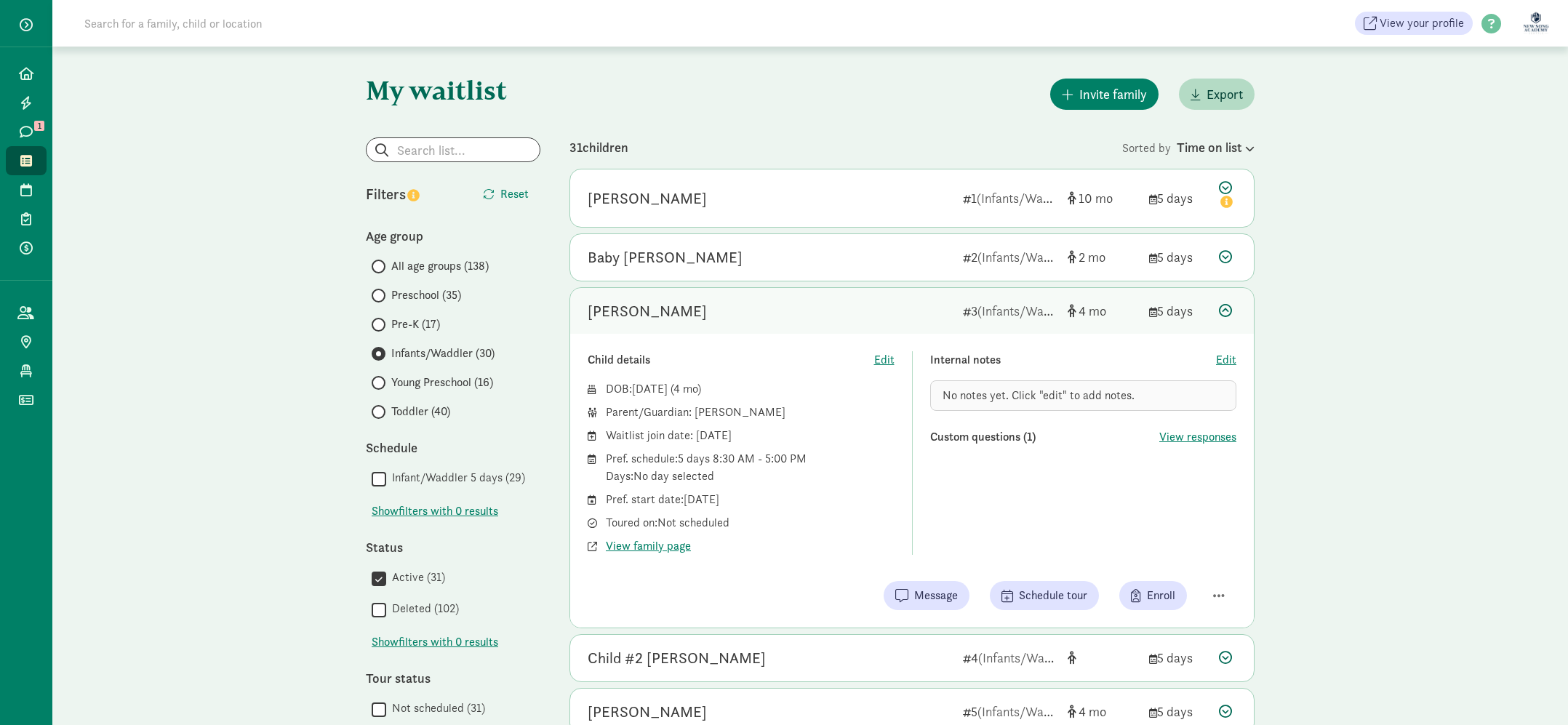
click at [688, 305] on div "[PERSON_NAME]" at bounding box center [769, 311] width 363 height 23
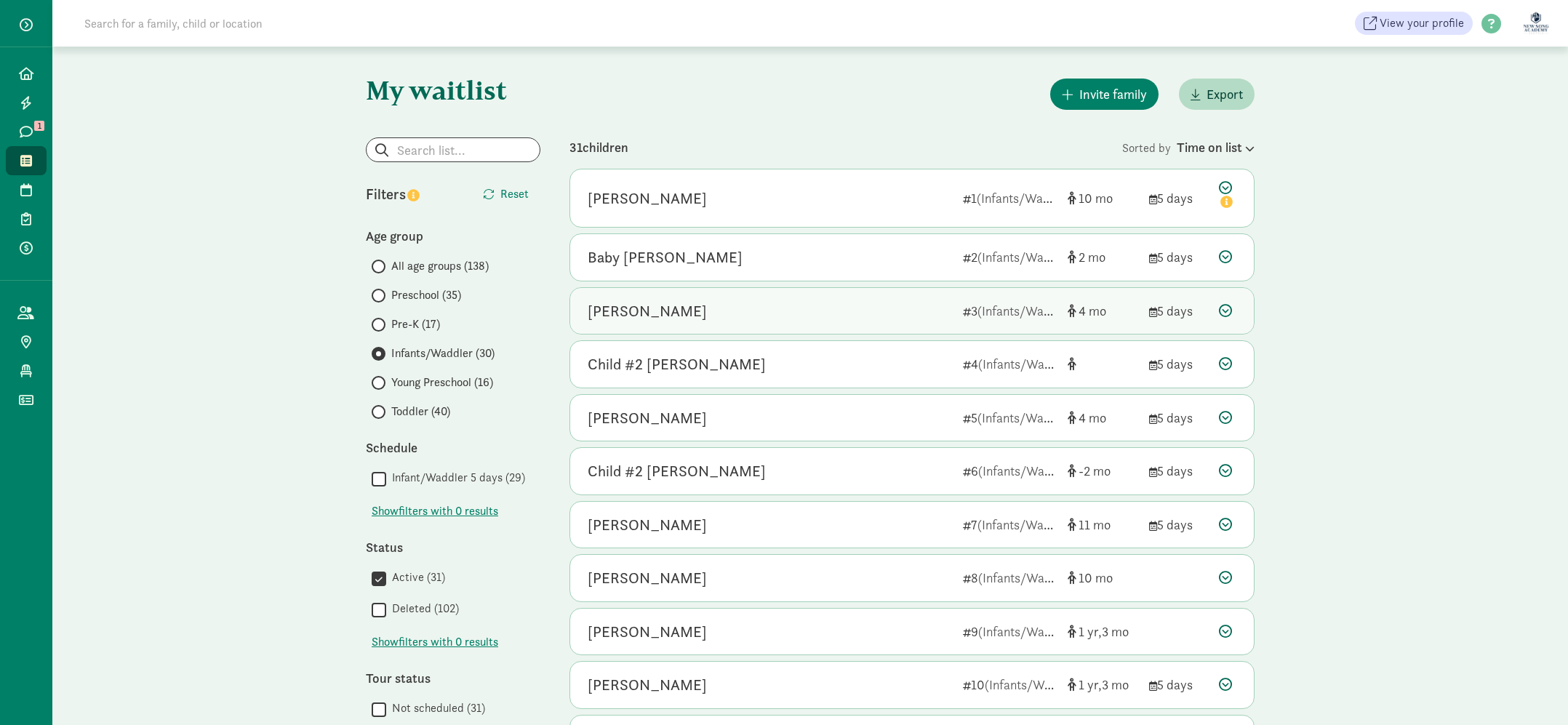
click at [1117, 302] on div "4" at bounding box center [1102, 311] width 70 height 19
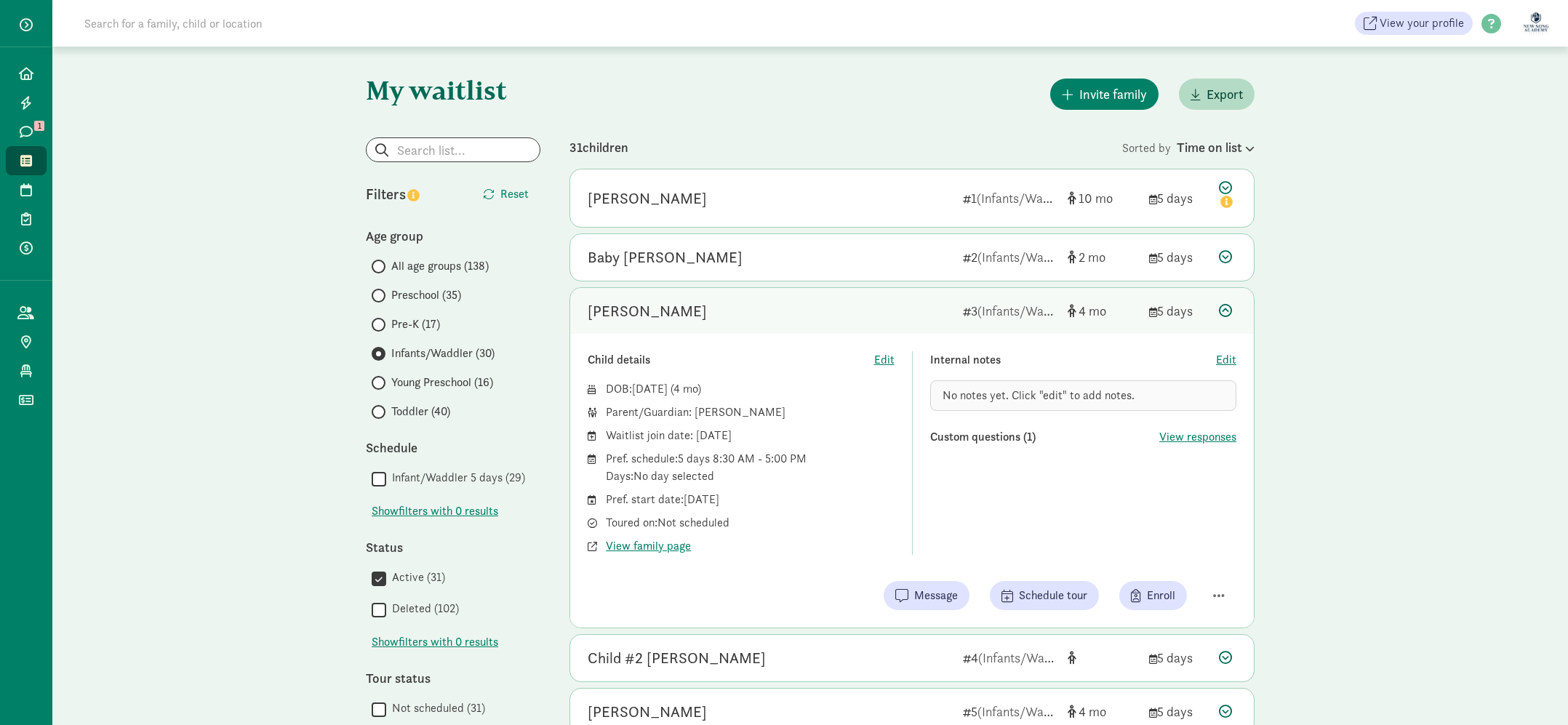
drag, startPoint x: 680, startPoint y: 496, endPoint x: 835, endPoint y: 507, distance: 155.4
click at [835, 507] on div "Pref. start date: [DATE]" at bounding box center [750, 499] width 288 height 17
click at [808, 369] on div "Child details Edit DOB: [DATE] ( 4 ) Parent/Guardian: [PERSON_NAME] Waitlist jo…" at bounding box center [742, 453] width 307 height 204
click at [757, 308] on div "[PERSON_NAME]" at bounding box center [769, 311] width 363 height 23
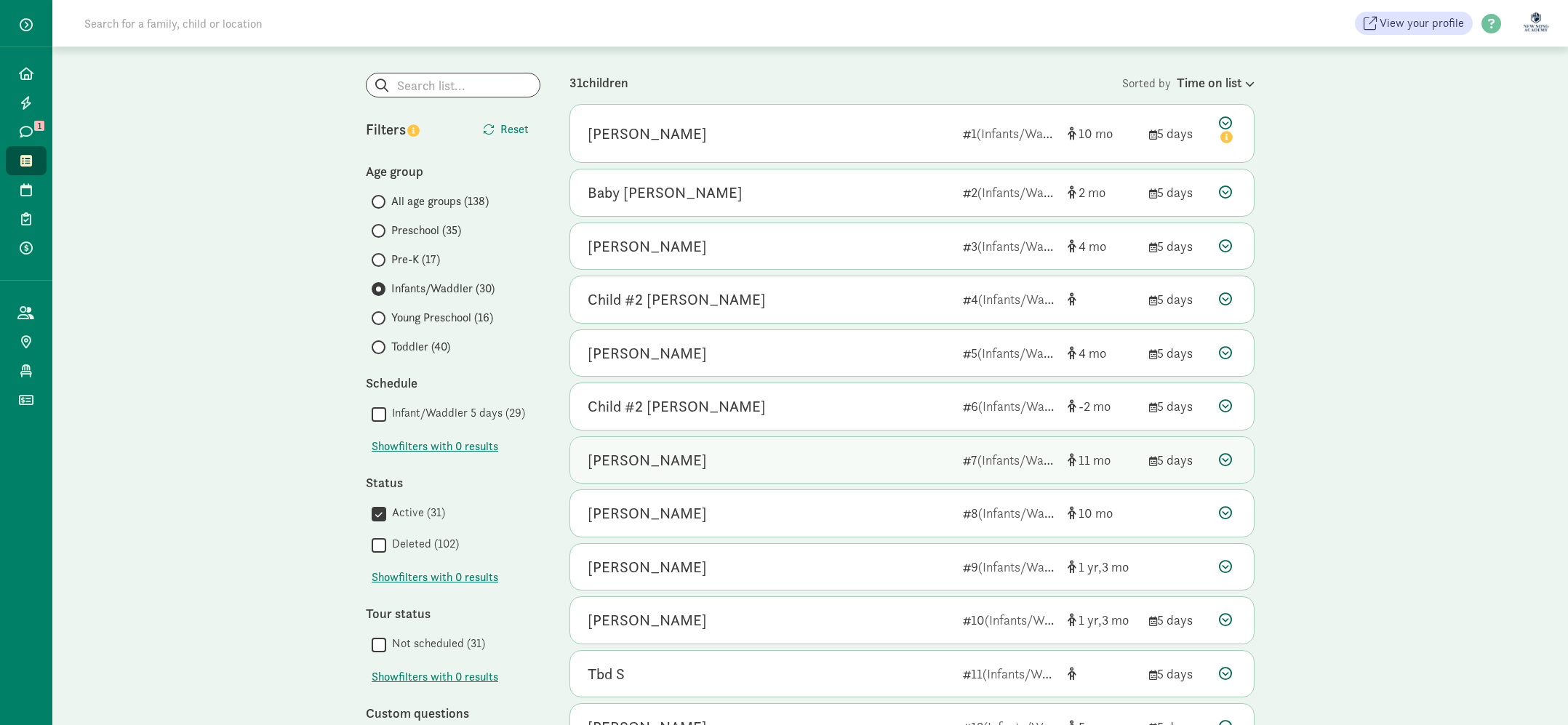
scroll to position [67, 0]
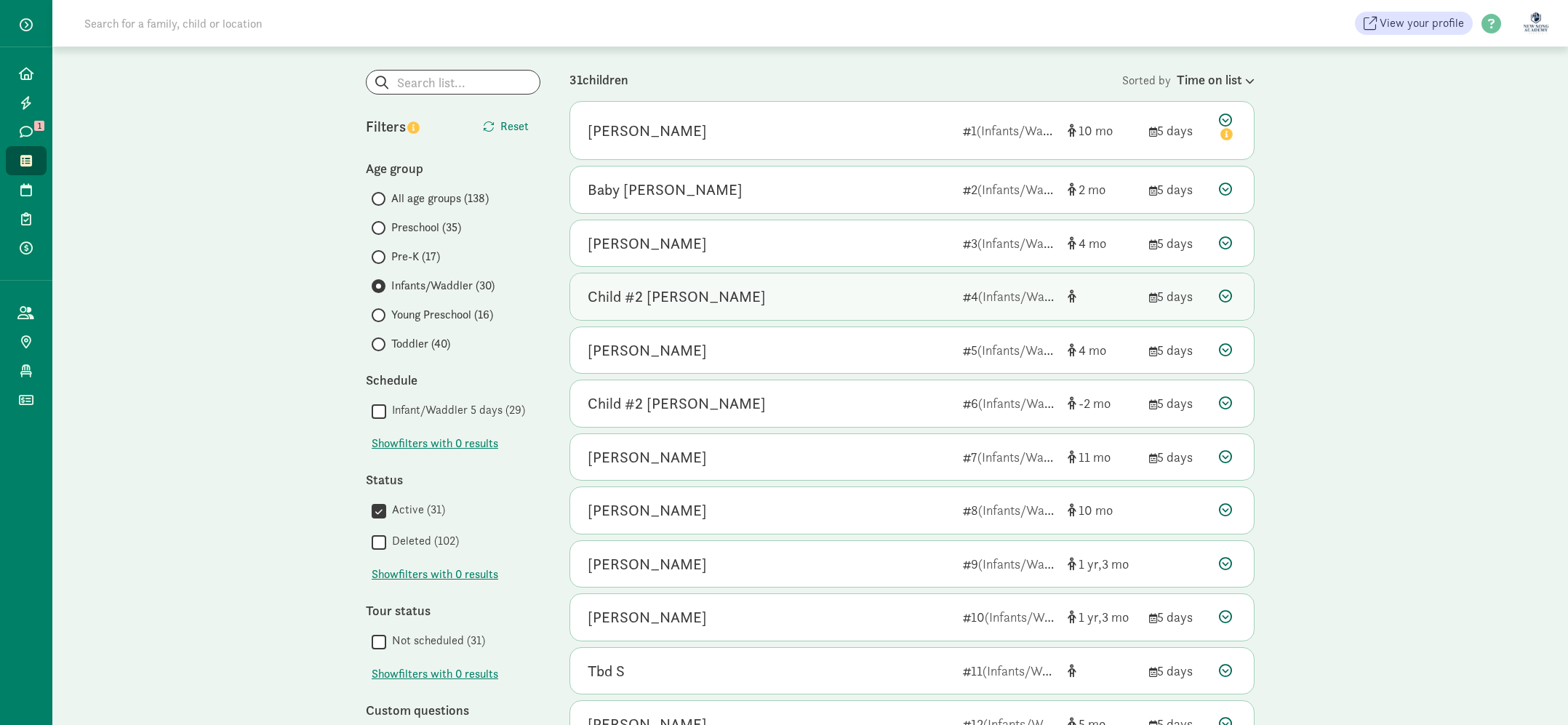
click at [778, 295] on div "Child #2 [PERSON_NAME]" at bounding box center [769, 297] width 363 height 23
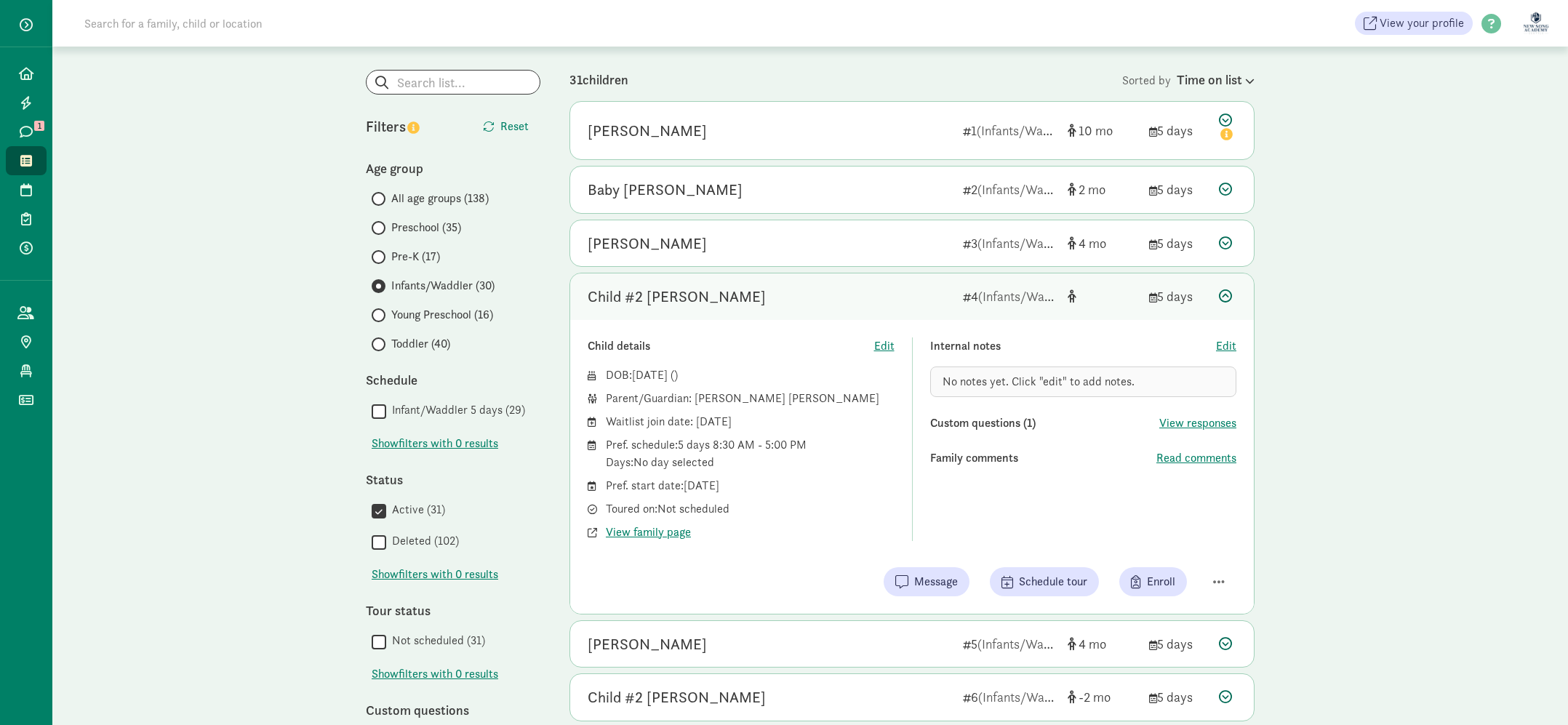
click at [924, 299] on div "Child #2 [PERSON_NAME]" at bounding box center [769, 297] width 363 height 23
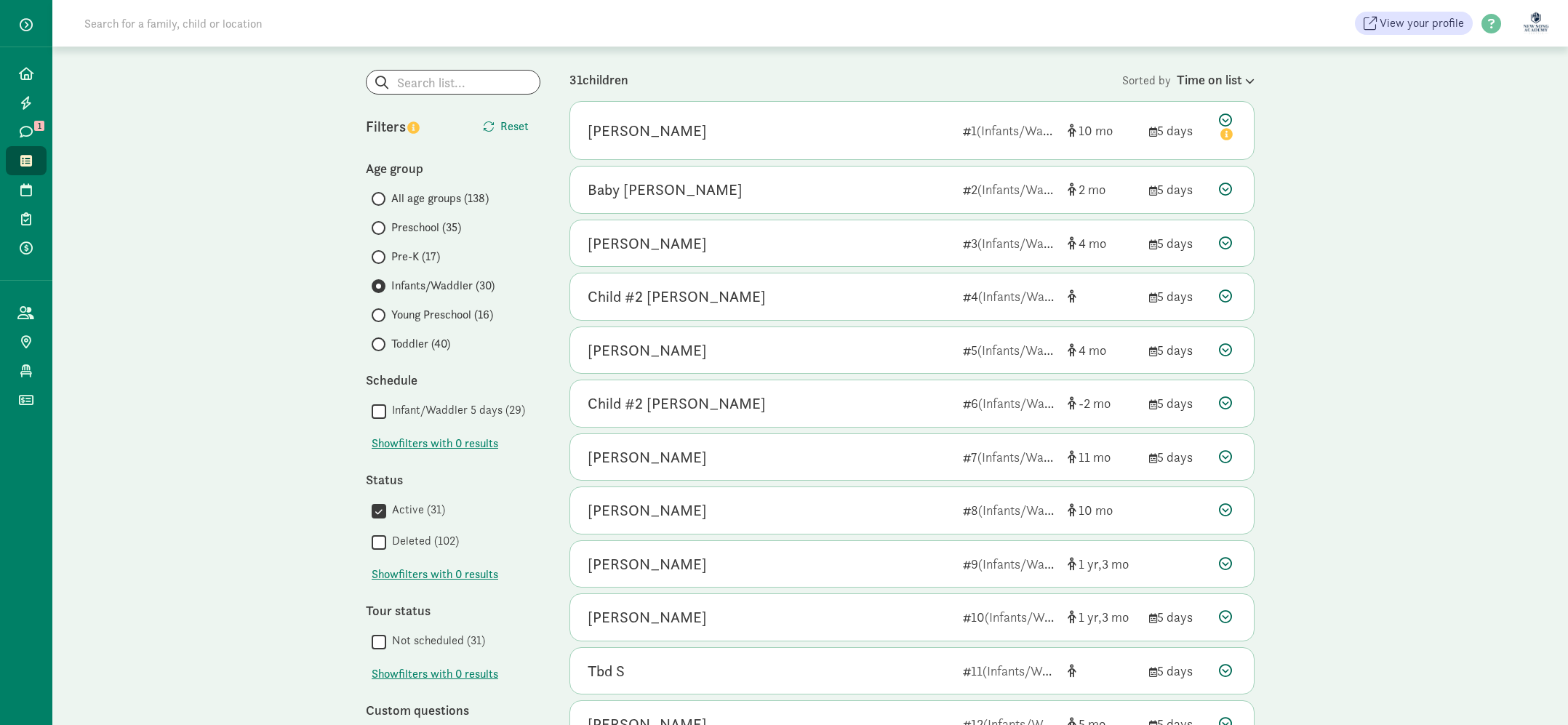
scroll to position [108, 0]
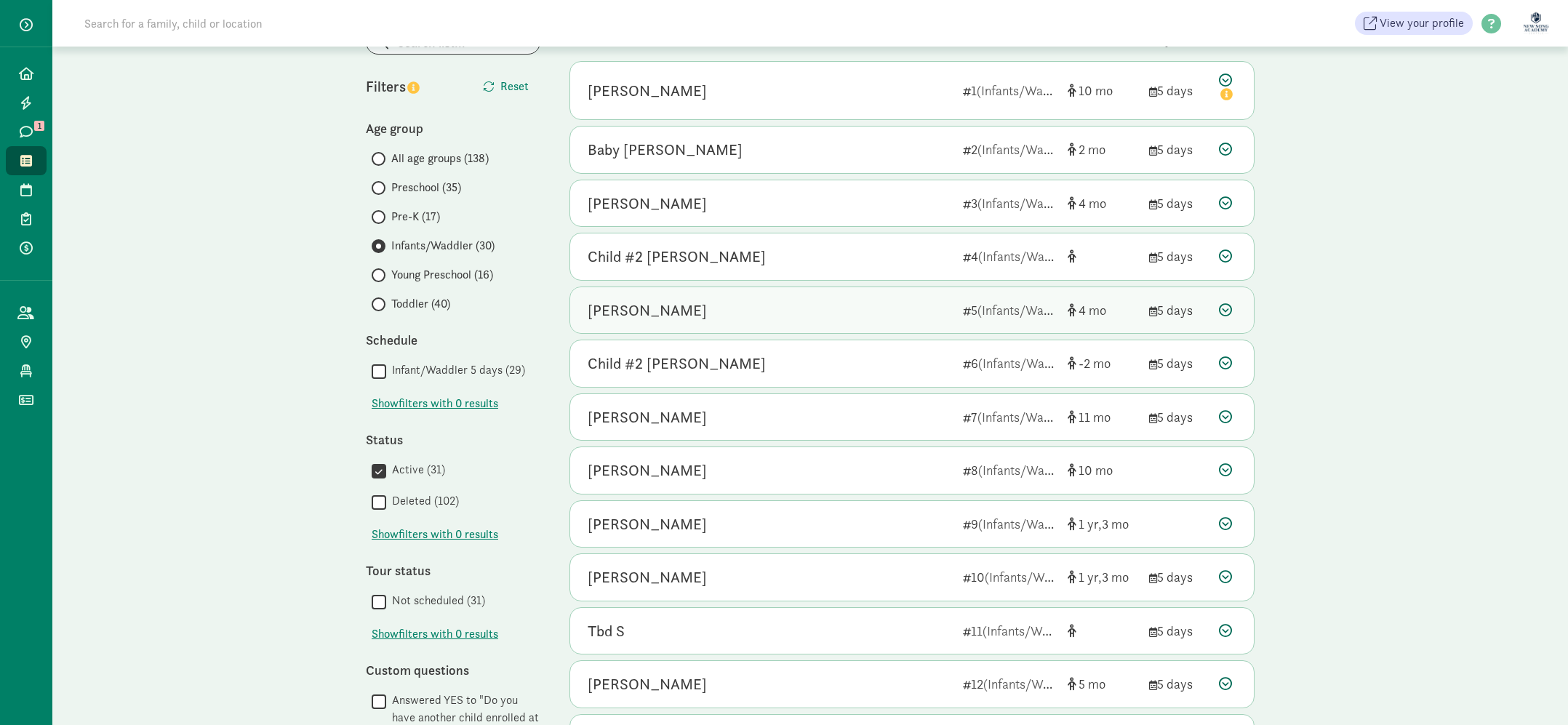
click at [708, 312] on div "[PERSON_NAME]" at bounding box center [769, 310] width 363 height 23
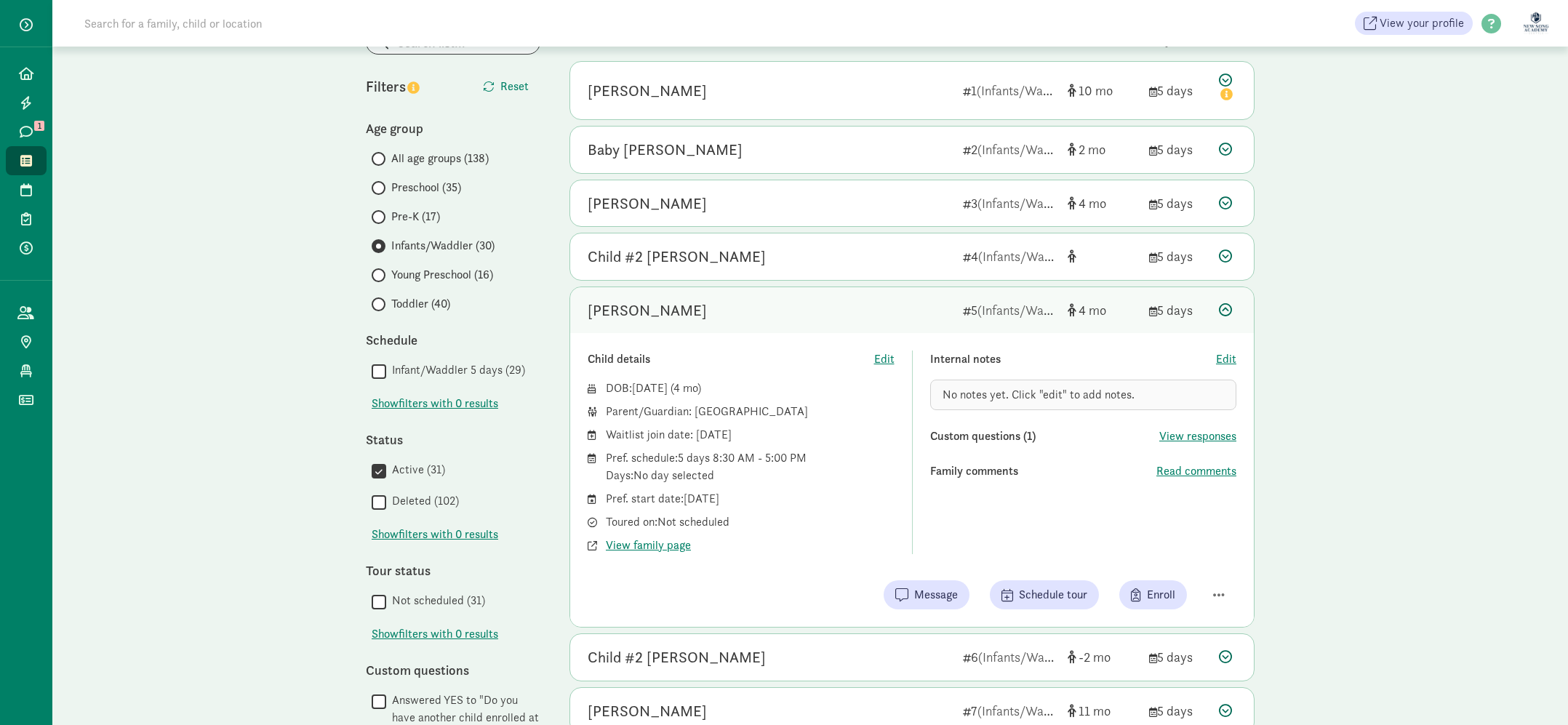
drag, startPoint x: 685, startPoint y: 499, endPoint x: 751, endPoint y: 499, distance: 66.0
click at [751, 499] on div "Pref. start date: [DATE]" at bounding box center [750, 498] width 288 height 17
click at [816, 362] on div "Child details" at bounding box center [731, 359] width 287 height 17
click at [821, 306] on div "[PERSON_NAME]" at bounding box center [769, 310] width 363 height 23
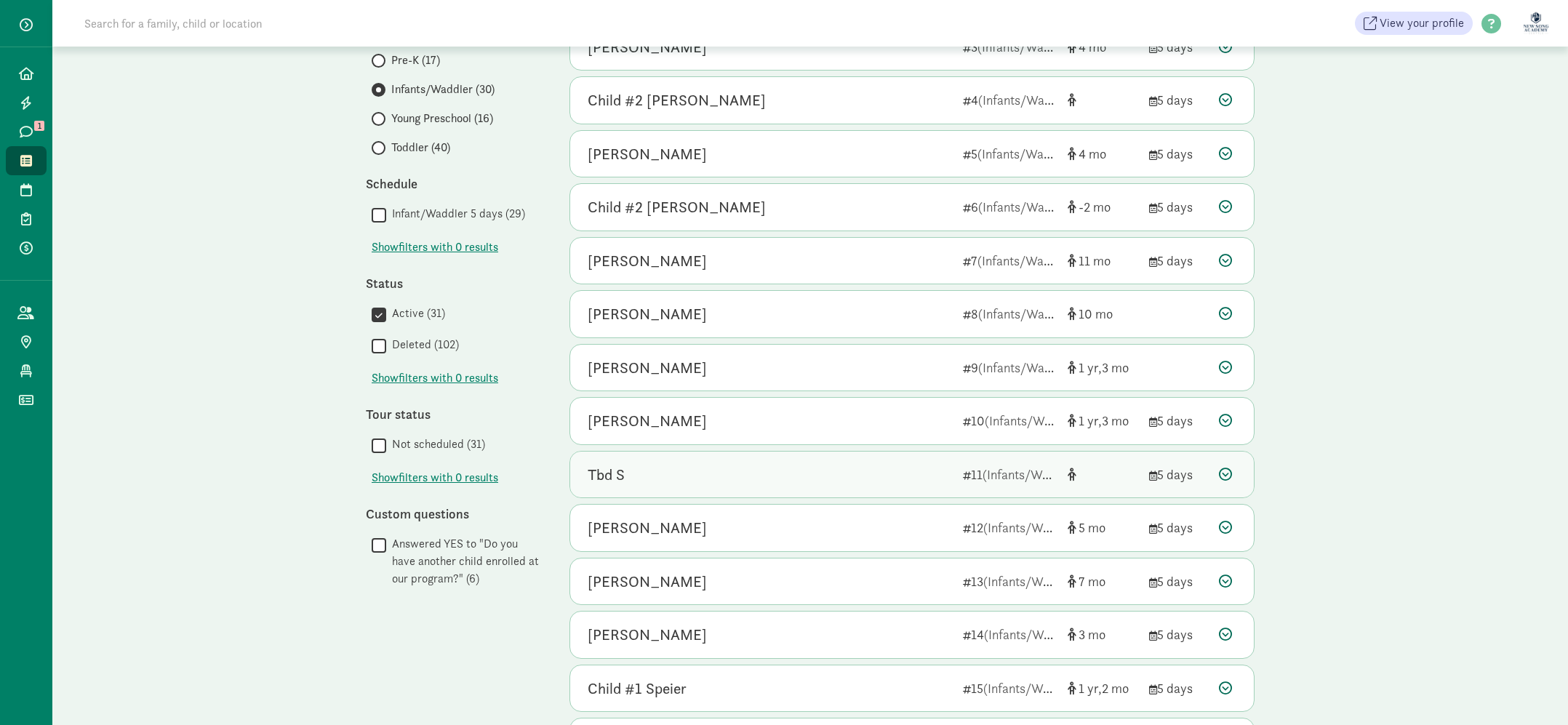
scroll to position [265, 0]
click at [782, 460] on div "Tbd S 11 (Infants/Waddler) 5 days" at bounding box center [912, 473] width 684 height 46
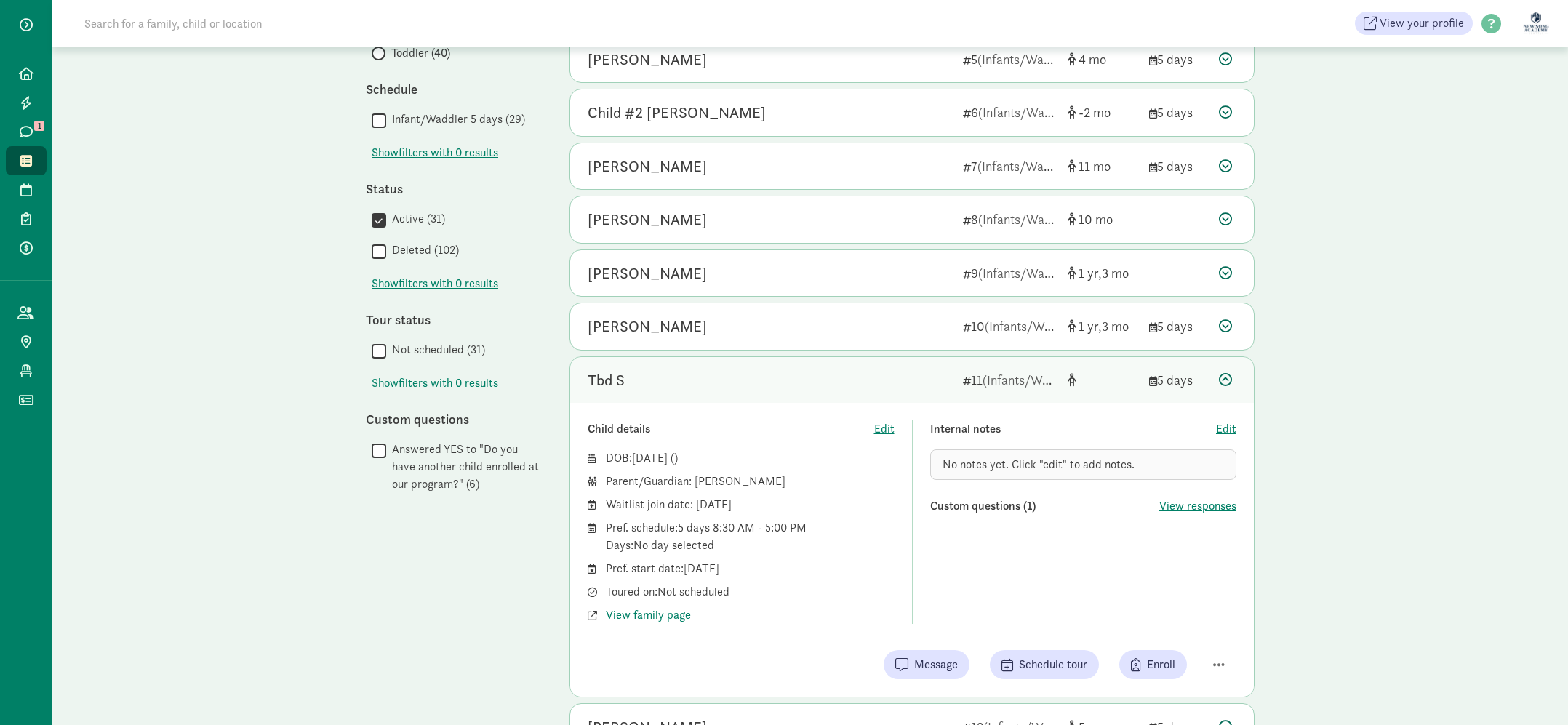
scroll to position [398, 0]
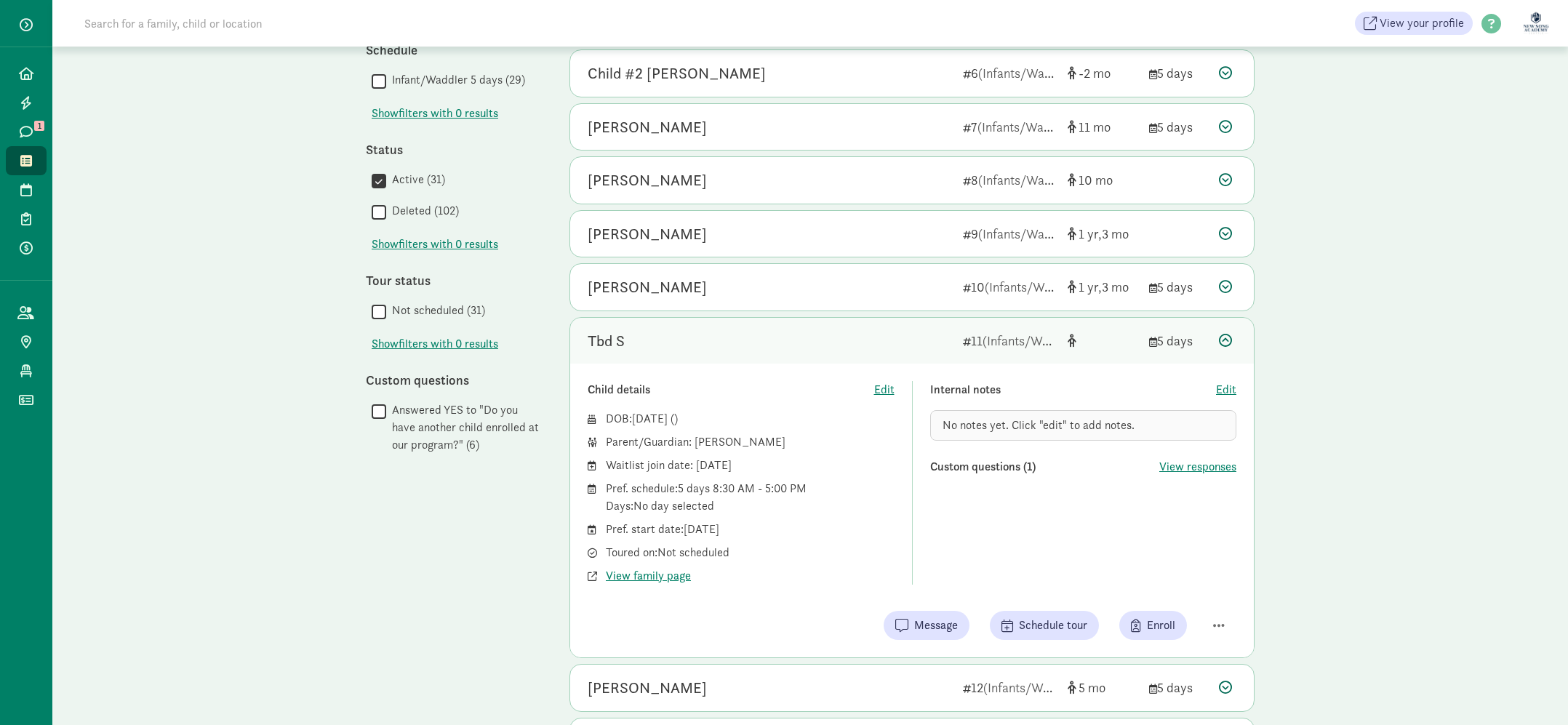
click at [813, 336] on div "Tbd S" at bounding box center [769, 341] width 363 height 23
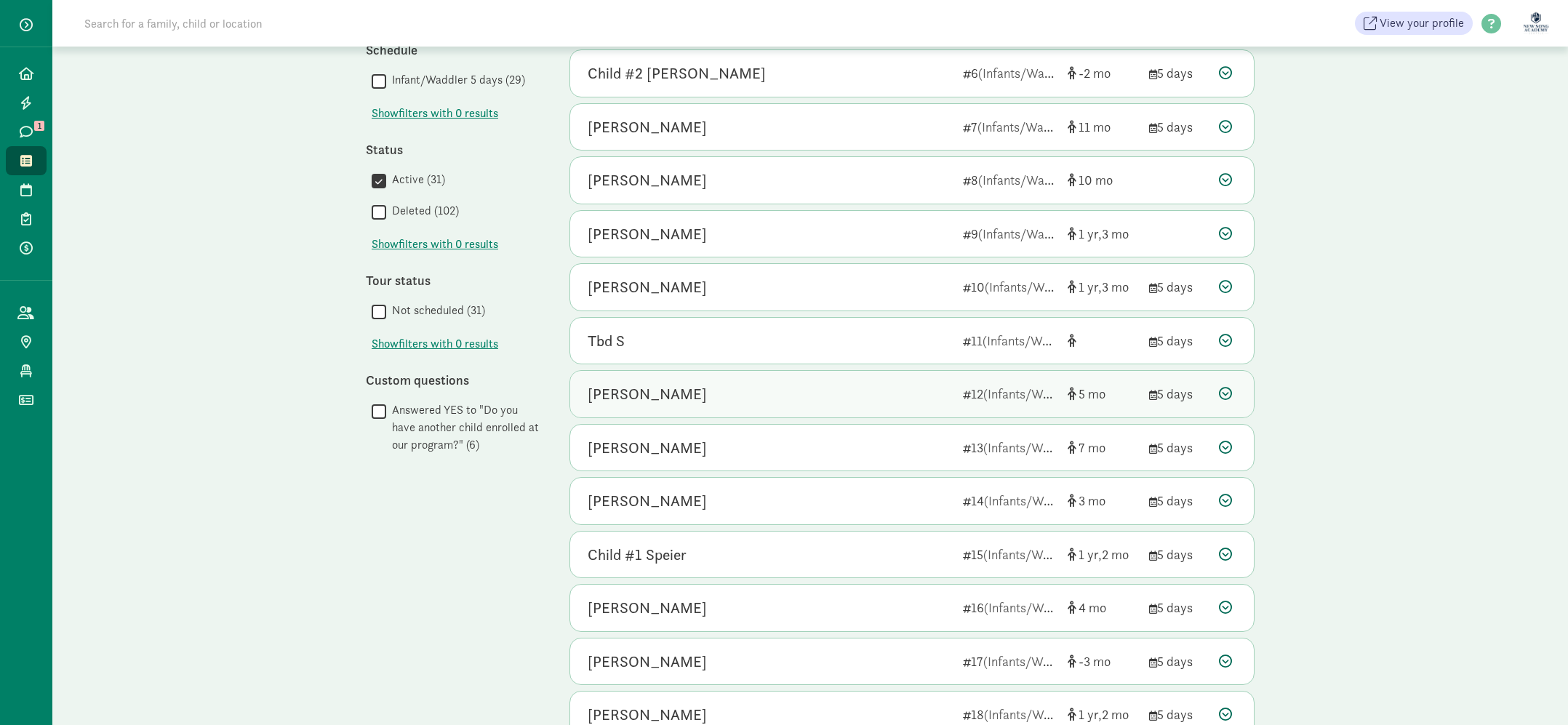
click at [936, 395] on div "[PERSON_NAME]" at bounding box center [769, 394] width 363 height 23
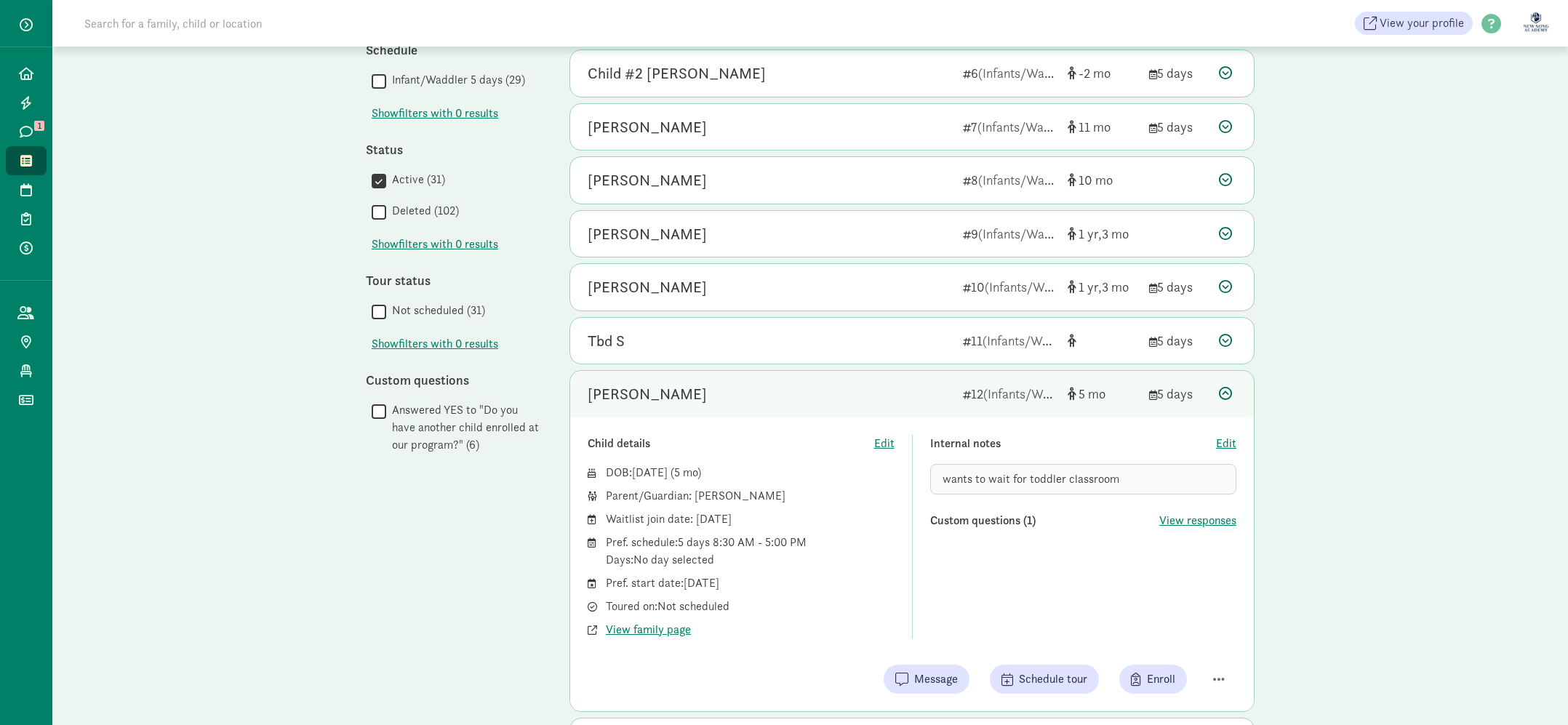
click at [845, 401] on div "[PERSON_NAME]" at bounding box center [769, 394] width 363 height 23
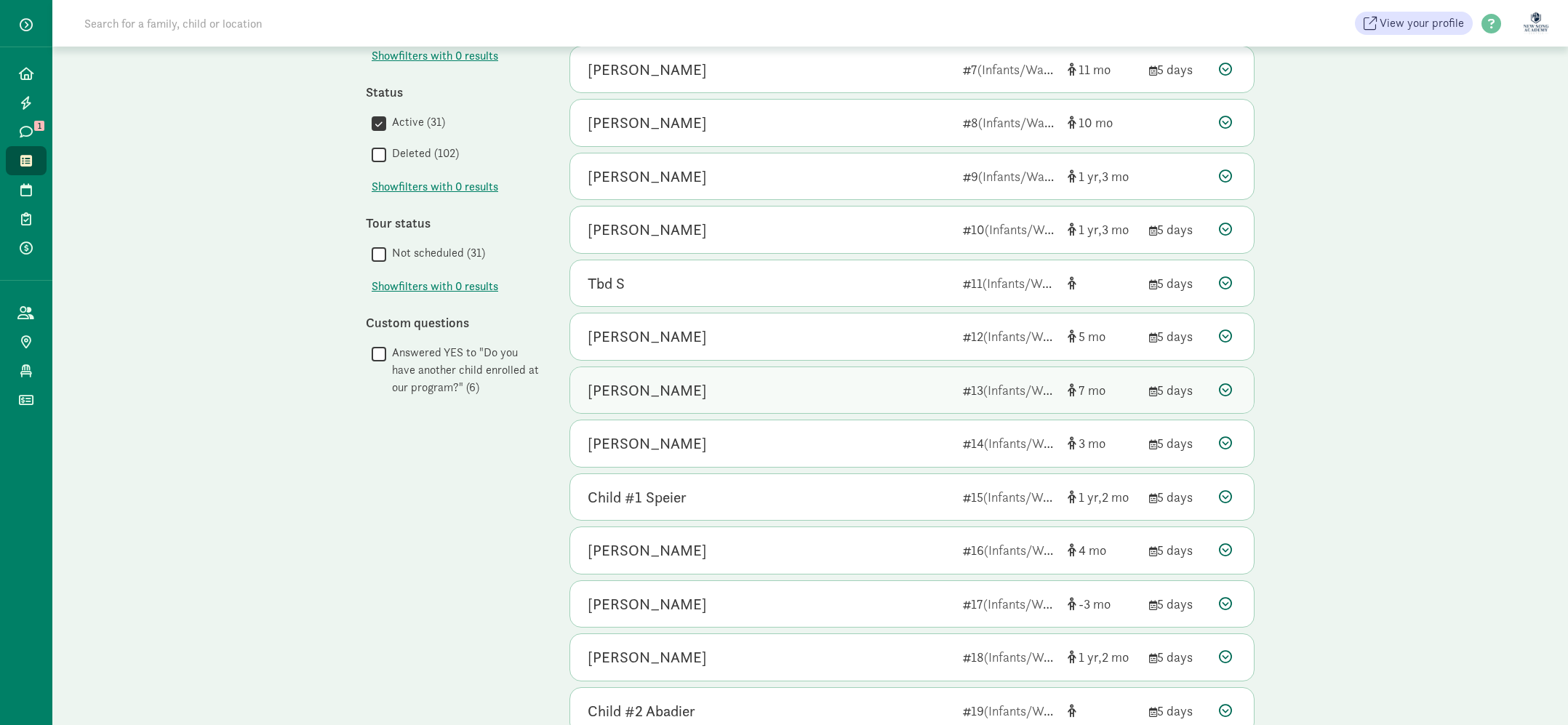
scroll to position [458, 0]
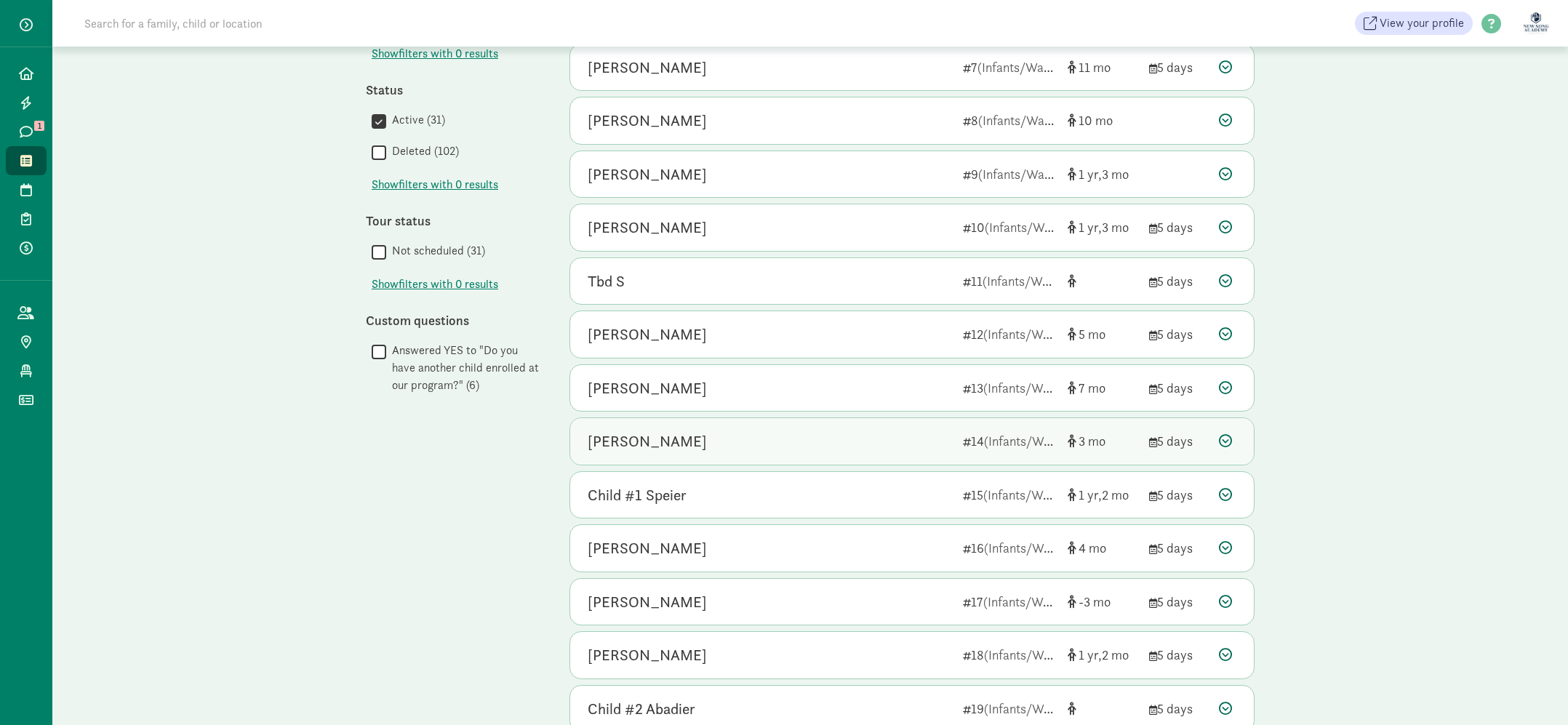
click at [838, 422] on div "[PERSON_NAME] 14 (Infants/Waddler) 3 5 days" at bounding box center [912, 441] width 684 height 46
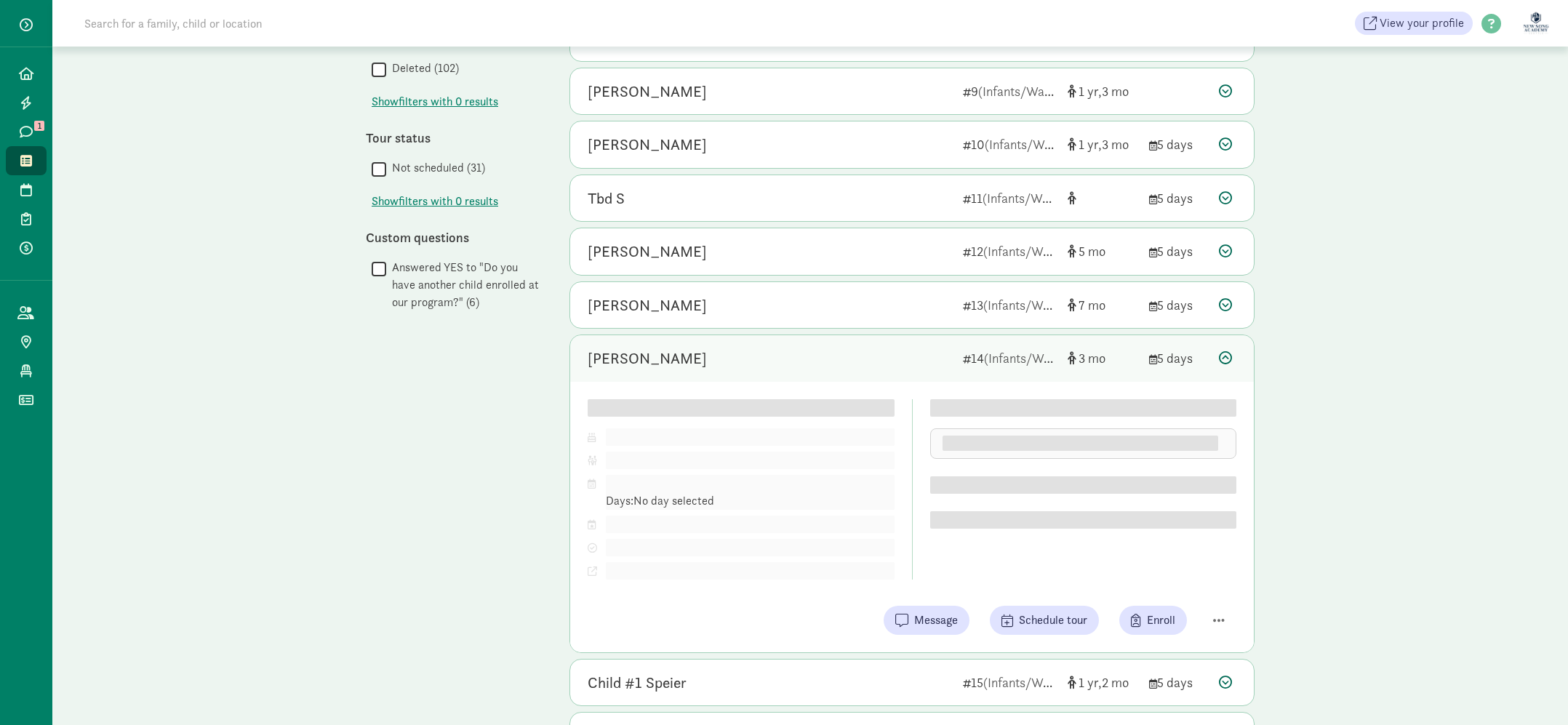
scroll to position [547, 0]
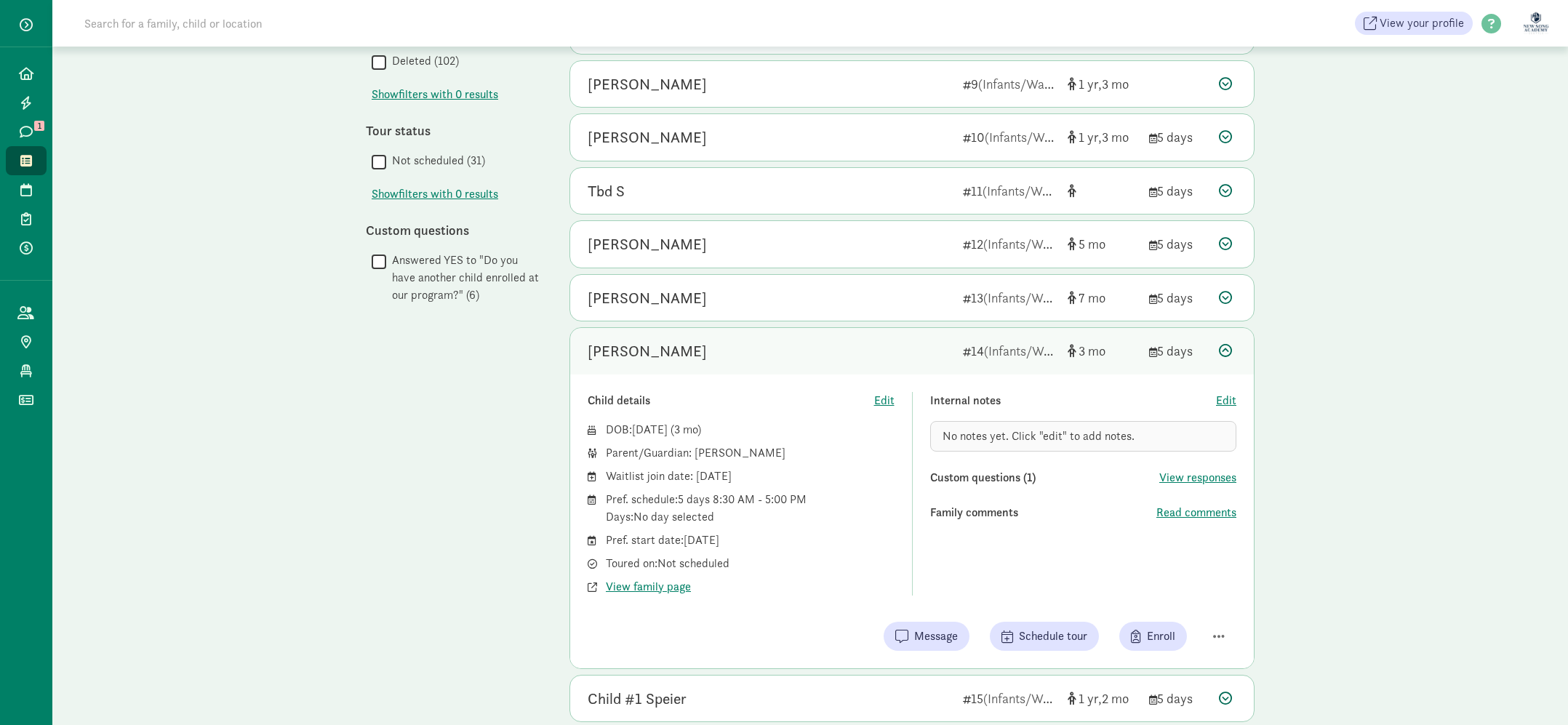
drag, startPoint x: 685, startPoint y: 539, endPoint x: 787, endPoint y: 541, distance: 102.0
click at [787, 541] on div "Pref. start date: [DATE]" at bounding box center [750, 540] width 288 height 17
click at [772, 394] on div "Child details" at bounding box center [731, 400] width 287 height 17
click at [785, 361] on div "[PERSON_NAME]" at bounding box center [769, 351] width 363 height 23
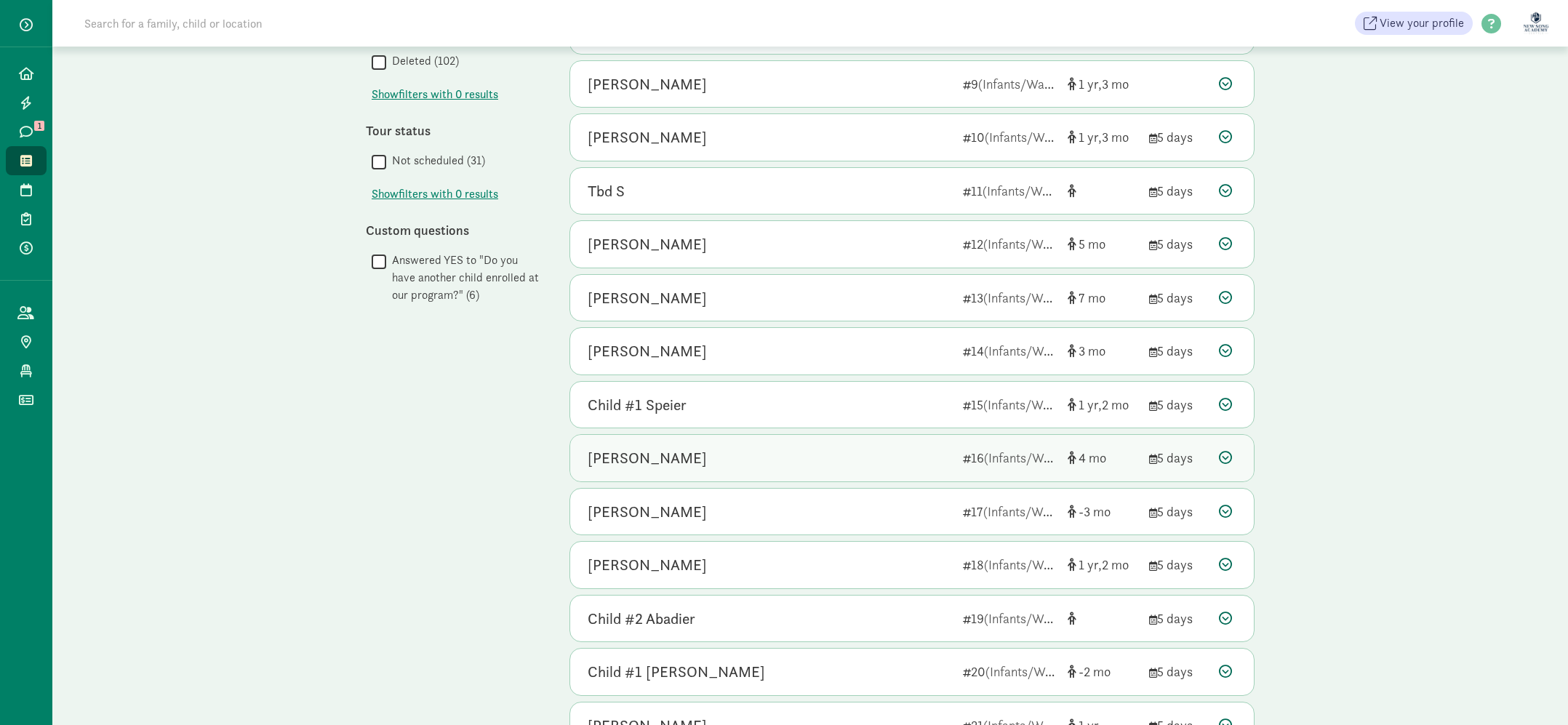
click at [895, 464] on div "[PERSON_NAME]" at bounding box center [769, 458] width 363 height 23
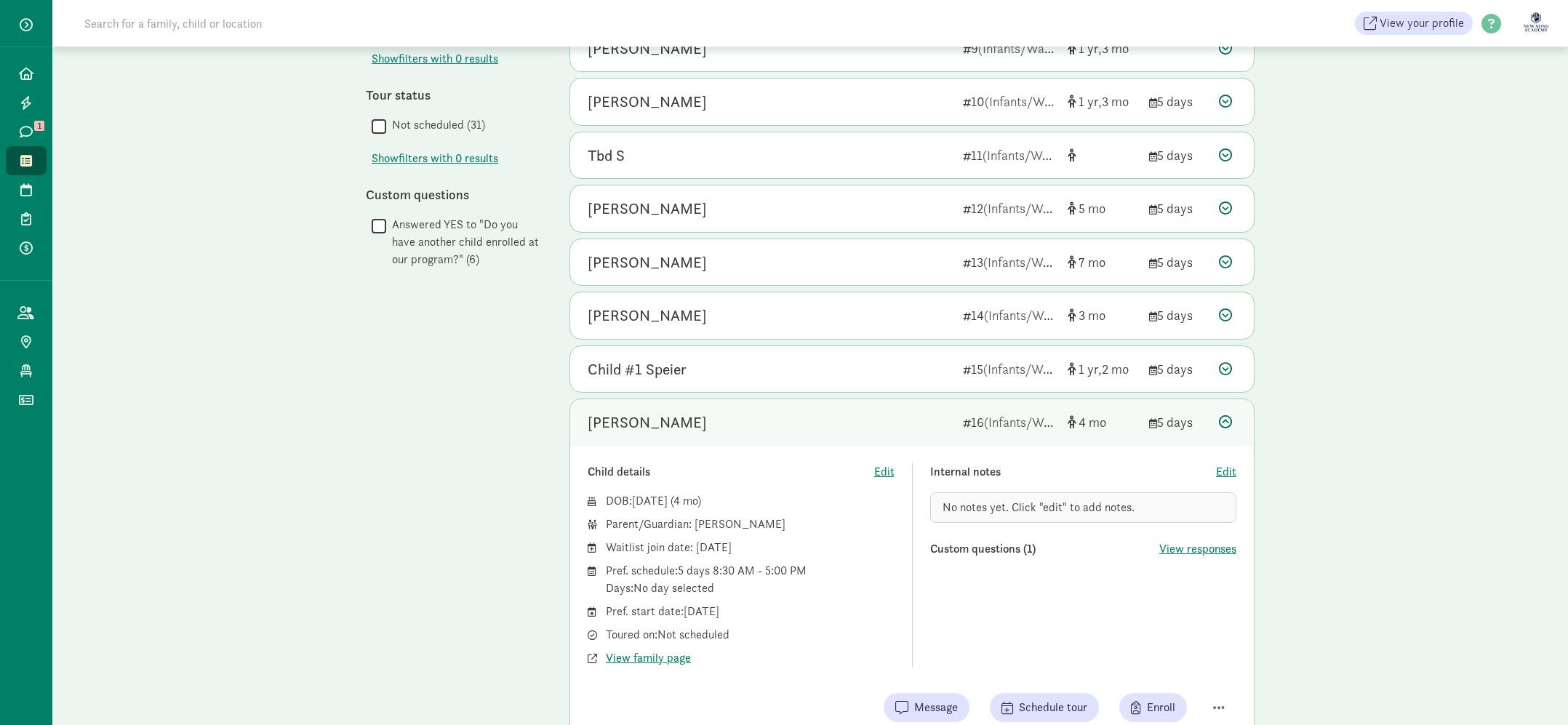
scroll to position [586, 0]
click at [811, 416] on div "[PERSON_NAME]" at bounding box center [769, 419] width 363 height 23
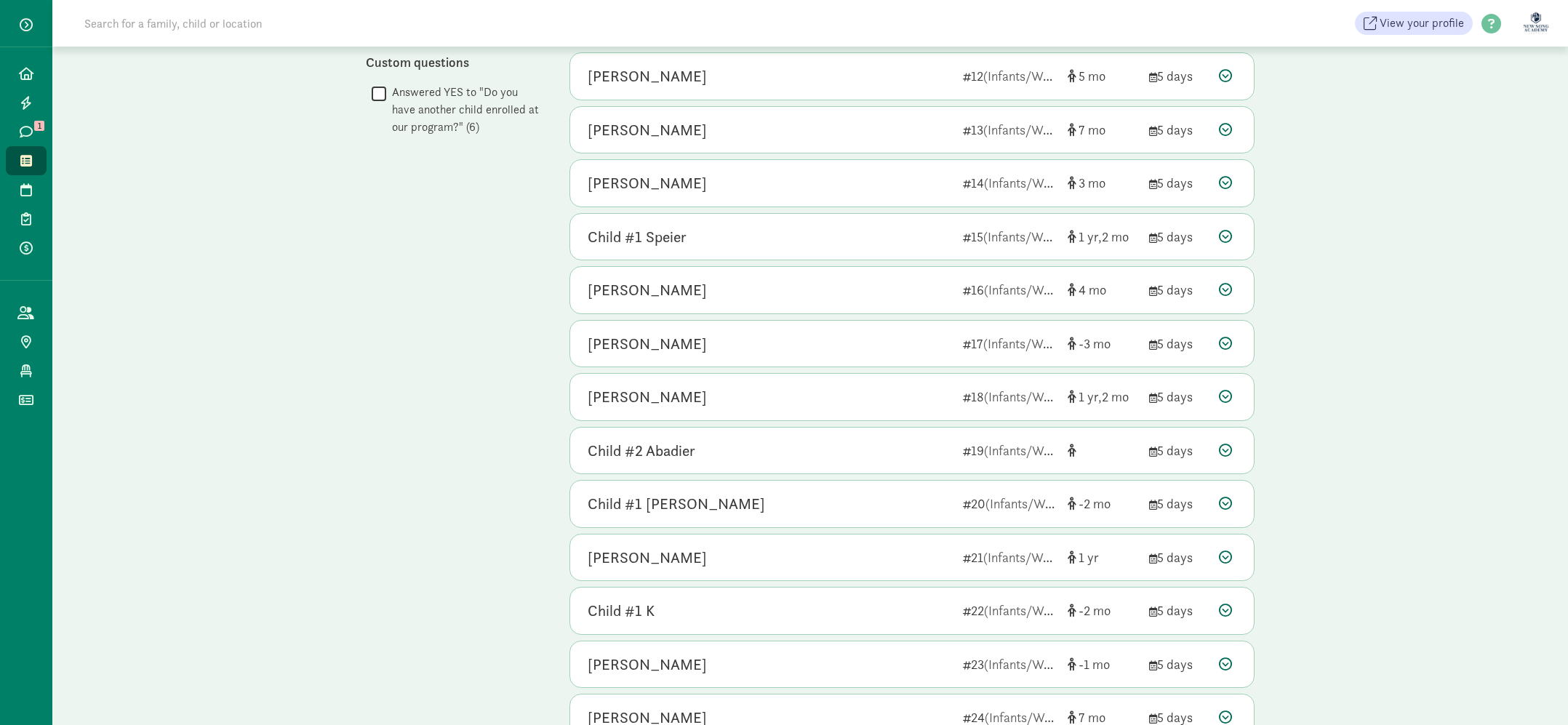
scroll to position [717, 0]
click at [759, 452] on div "Child #2 Abadier" at bounding box center [769, 449] width 363 height 23
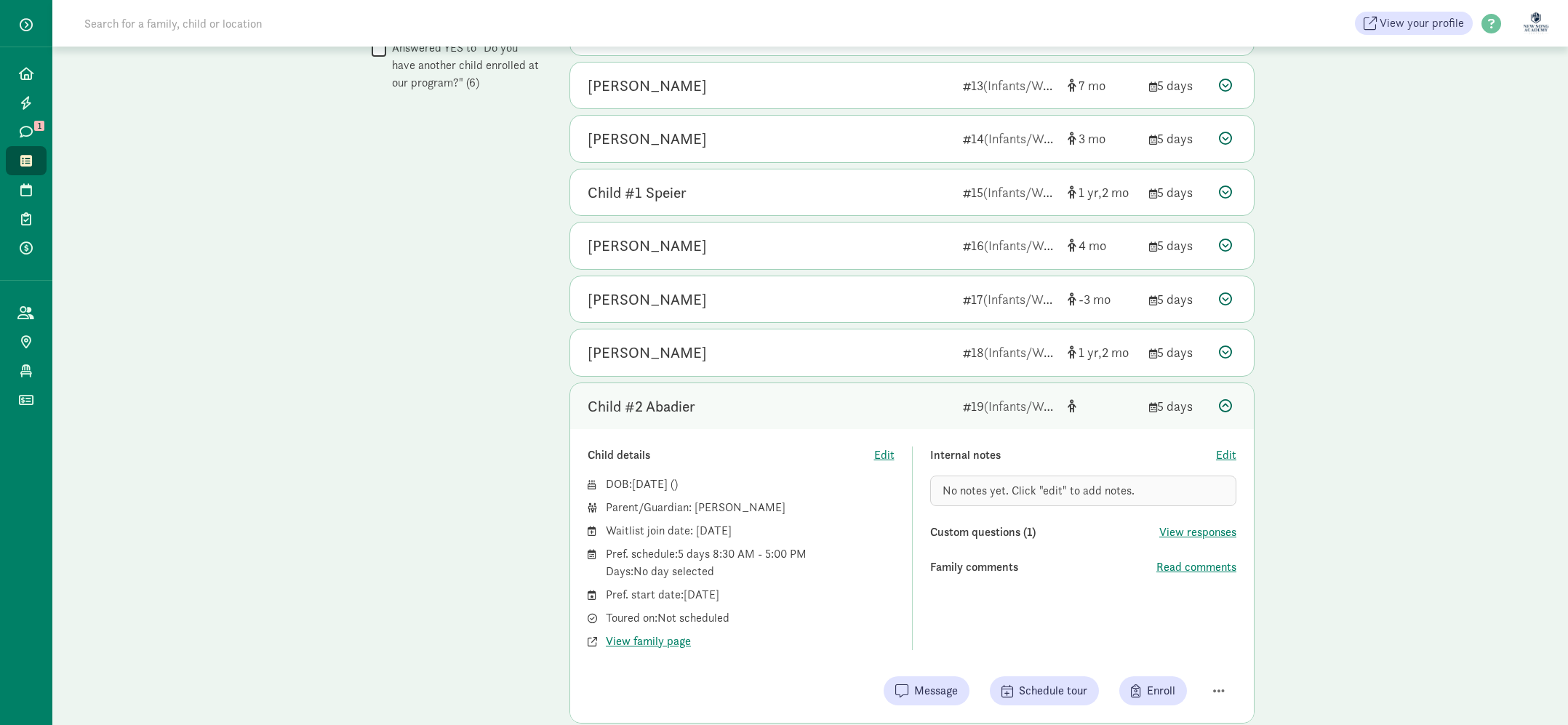
scroll to position [763, 0]
click at [767, 413] on div "Child #2 Abadier" at bounding box center [769, 403] width 363 height 23
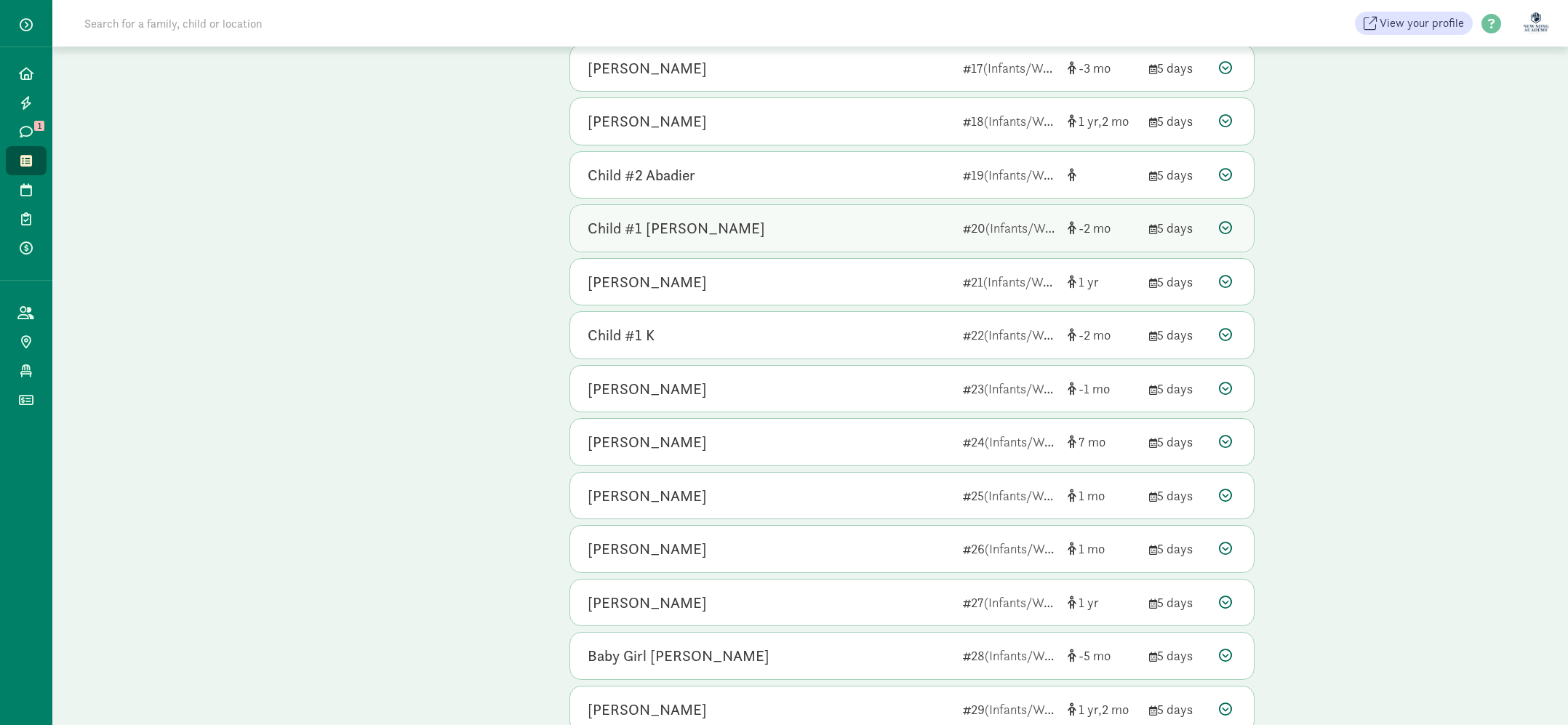
scroll to position [993, 0]
click at [832, 453] on div "[PERSON_NAME] 24 (Infants/Waddler) 7 5 days" at bounding box center [912, 440] width 684 height 46
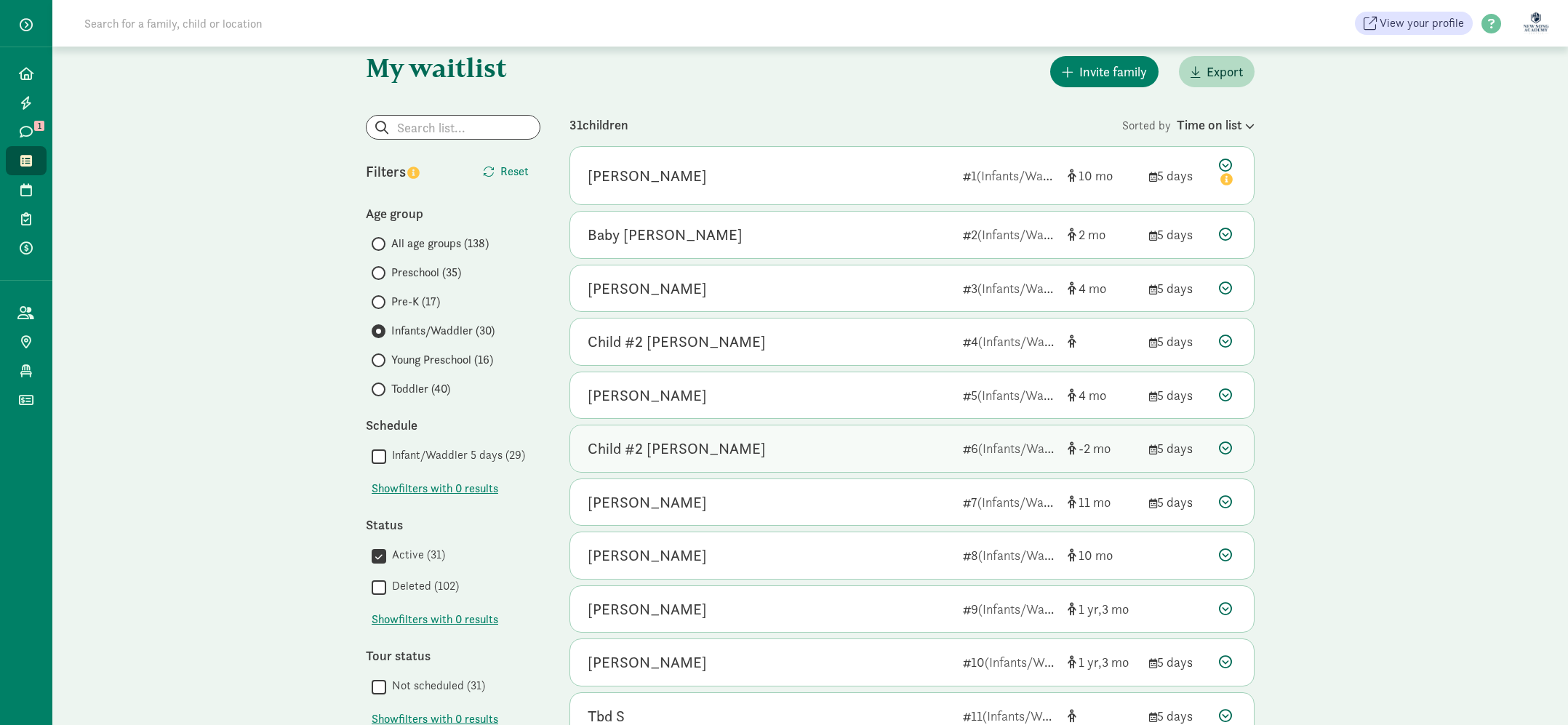
scroll to position [13, 0]
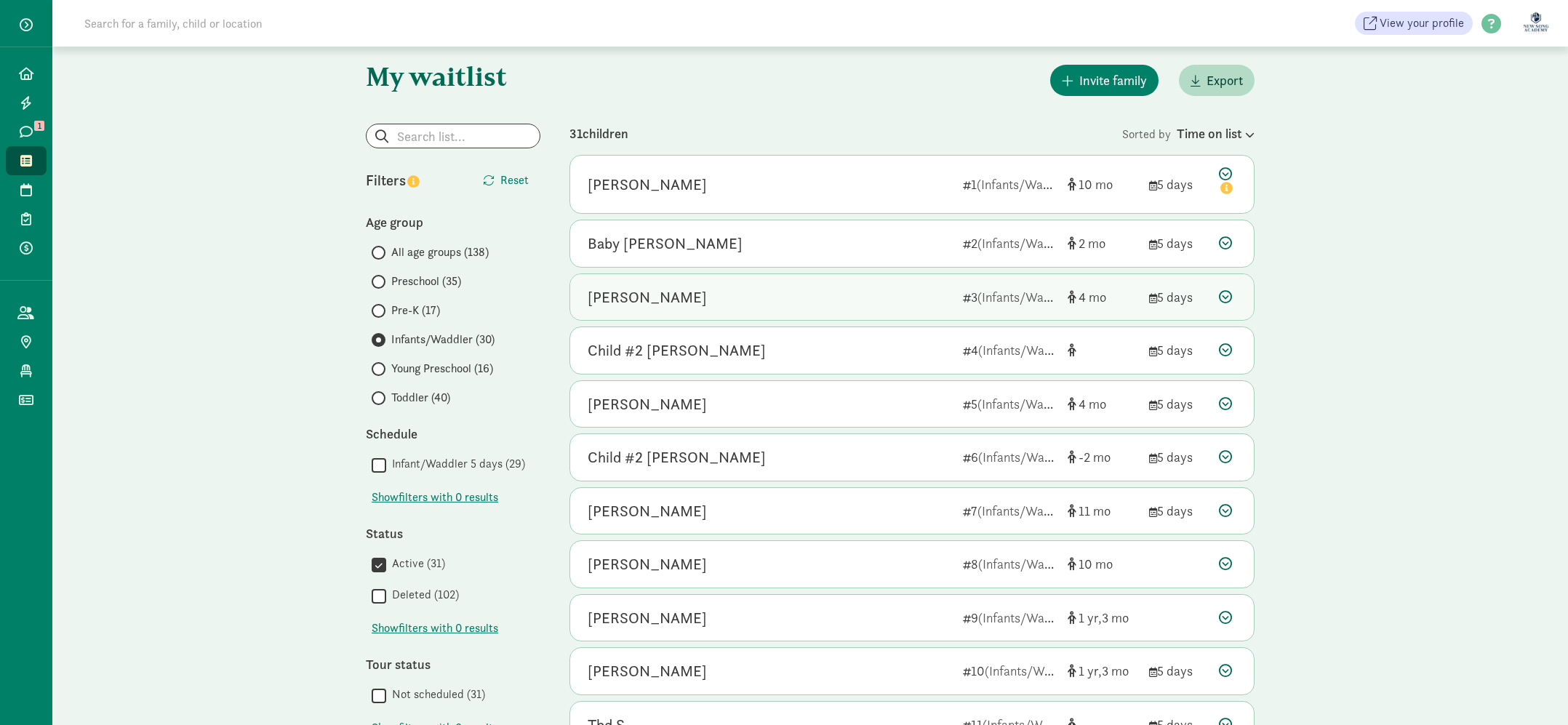
click at [766, 300] on div "[PERSON_NAME]" at bounding box center [769, 297] width 363 height 23
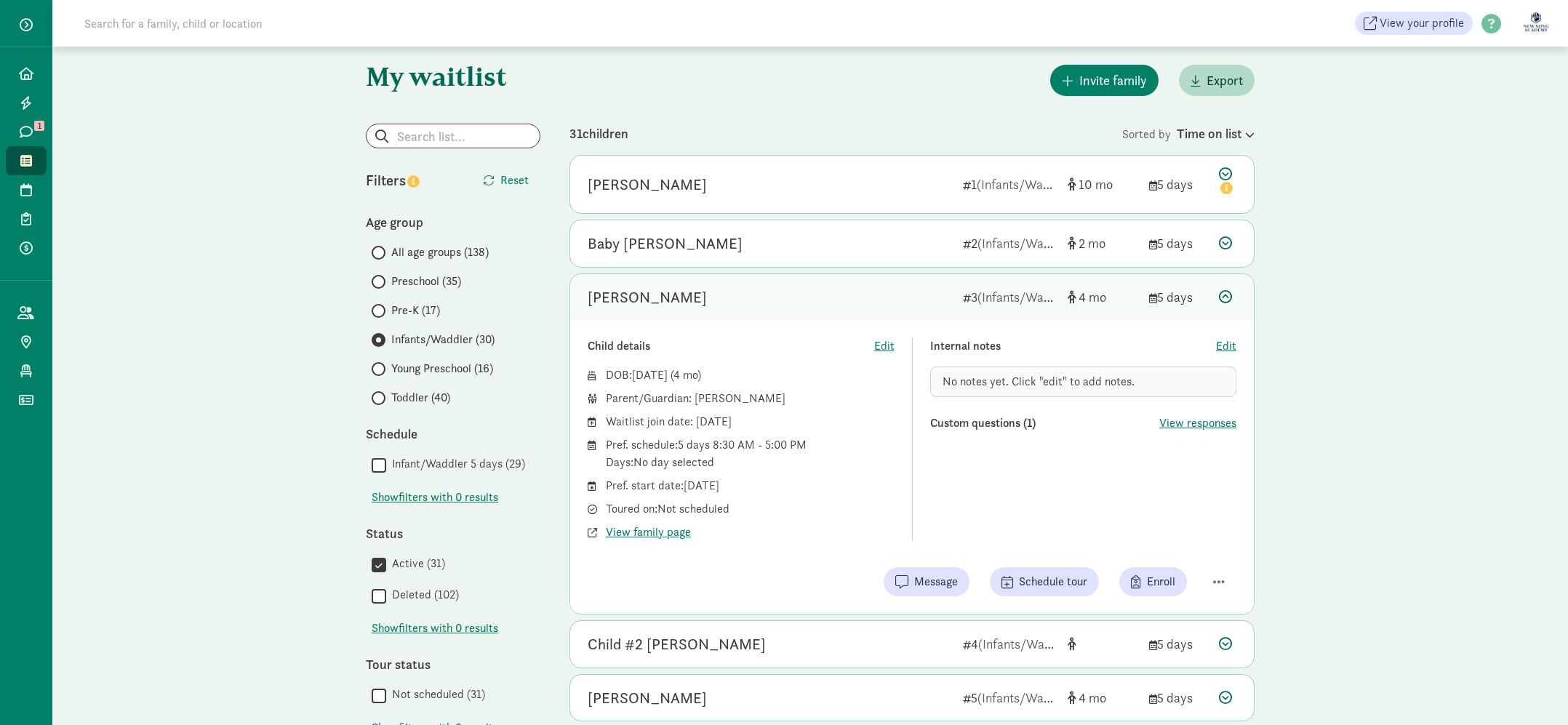
click at [805, 312] on div "[PERSON_NAME] 3 (Infants/Waddler) 4 5 days" at bounding box center [912, 297] width 684 height 46
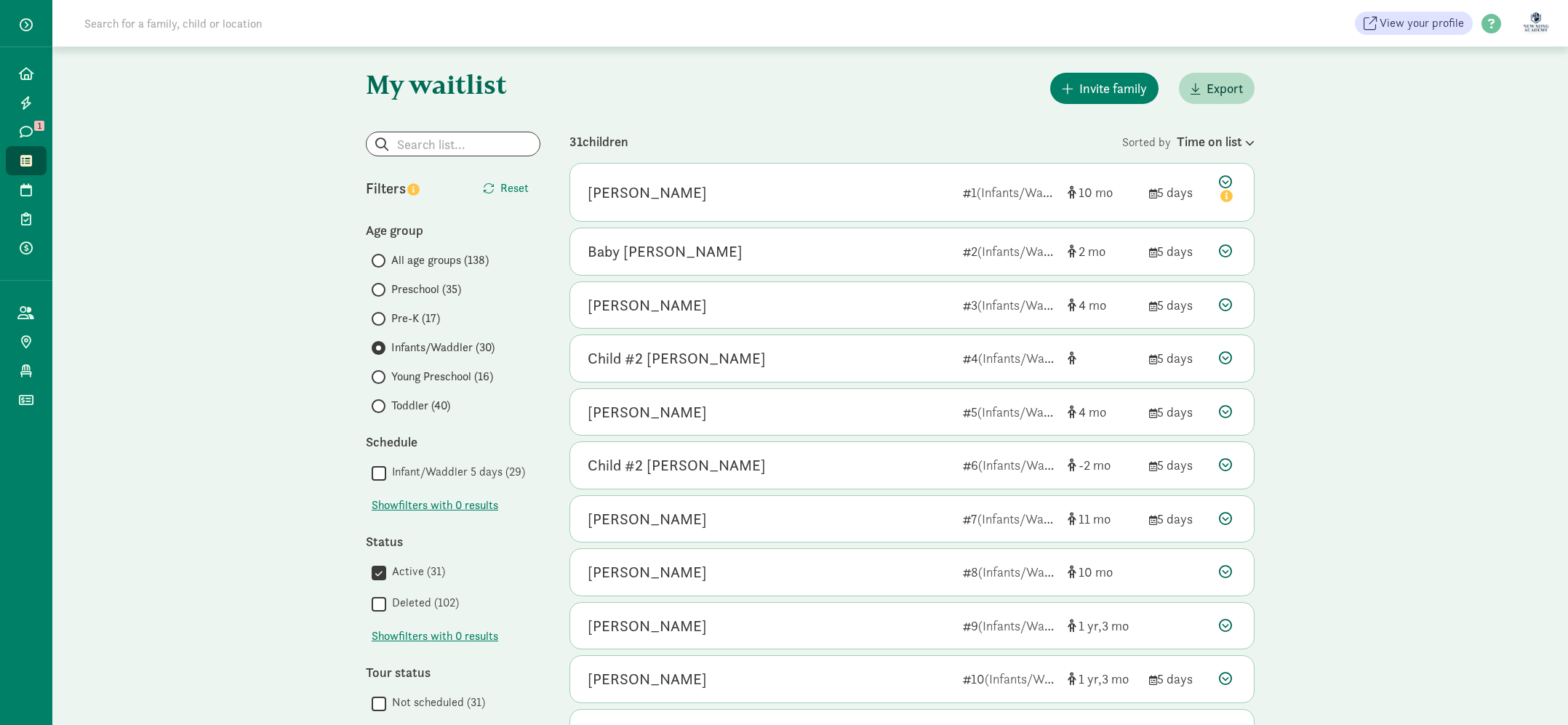
scroll to position [2, 0]
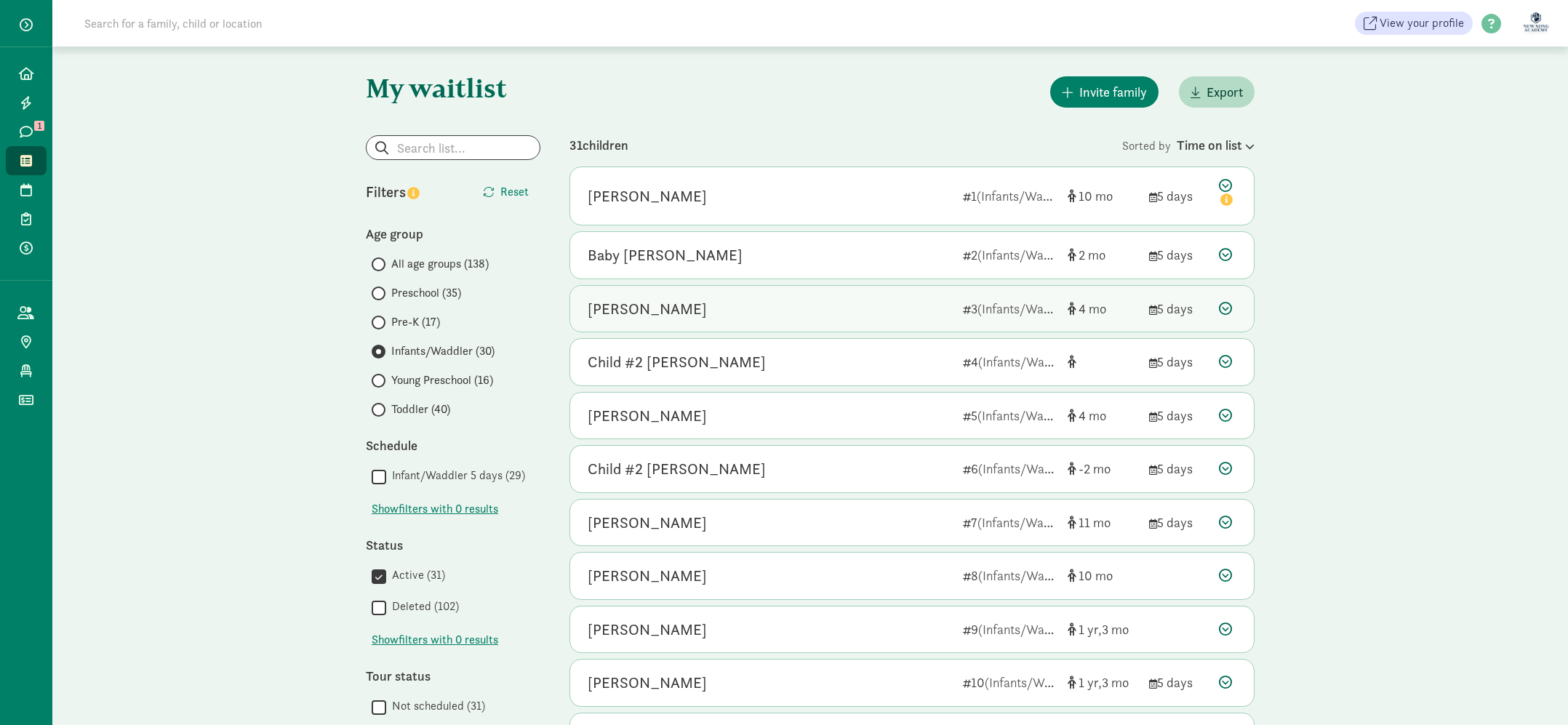
click at [876, 323] on div "[PERSON_NAME] 3 (Infants/Waddler) 4 5 days" at bounding box center [912, 309] width 684 height 46
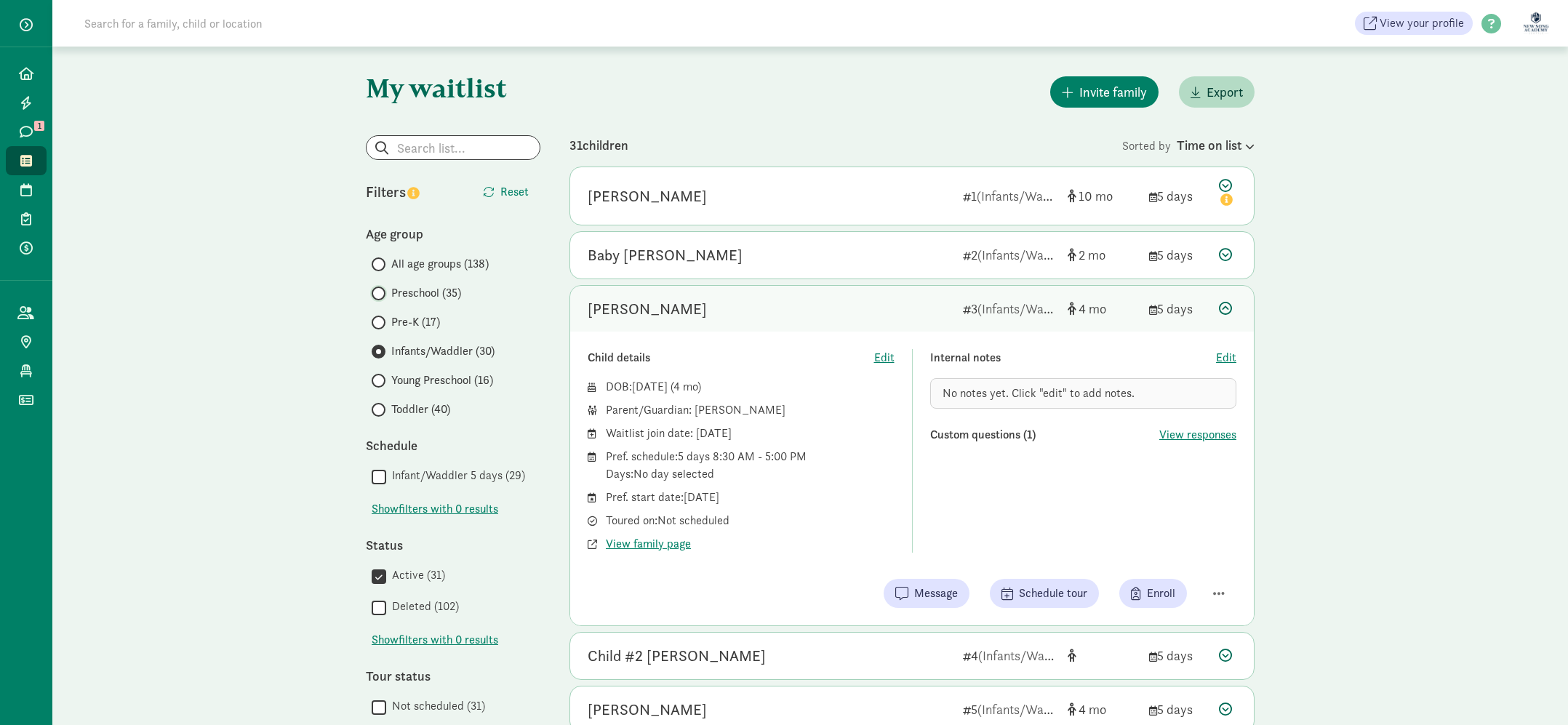
click at [379, 288] on input "Preschool (35)" at bounding box center [376, 293] width 10 height 10
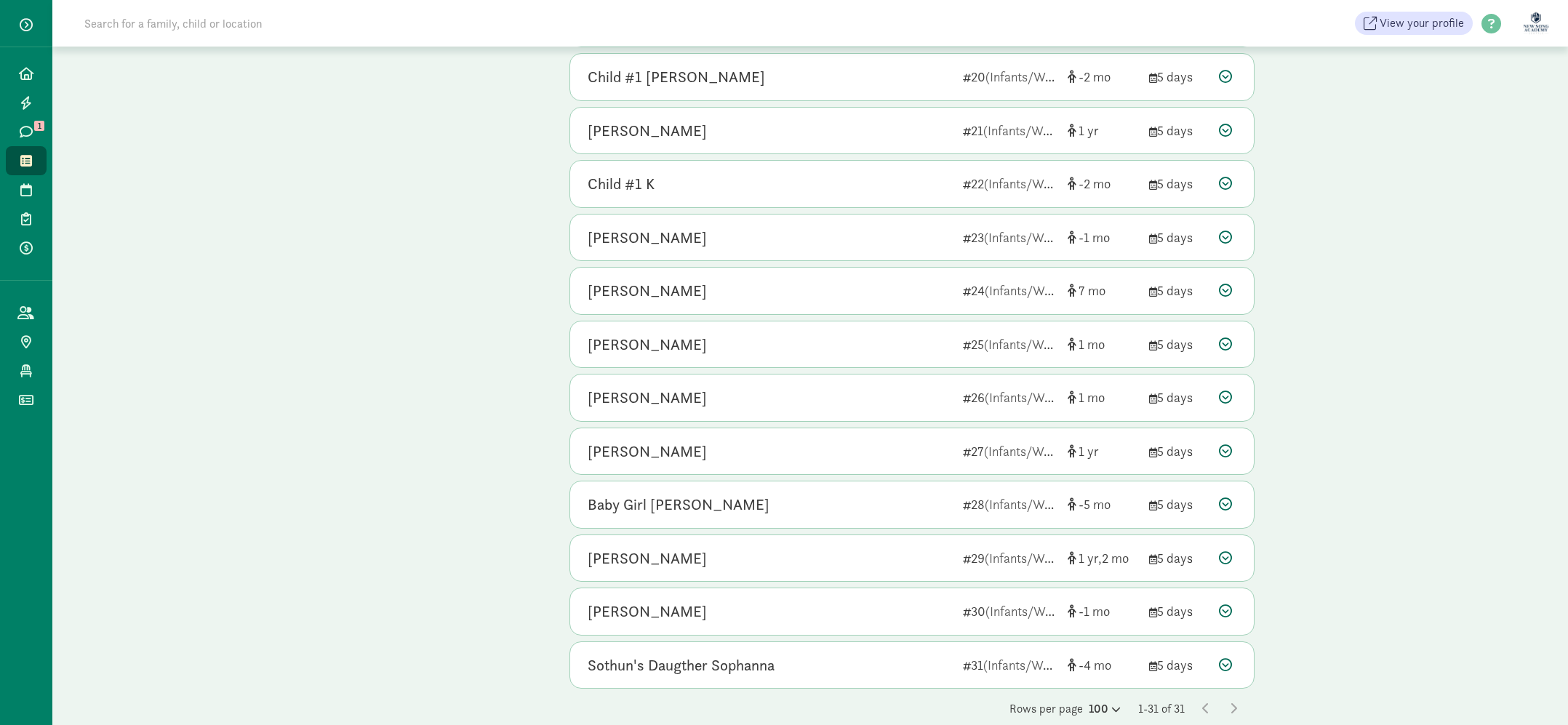
scroll to position [1165, 0]
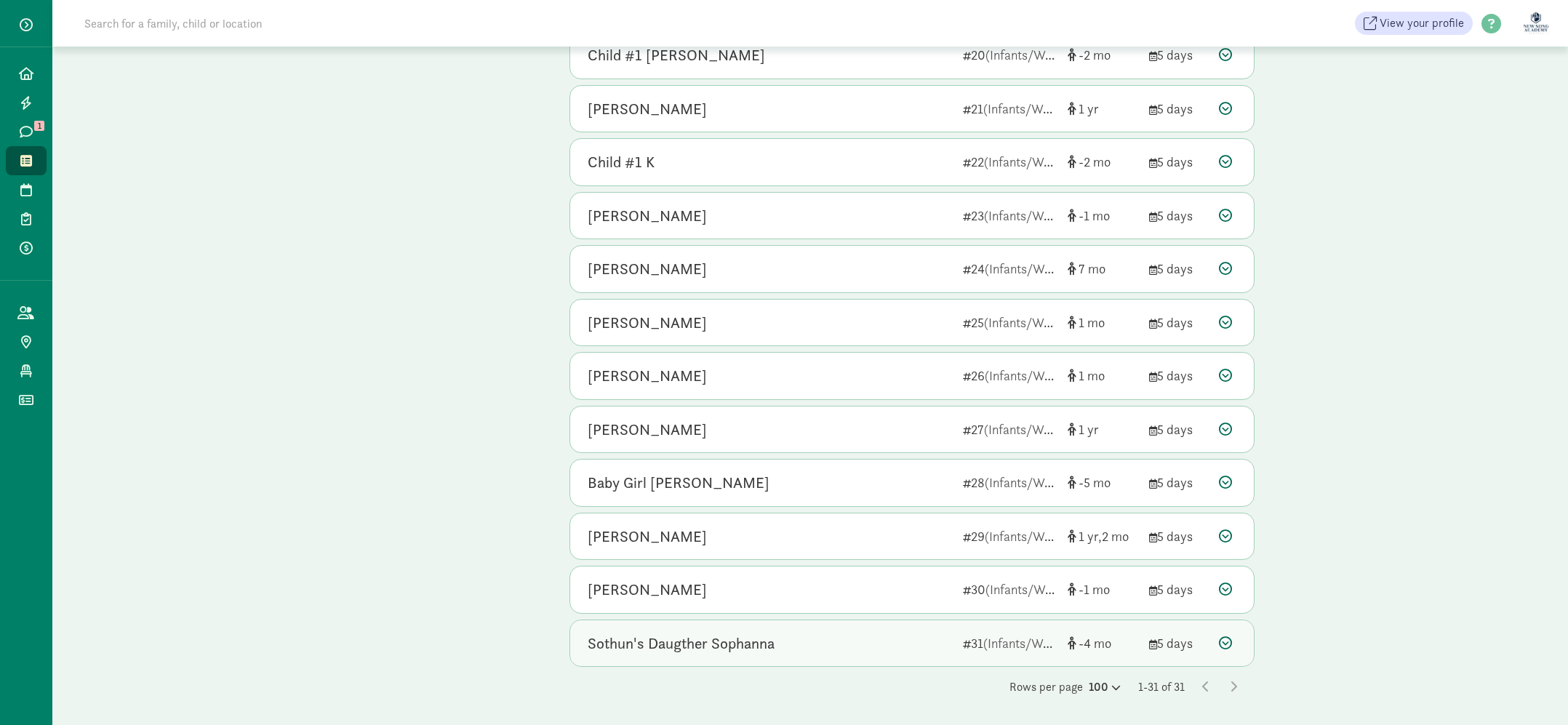
click at [871, 649] on div "Sothun's Daugther Sophanna" at bounding box center [769, 643] width 363 height 23
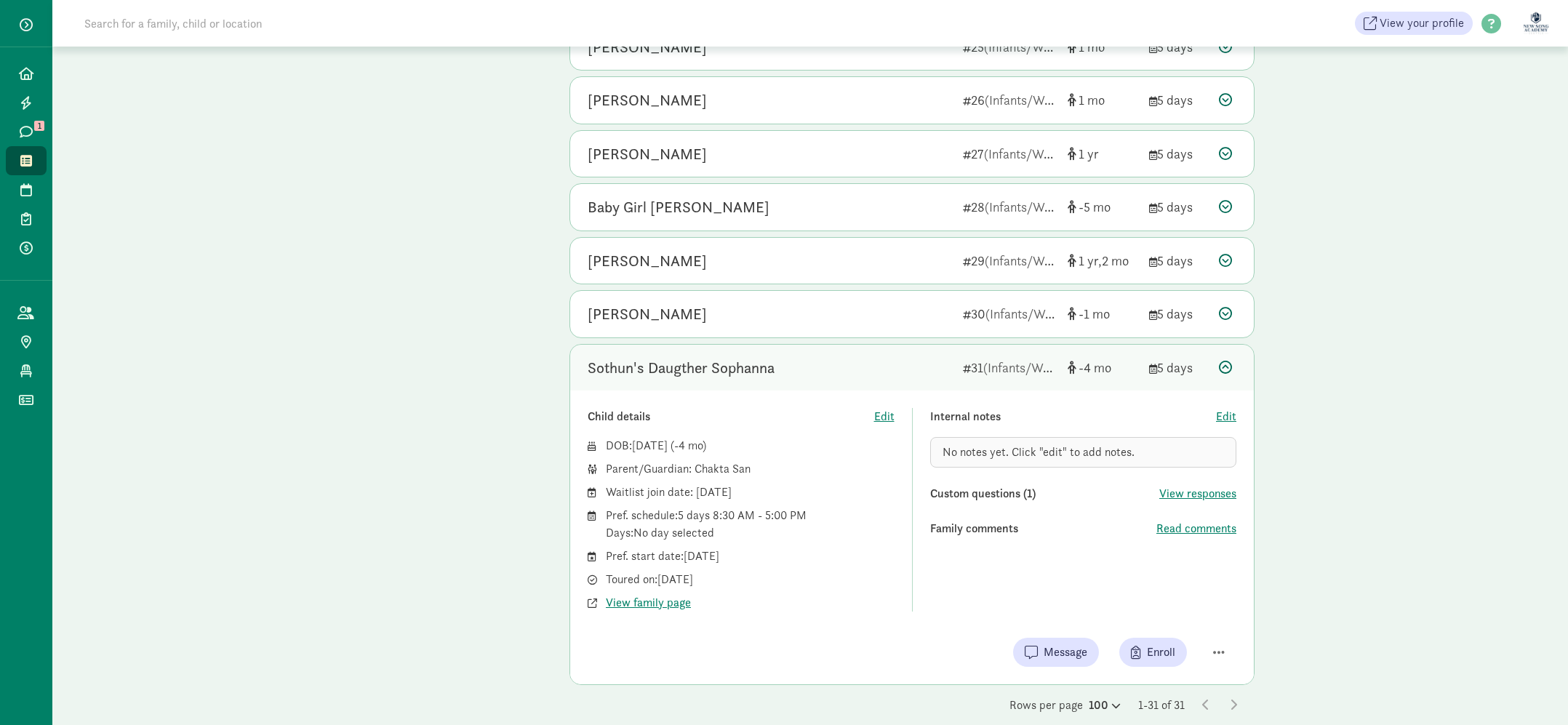
scroll to position [1458, 0]
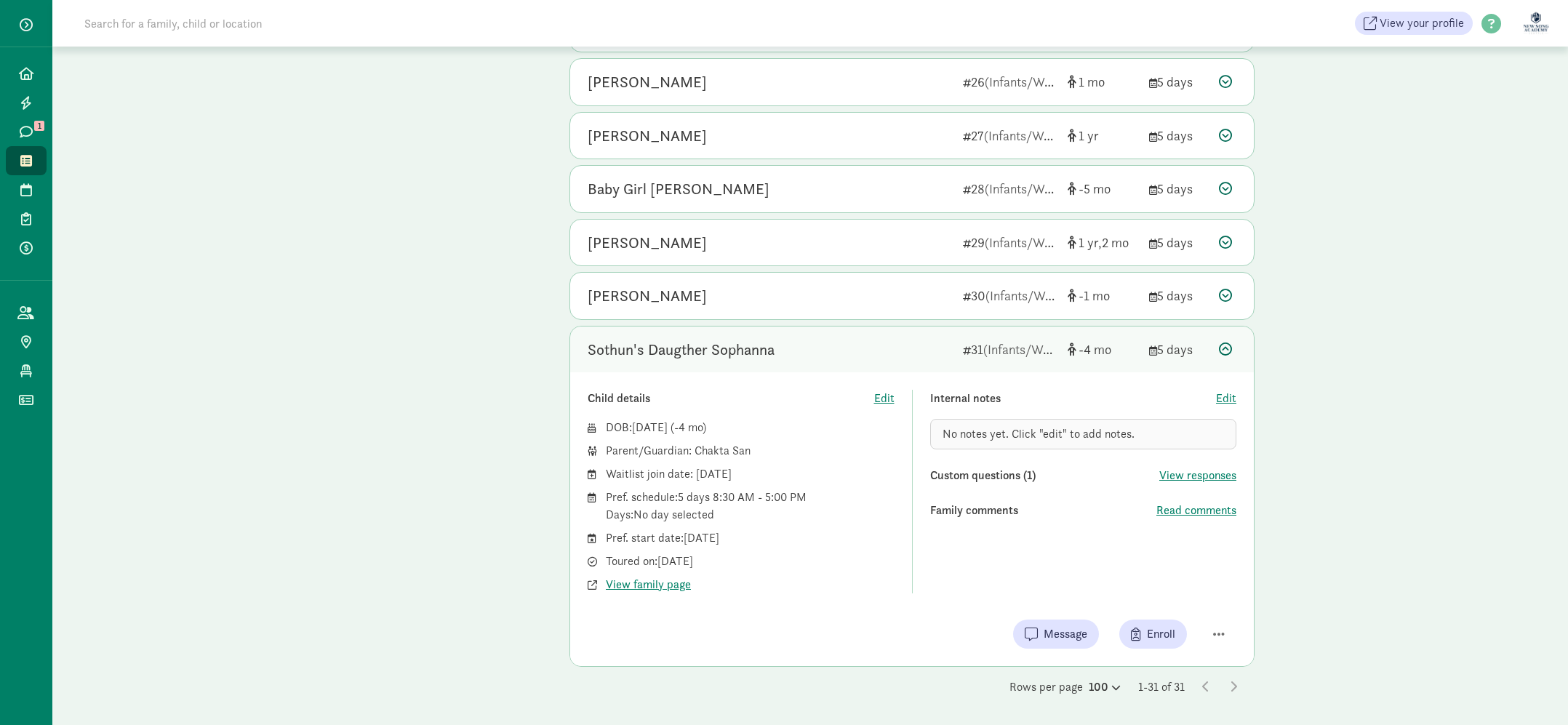
click at [862, 351] on div "Sothun's Daugther Sophanna" at bounding box center [769, 350] width 363 height 23
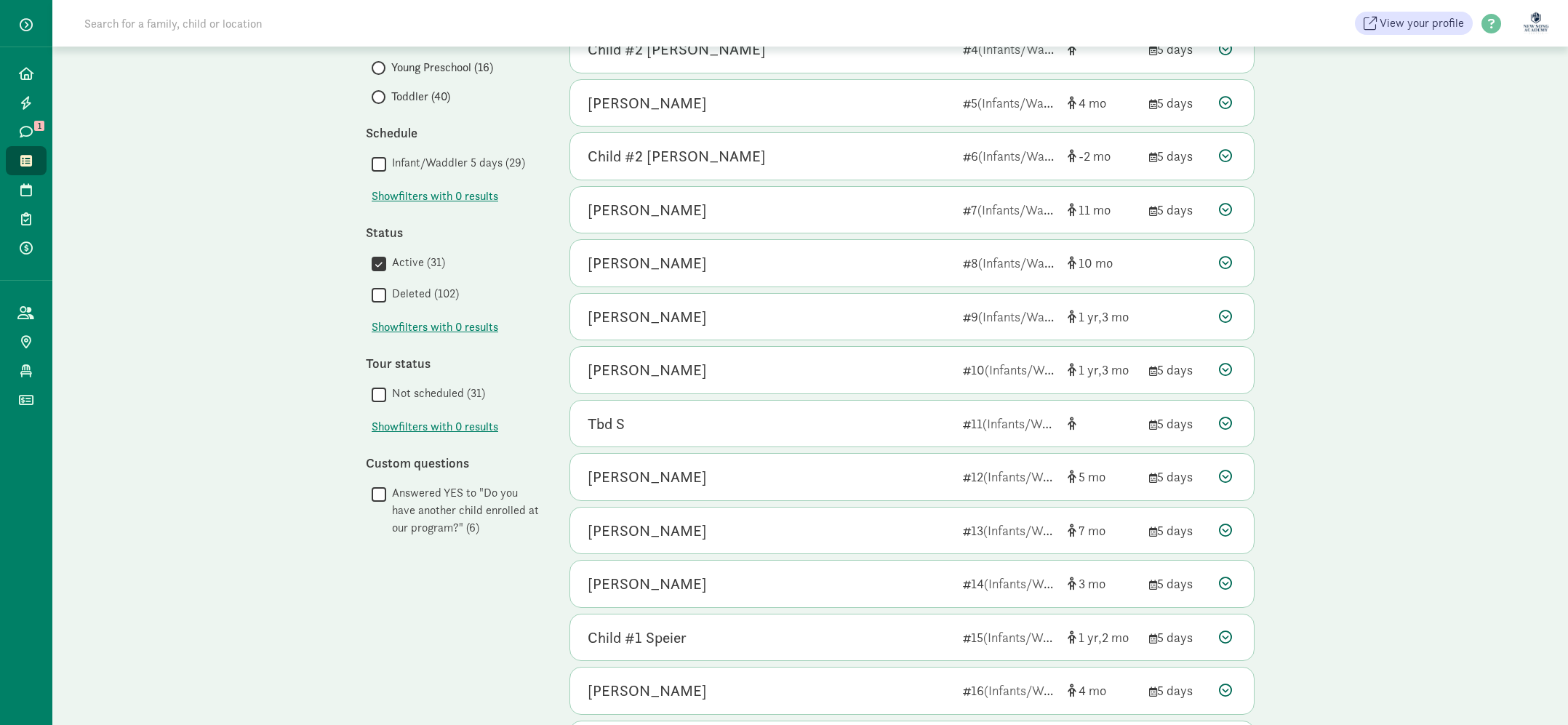
scroll to position [0, 0]
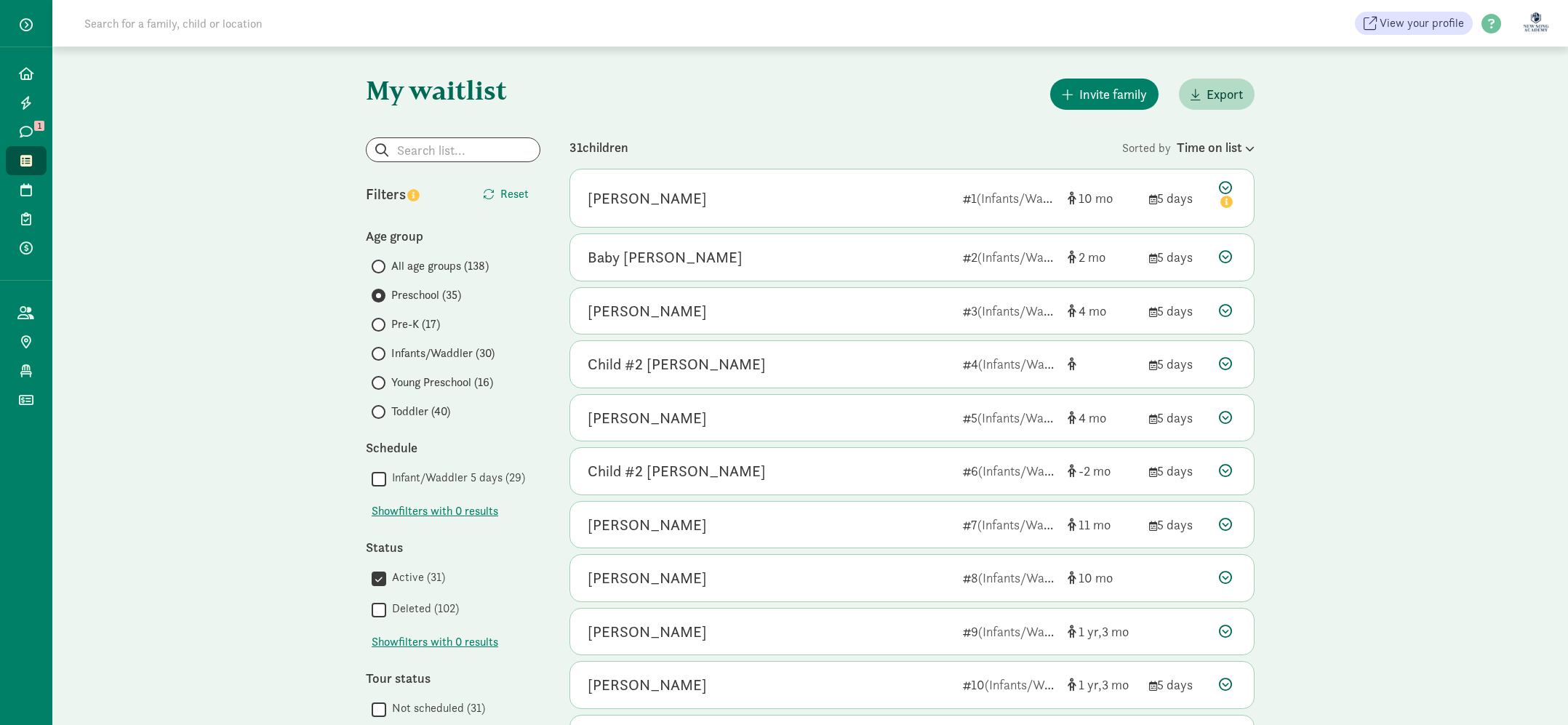
click at [382, 299] on span at bounding box center [378, 295] width 13 height 13
click at [381, 299] on input "Preschool (35)" at bounding box center [376, 295] width 10 height 10
click at [382, 299] on span at bounding box center [378, 295] width 13 height 13
click at [381, 299] on input "Preschool (35)" at bounding box center [376, 295] width 10 height 10
click at [378, 326] on input "Pre-K (17)" at bounding box center [376, 324] width 10 height 10
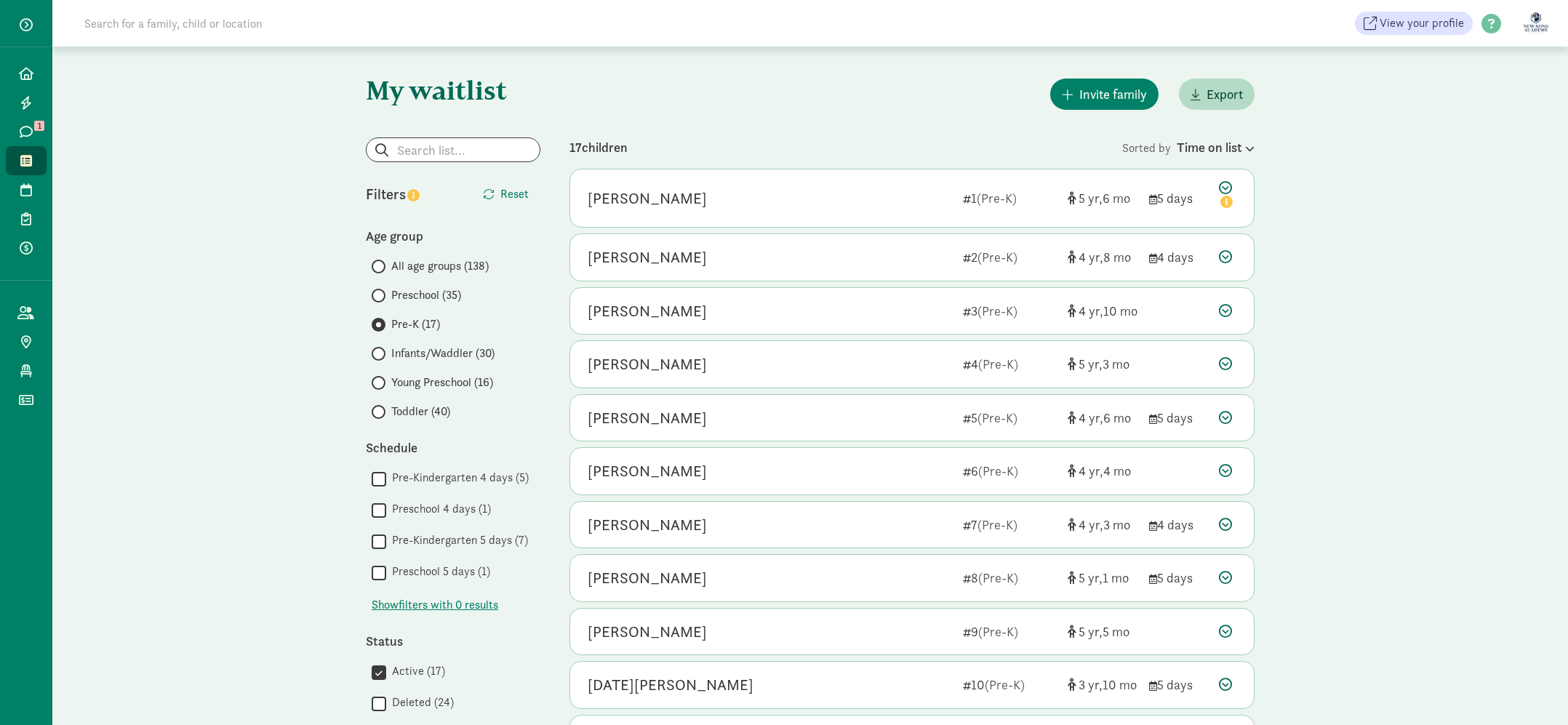
click at [375, 289] on span at bounding box center [378, 295] width 13 height 13
click at [375, 291] on input "Preschool (35)" at bounding box center [376, 295] width 10 height 10
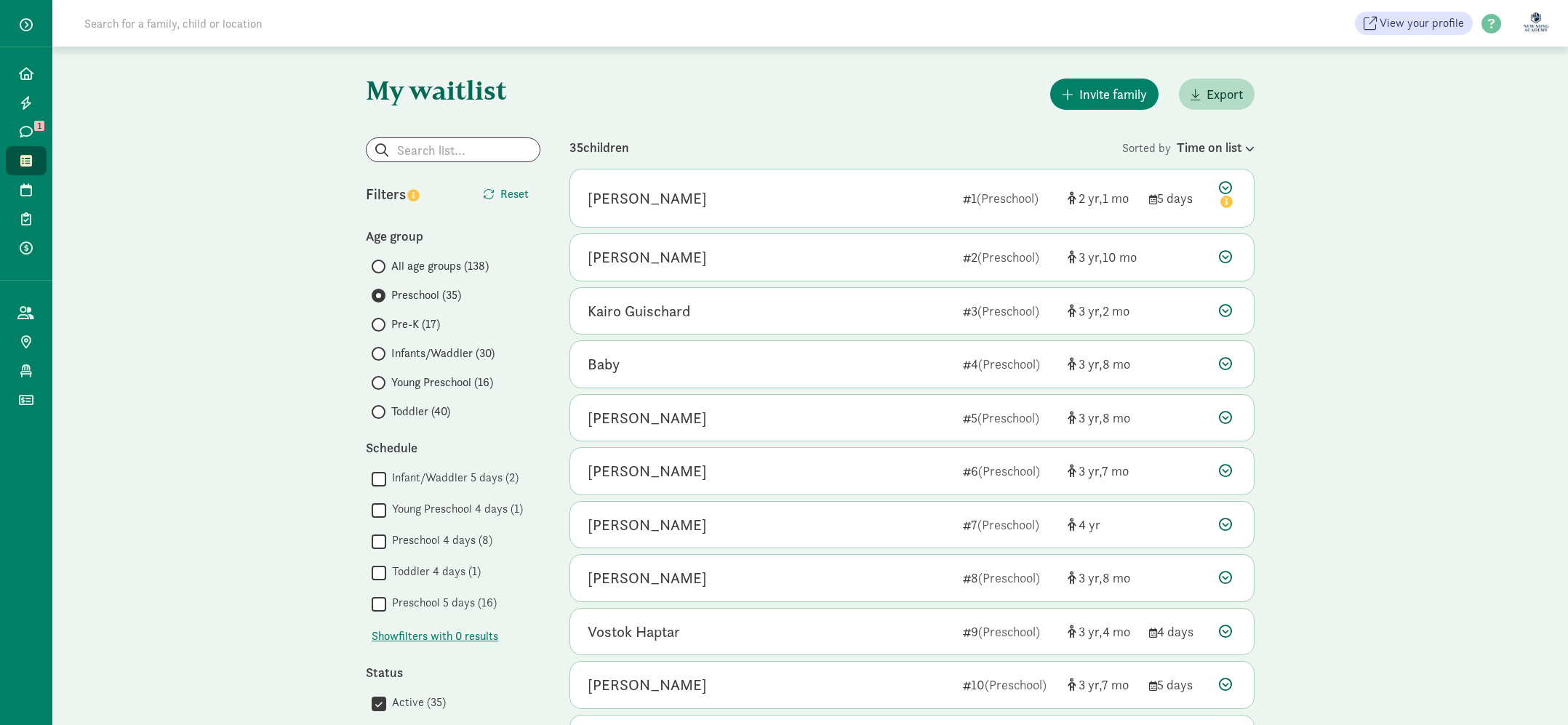
click at [473, 383] on span "Young Preschool (16)" at bounding box center [442, 382] width 102 height 17
click at [381, 383] on input "Young Preschool (16)" at bounding box center [376, 383] width 10 height 10
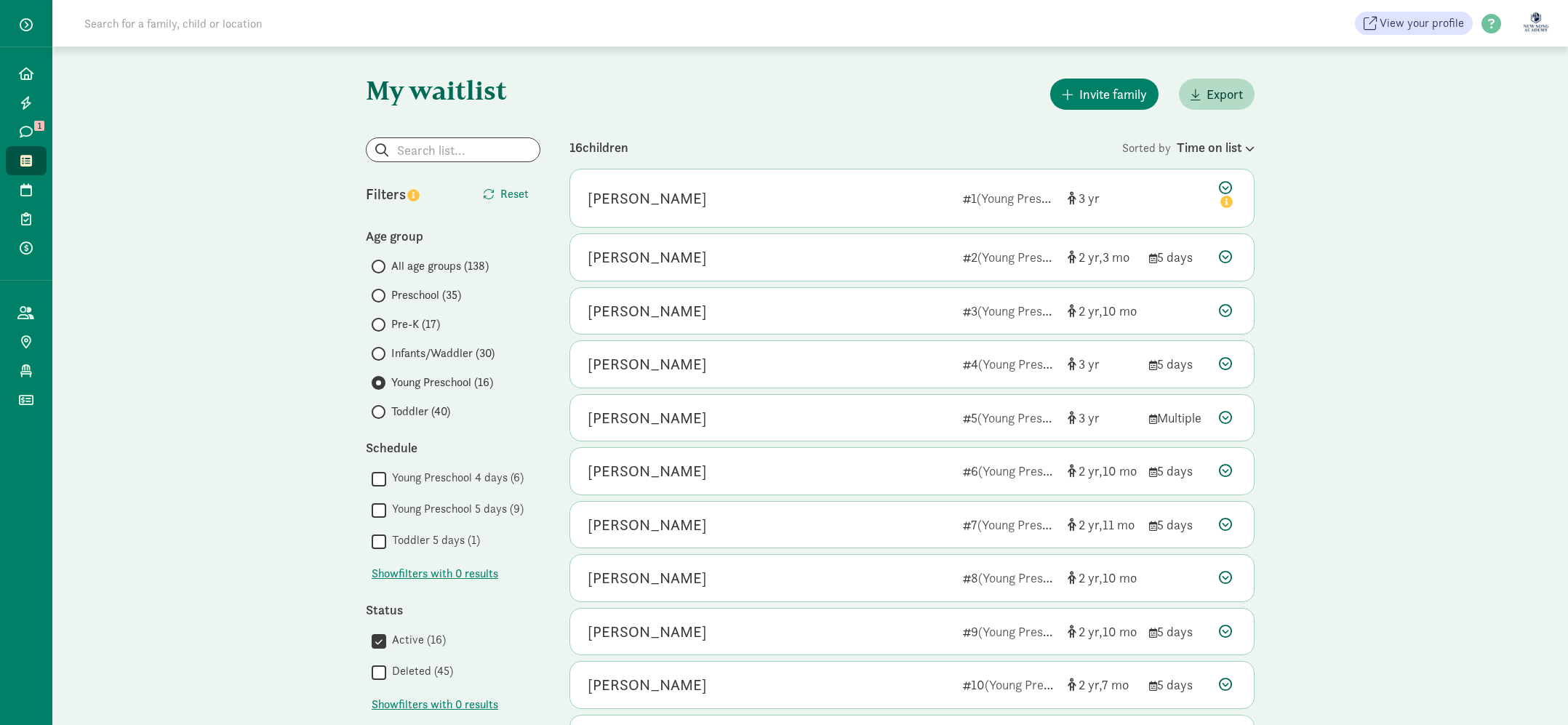
click at [414, 321] on span "Pre-K (17)" at bounding box center [415, 324] width 49 height 17
click at [381, 321] on input "Pre-K (17)" at bounding box center [376, 324] width 10 height 10
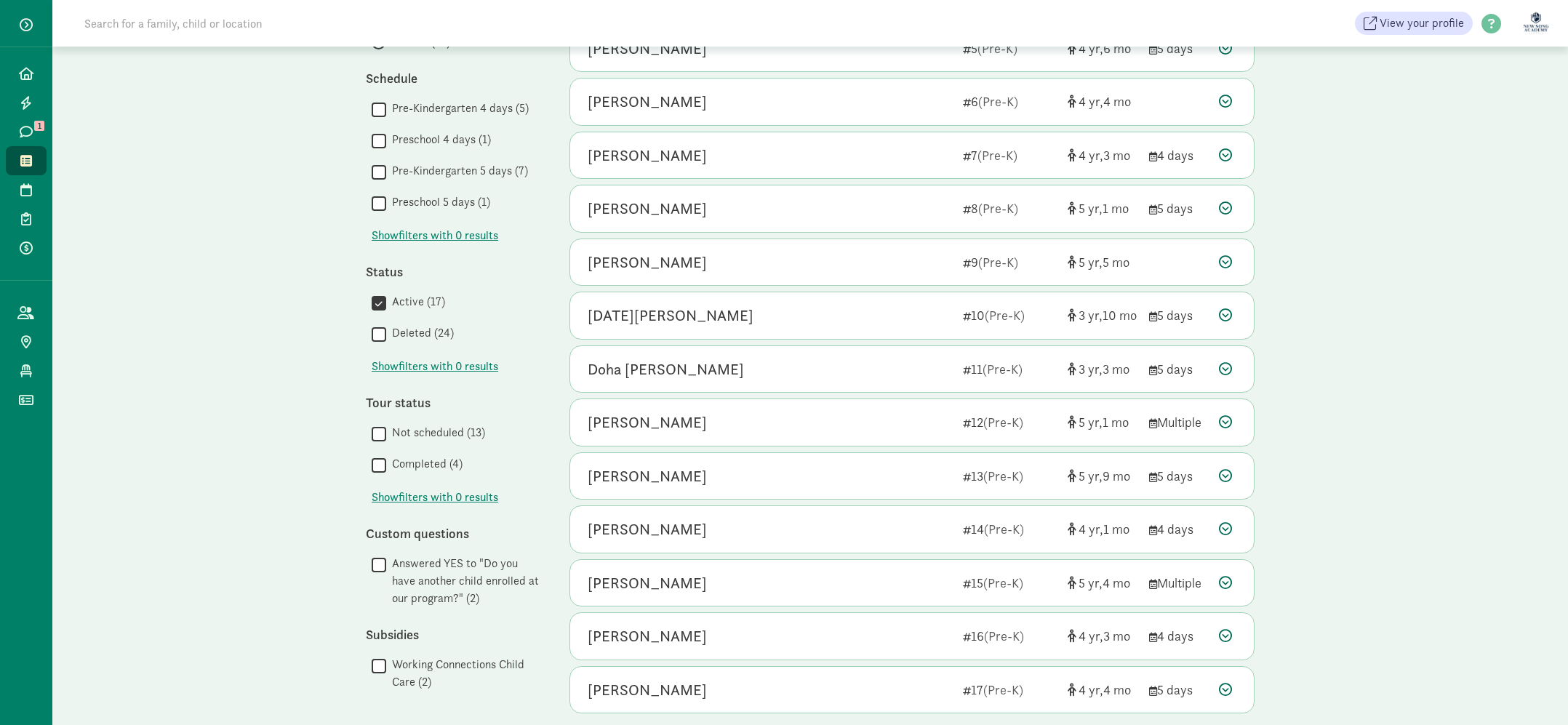
scroll to position [416, 0]
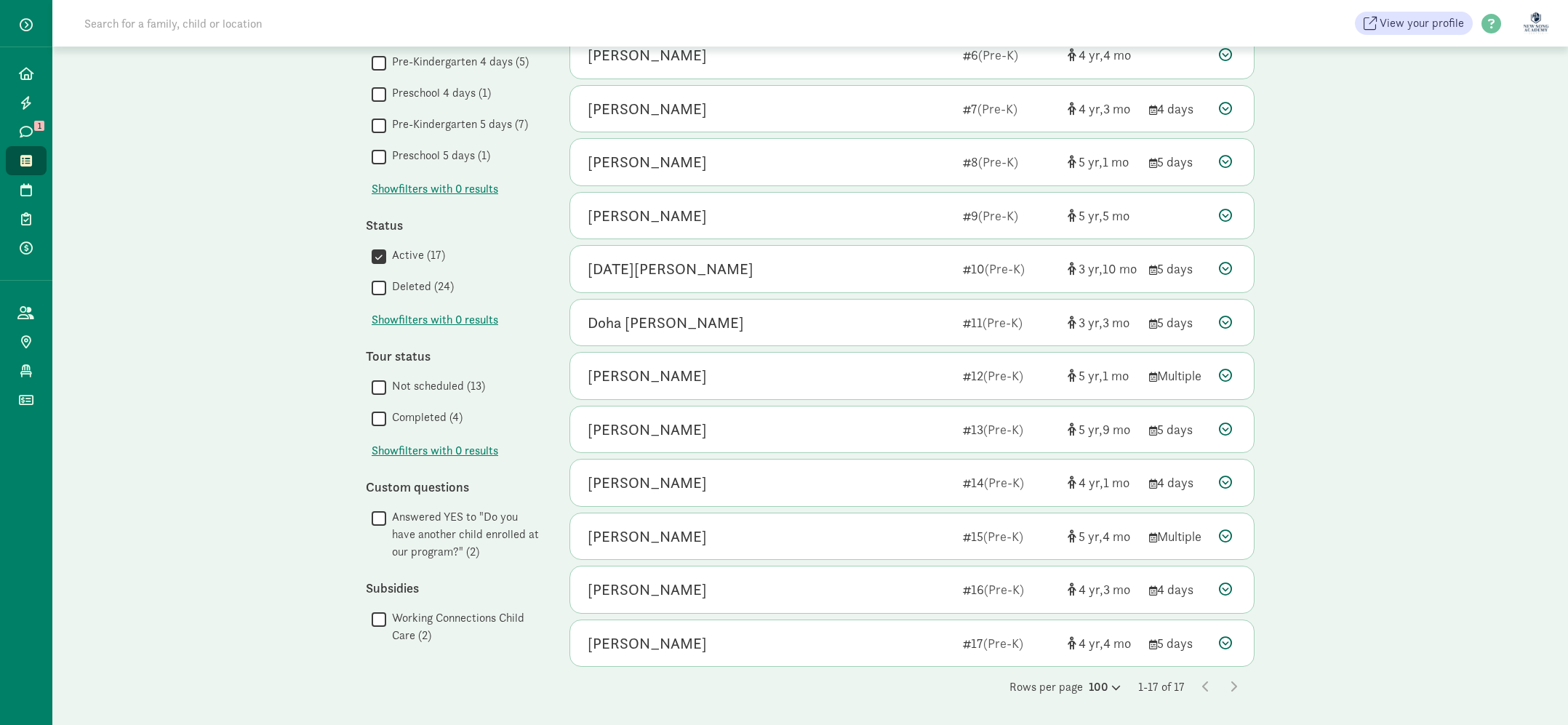
click at [288, 22] on input at bounding box center [279, 23] width 408 height 29
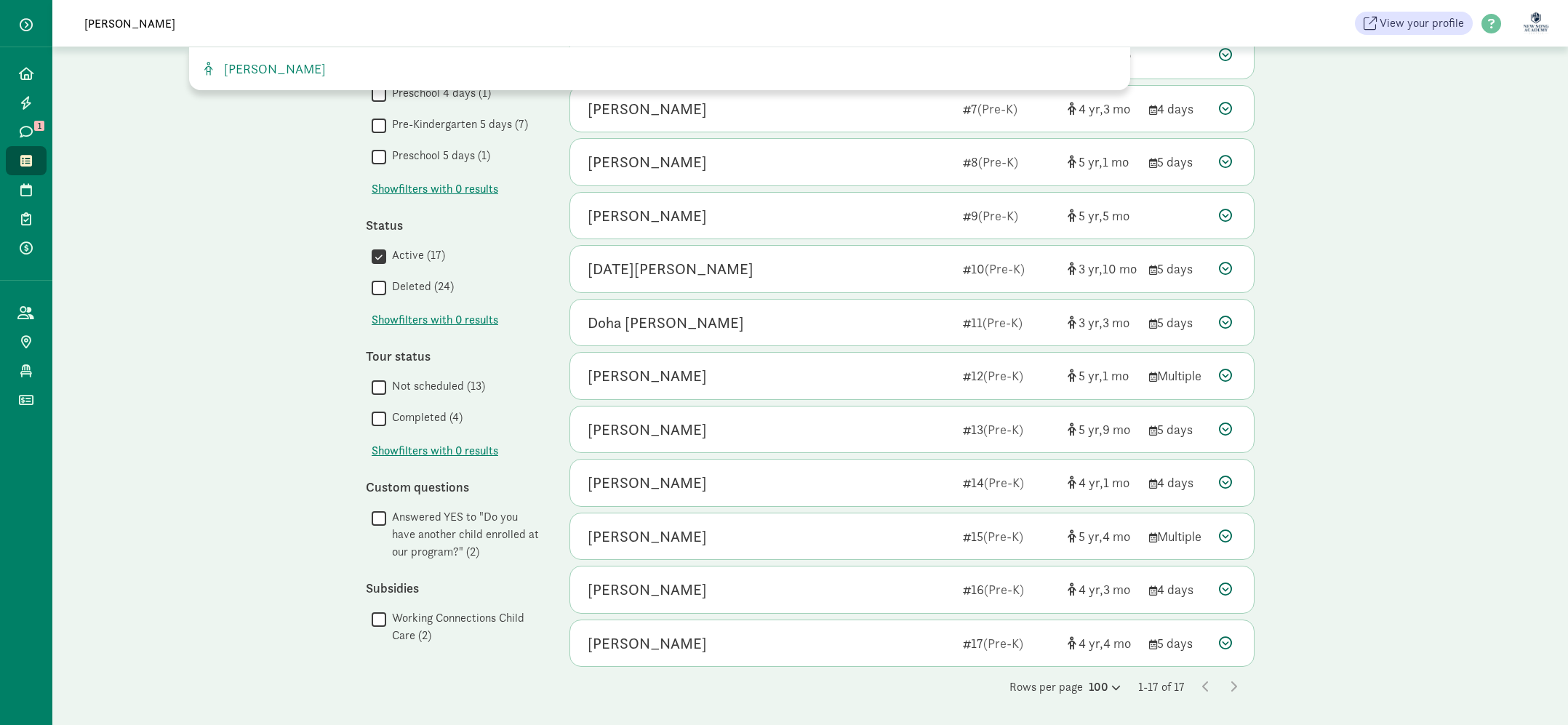
type input "[PERSON_NAME]"
click at [260, 234] on div "My waitlist Invite family Export Show filters Pre-K Reset Filters Reset Age gro…" at bounding box center [811, 178] width 1516 height 1094
click at [1241, 373] on div "[PERSON_NAME] 12 (Pre-K) 5 1 Multiple" at bounding box center [912, 376] width 684 height 46
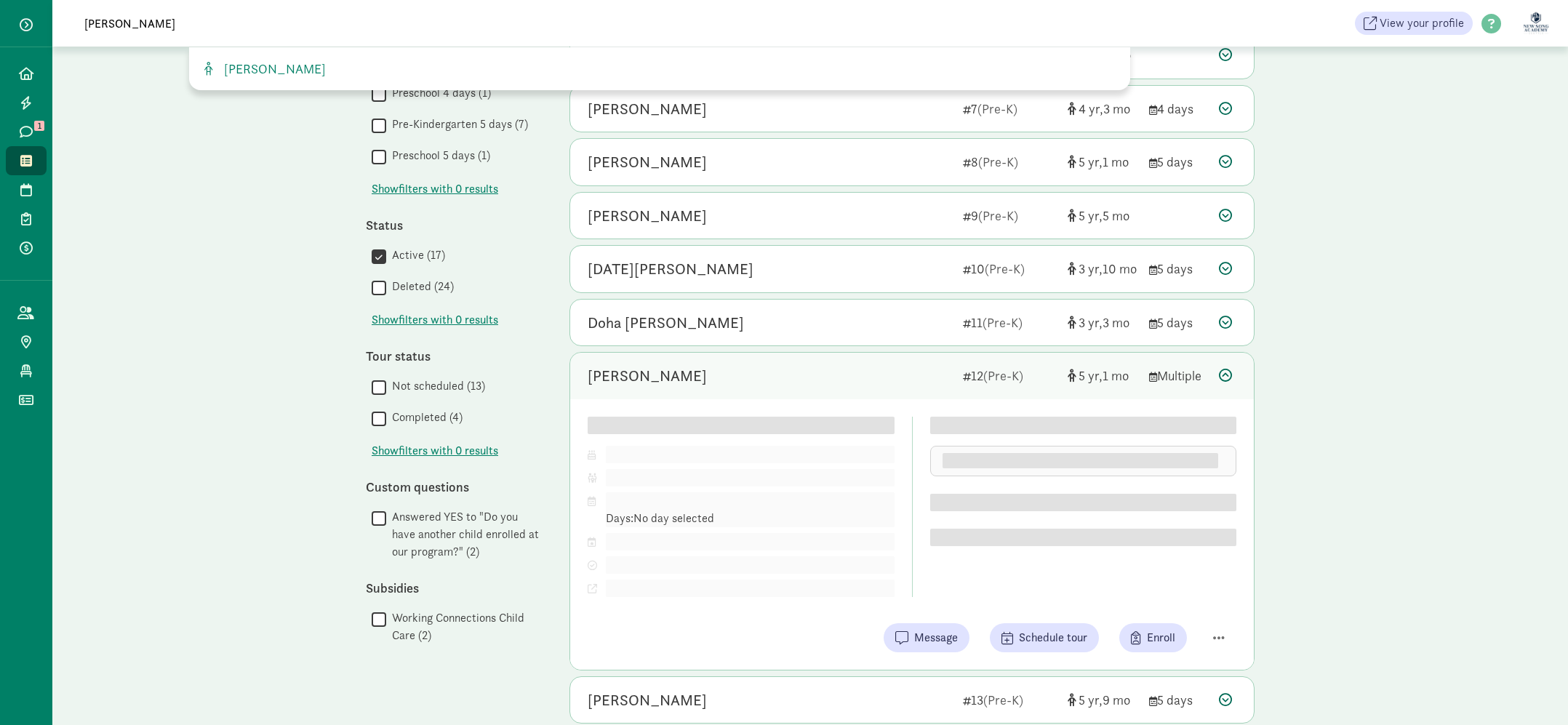
click at [1241, 373] on div "[PERSON_NAME] 12 (Pre-K) 5 1 Multiple" at bounding box center [912, 376] width 684 height 46
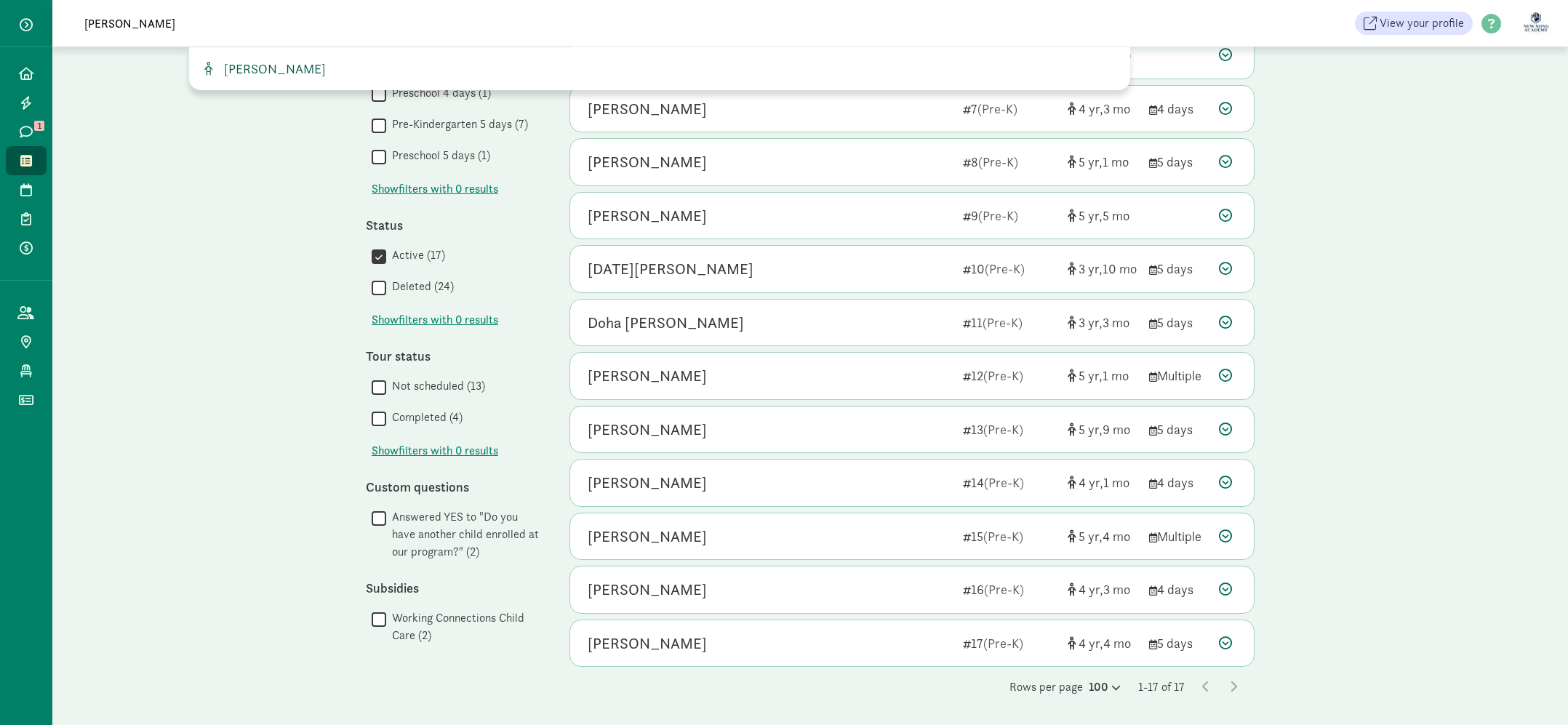
click at [259, 63] on span "[PERSON_NAME]" at bounding box center [272, 69] width 108 height 16
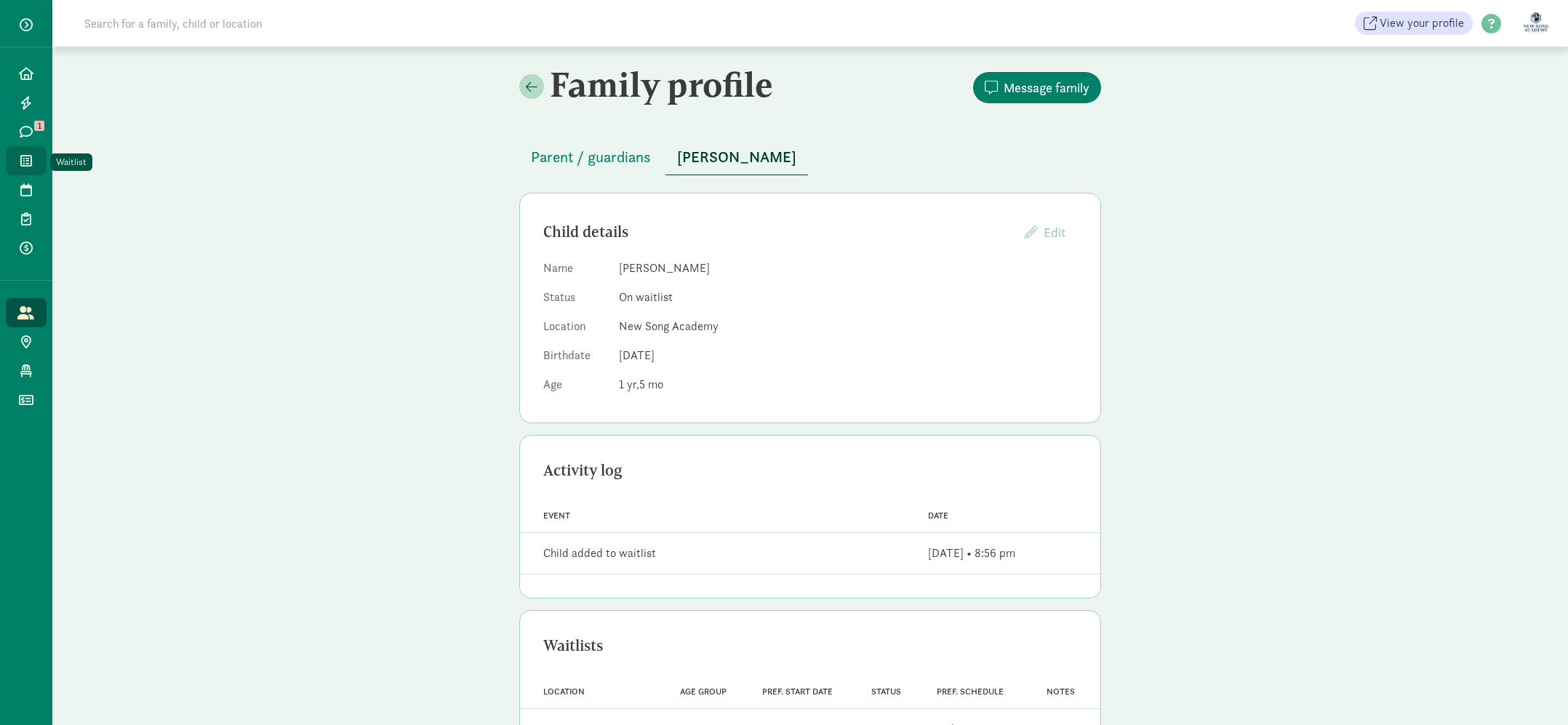
click at [34, 161] on span at bounding box center [25, 160] width 16 height 13
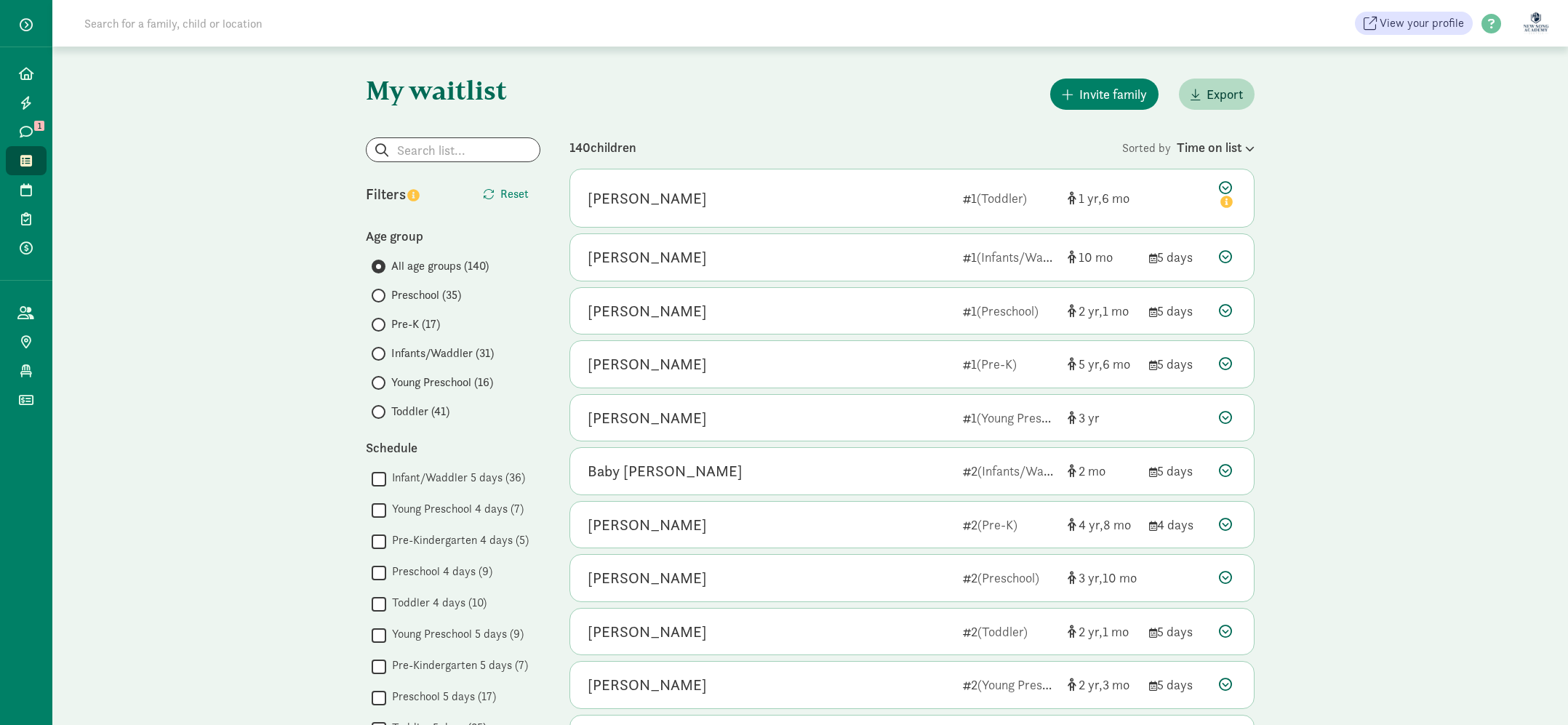
click at [390, 409] on label "Toddler (41)" at bounding box center [455, 411] width 169 height 17
click at [381, 409] on input "Toddler (41)" at bounding box center [376, 412] width 10 height 10
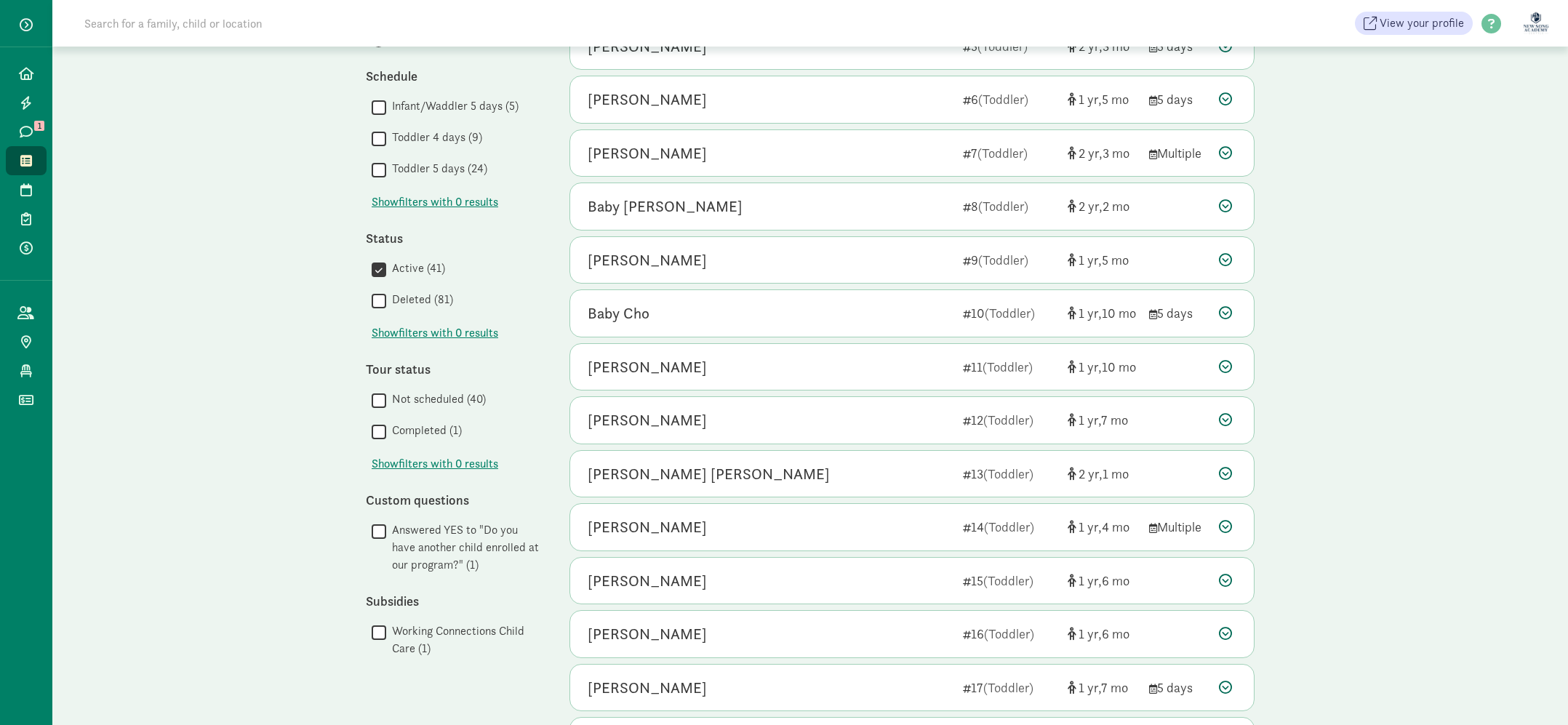
scroll to position [577, 0]
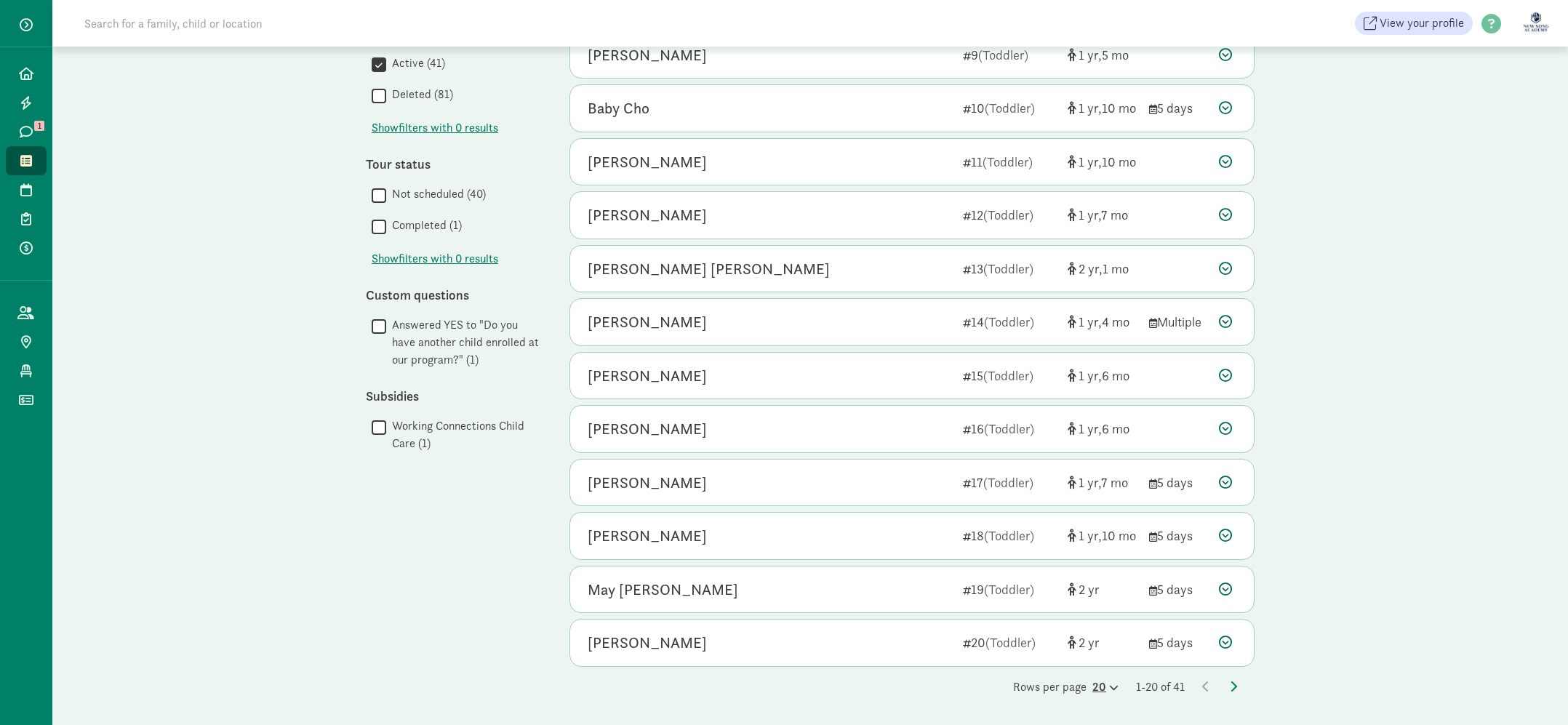
click at [1093, 689] on div "20" at bounding box center [1105, 687] width 26 height 17
click at [1065, 661] on div "50" at bounding box center [1071, 655] width 69 height 17
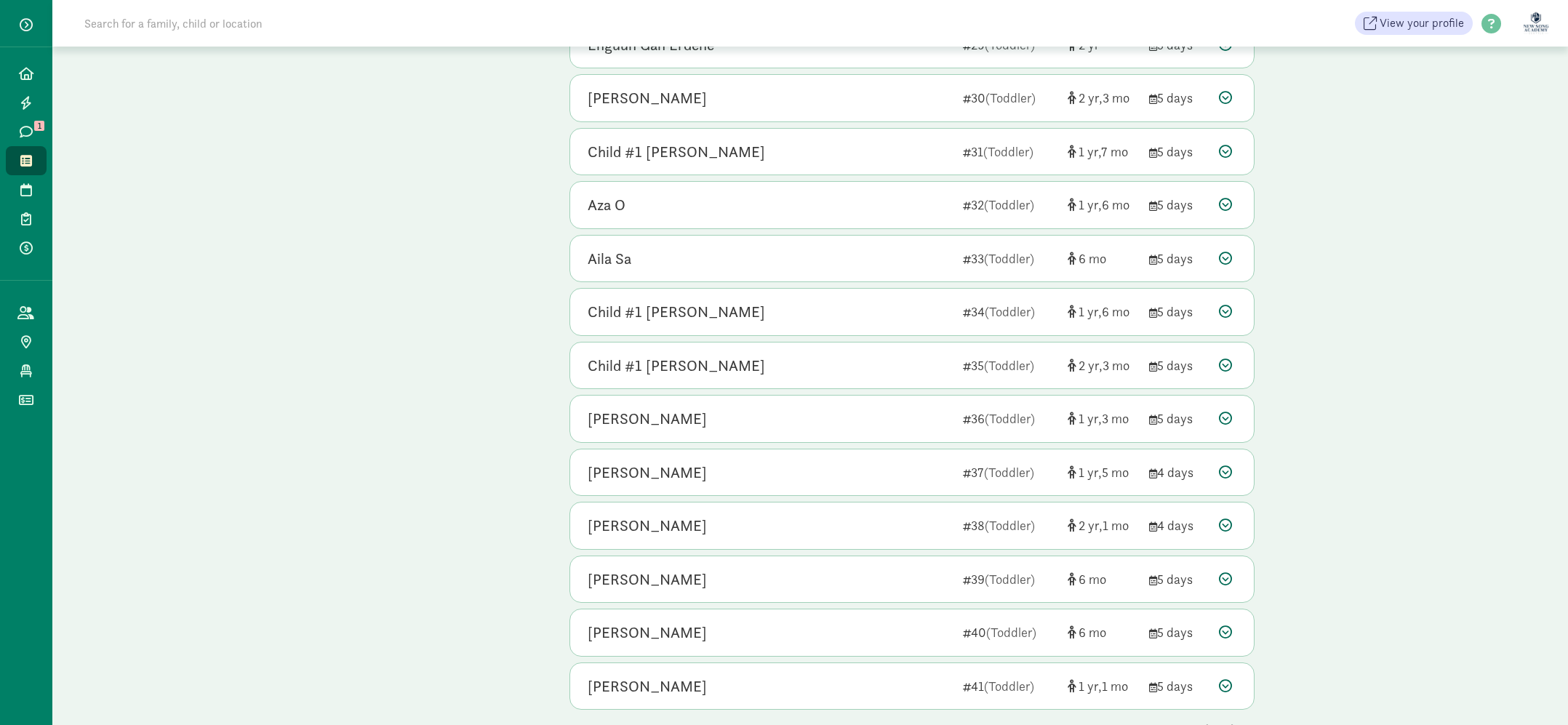
scroll to position [1699, 0]
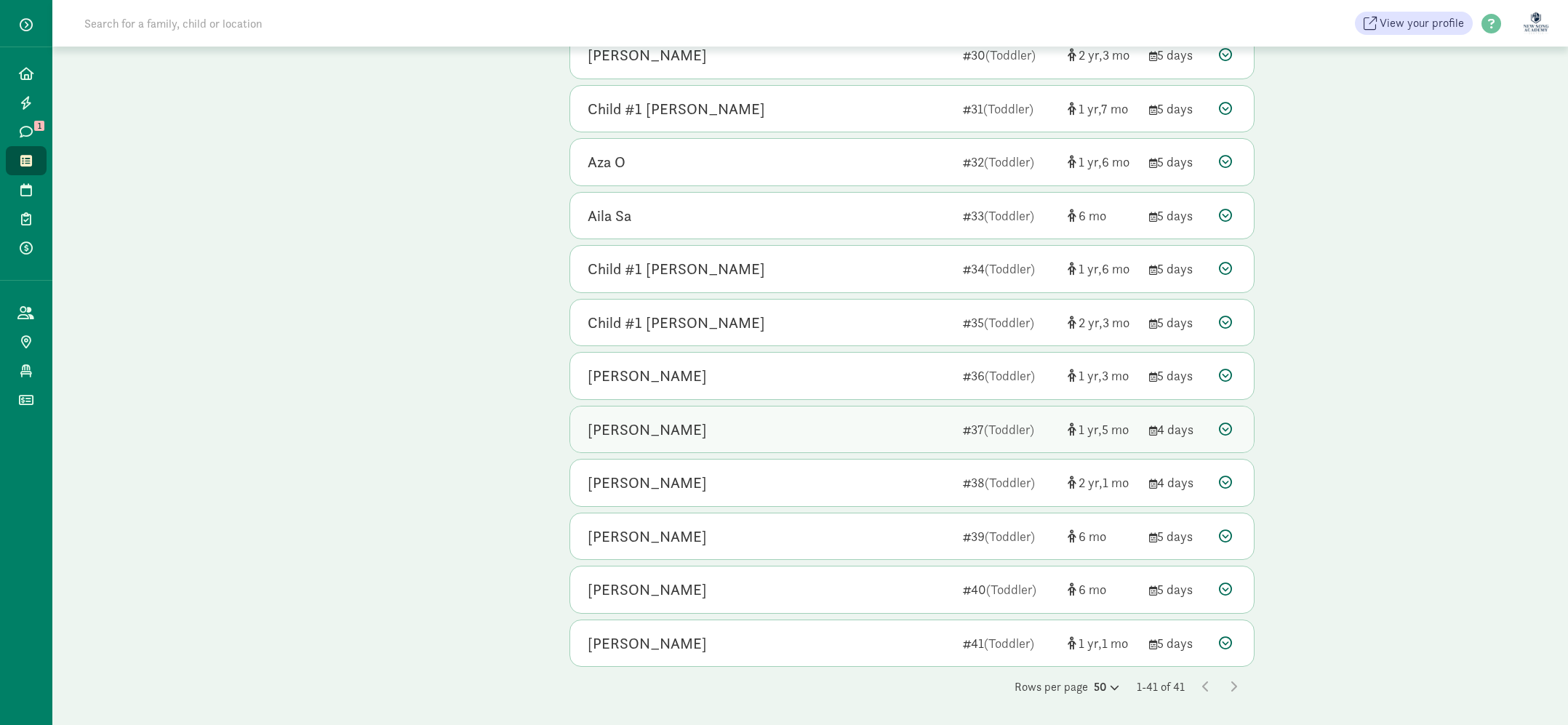
click at [852, 423] on div "[PERSON_NAME]" at bounding box center [769, 429] width 363 height 23
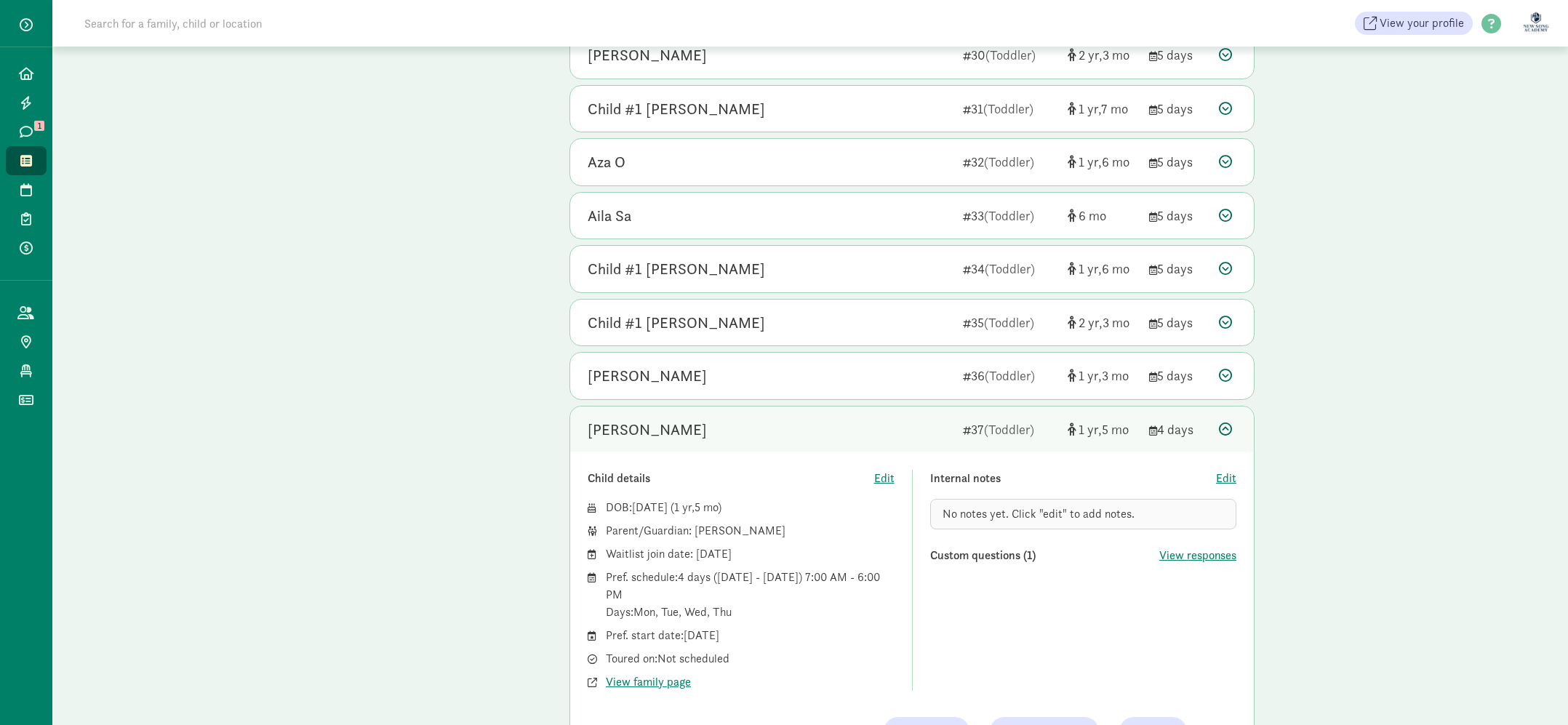
click at [852, 423] on div "[PERSON_NAME]" at bounding box center [769, 429] width 363 height 23
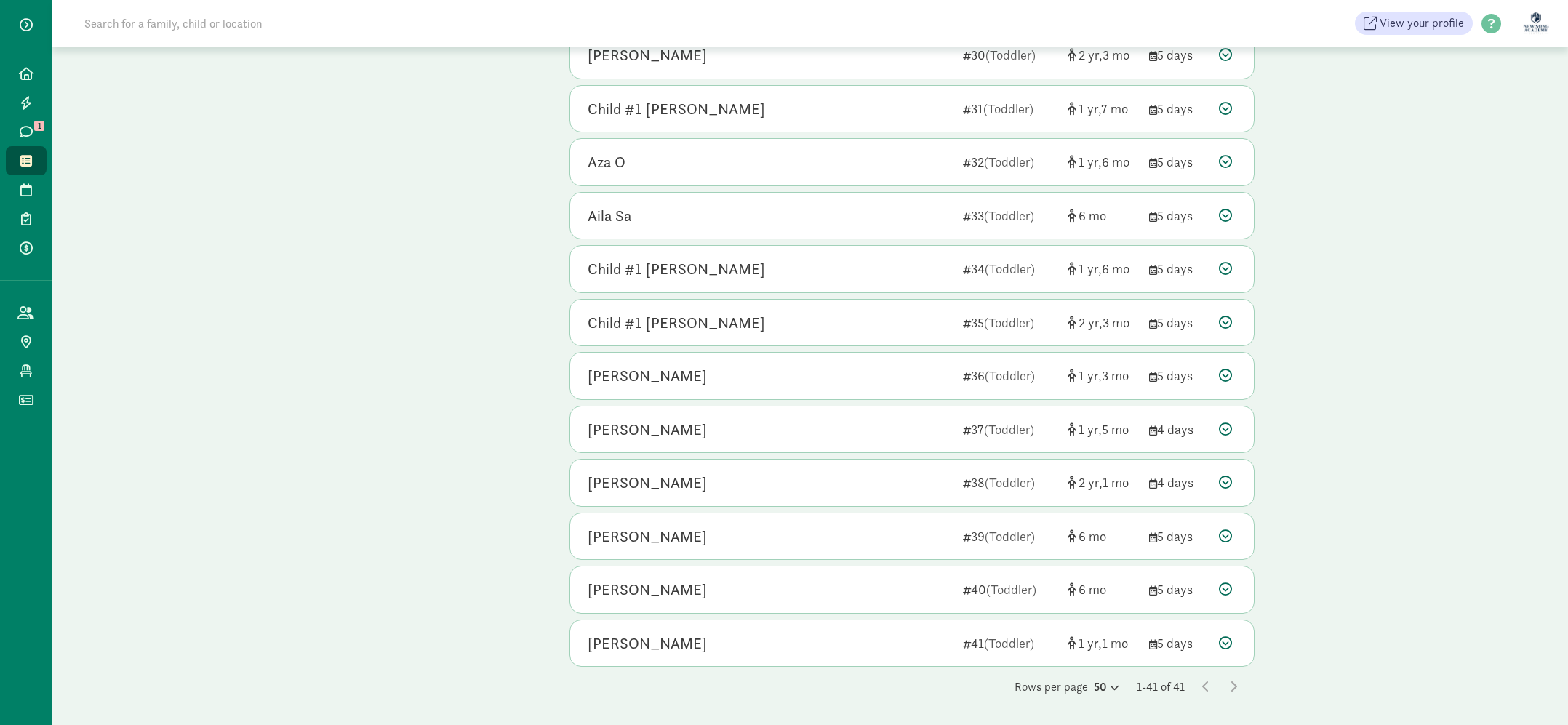
click at [252, 13] on input at bounding box center [279, 23] width 408 height 29
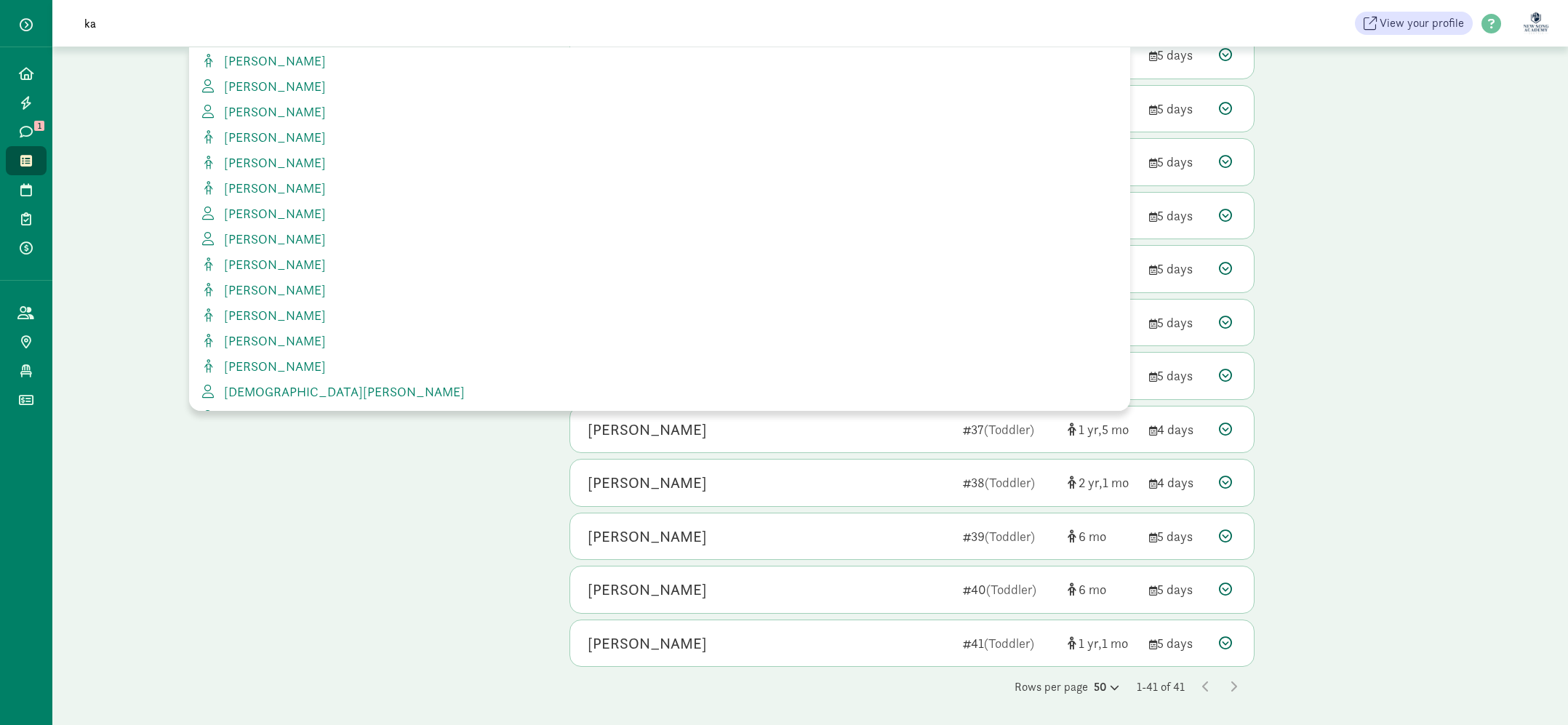
scroll to position [874, 0]
type input "ka"
drag, startPoint x: 348, startPoint y: 480, endPoint x: 344, endPoint y: 467, distance: 13.6
